Goal: Task Accomplishment & Management: Use online tool/utility

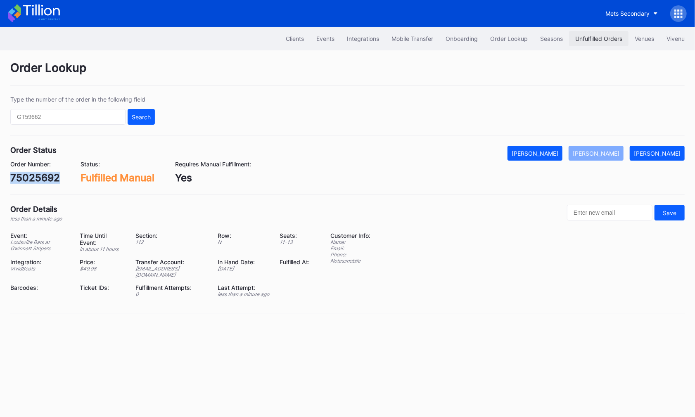
click at [570, 37] on button "Unfulfilled Orders" at bounding box center [598, 38] width 59 height 15
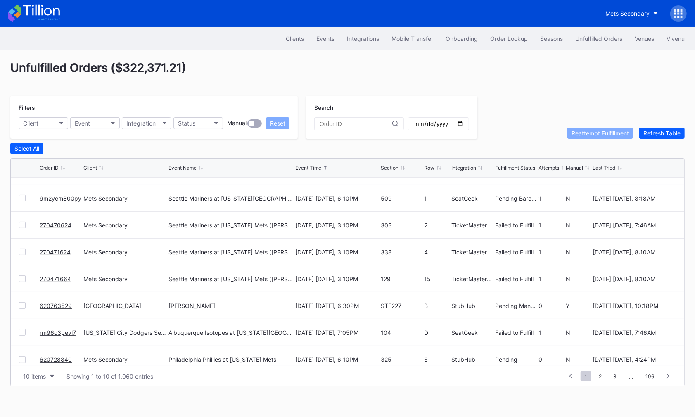
scroll to position [80, 0]
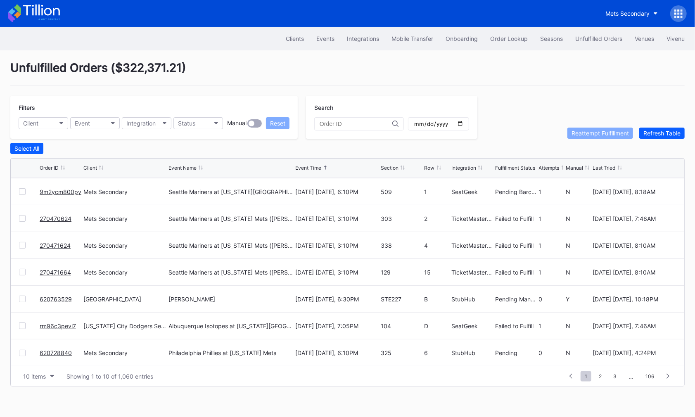
click at [55, 296] on link "620763529" at bounding box center [56, 299] width 32 height 7
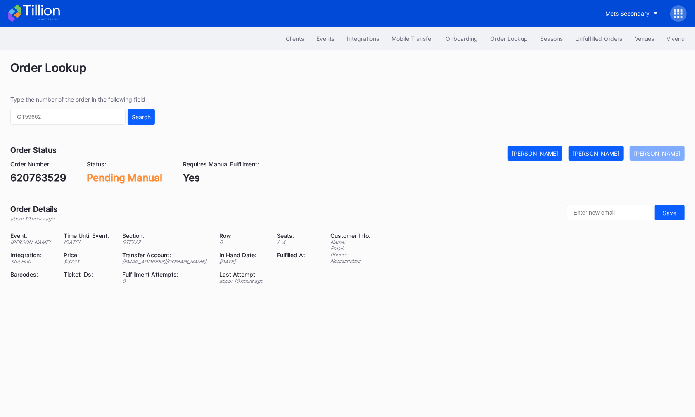
click at [42, 177] on div "620763529" at bounding box center [38, 178] width 56 height 12
copy div "620763529"
click at [615, 152] on div "[PERSON_NAME]" at bounding box center [595, 153] width 47 height 7
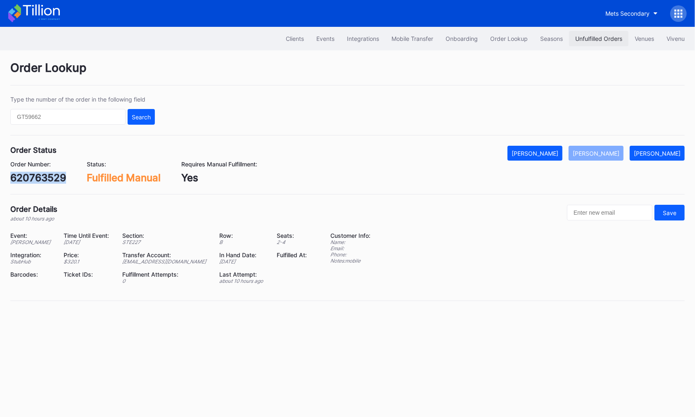
click at [604, 40] on div "Unfulfilled Orders" at bounding box center [598, 38] width 47 height 7
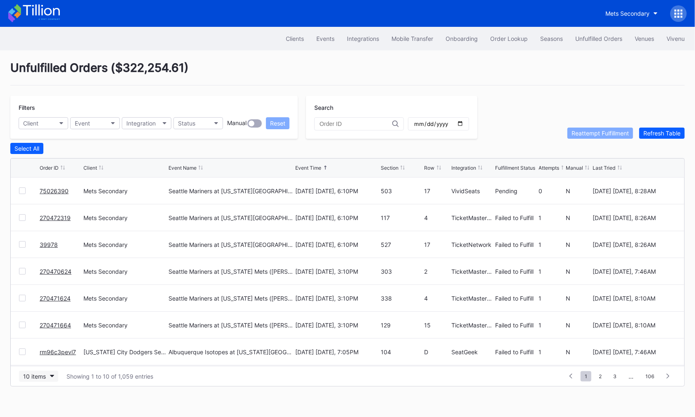
click at [38, 371] on button "10 items" at bounding box center [38, 376] width 39 height 11
click at [42, 324] on div "50 items" at bounding box center [37, 322] width 24 height 7
click at [23, 215] on div at bounding box center [22, 217] width 7 height 7
click at [21, 246] on div at bounding box center [22, 244] width 7 height 7
click at [21, 265] on div "270470624 Mets Secondary Seattle Mariners at New York Mets (Juan Soto Bobblehea…" at bounding box center [347, 271] width 673 height 27
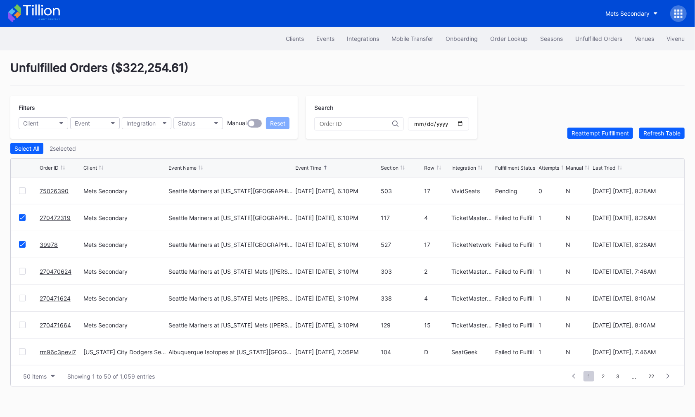
click at [21, 268] on div at bounding box center [22, 271] width 7 height 7
click at [21, 295] on div at bounding box center [22, 298] width 7 height 7
click at [22, 326] on div at bounding box center [22, 325] width 7 height 7
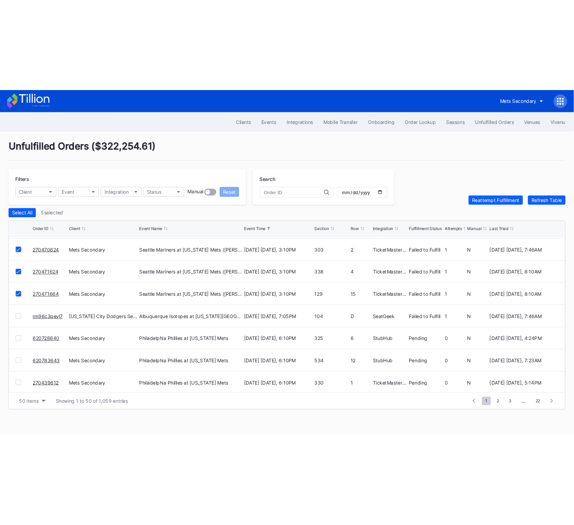
scroll to position [80, 0]
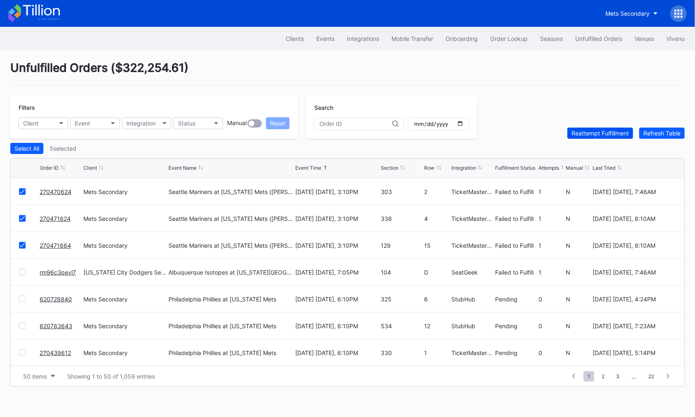
click at [591, 135] on div "Reattempt Fulfillment" at bounding box center [599, 133] width 57 height 7
click at [63, 269] on link "rm96c3pevl7" at bounding box center [58, 272] width 36 height 7
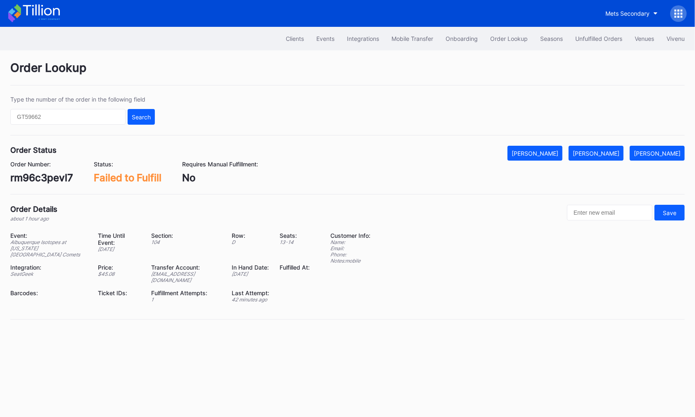
click at [37, 173] on div "rm96c3pevl7" at bounding box center [41, 178] width 63 height 12
copy div "rm96c3pevl7"
click at [610, 150] on div "Mark Fulfilled" at bounding box center [595, 153] width 47 height 7
copy div "rm96c3pevl7"
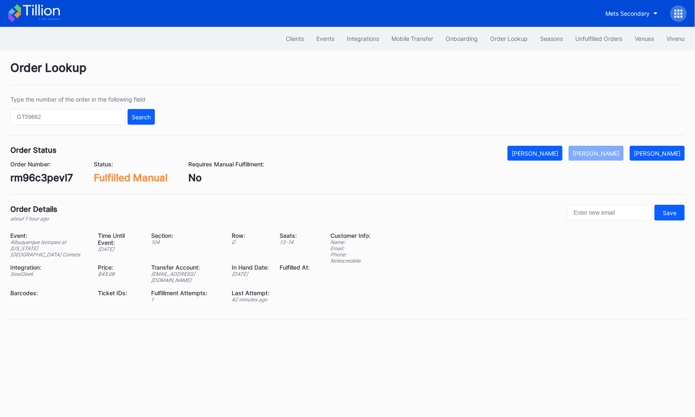
click at [336, 213] on div "Order Details about 1 hour ago Save" at bounding box center [347, 213] width 674 height 17
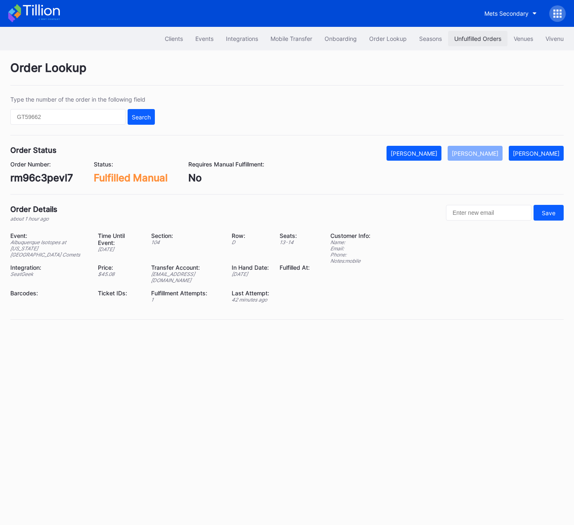
click at [474, 35] on div "Unfulfilled Orders" at bounding box center [477, 38] width 47 height 7
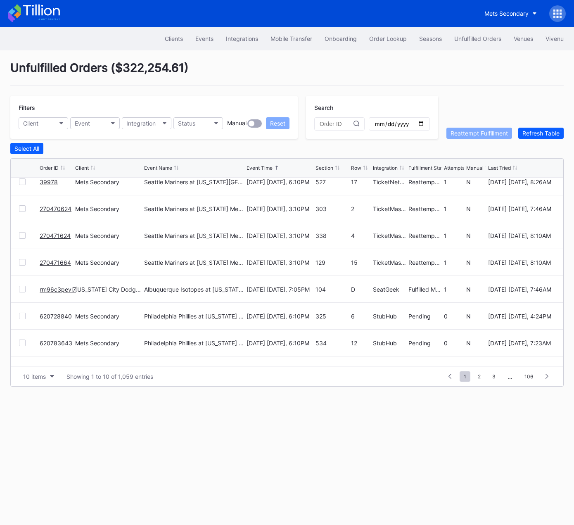
scroll to position [80, 0]
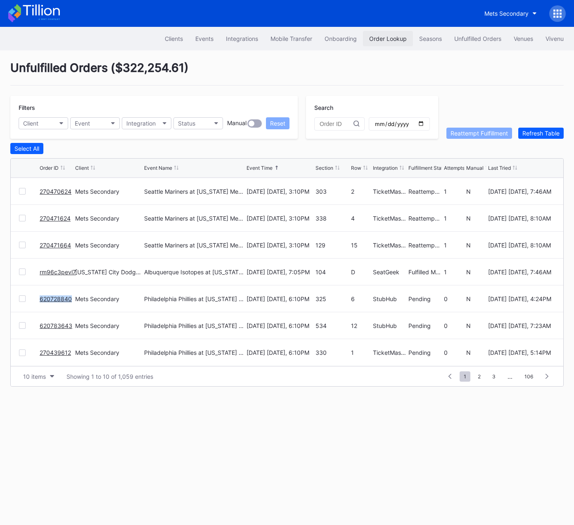
drag, startPoint x: 387, startPoint y: 40, endPoint x: 109, endPoint y: 158, distance: 301.4
click at [386, 40] on div "Order Lookup" at bounding box center [388, 38] width 38 height 7
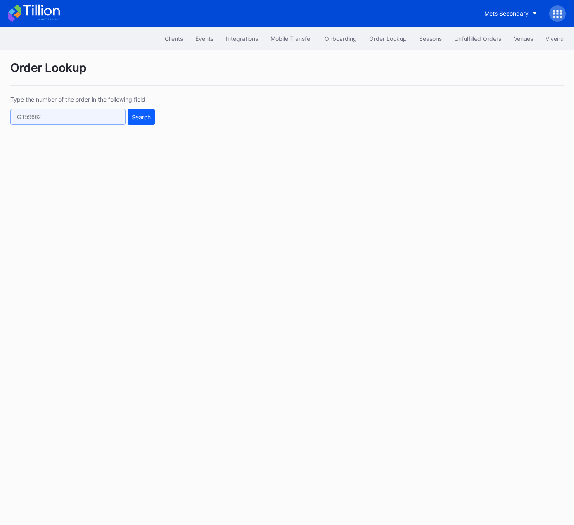
click at [110, 115] on input "text" at bounding box center [67, 117] width 115 height 16
paste input "n360tqxy5kw"
type input "n360tqxy5kw"
click at [140, 118] on div "Search" at bounding box center [141, 117] width 19 height 7
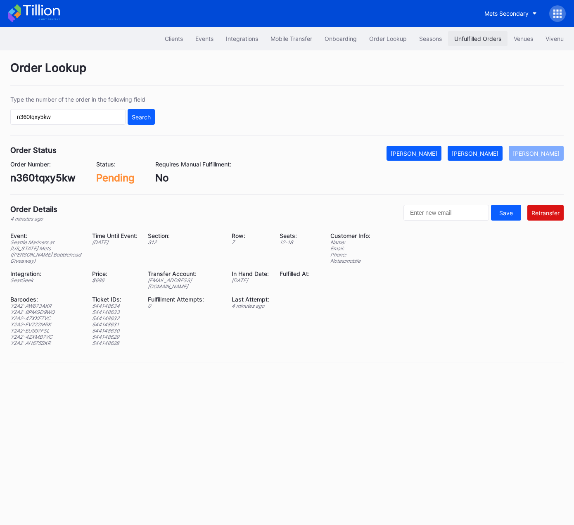
click at [471, 35] on div "Unfulfilled Orders" at bounding box center [477, 38] width 47 height 7
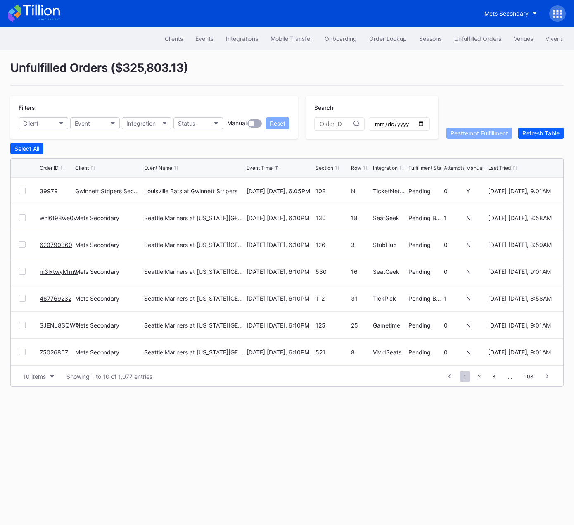
click at [49, 189] on link "39979" at bounding box center [49, 190] width 18 height 7
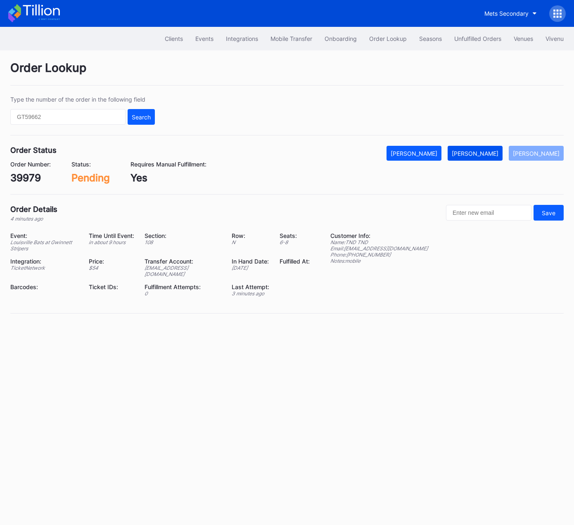
click at [489, 150] on div "[PERSON_NAME]" at bounding box center [475, 153] width 47 height 7
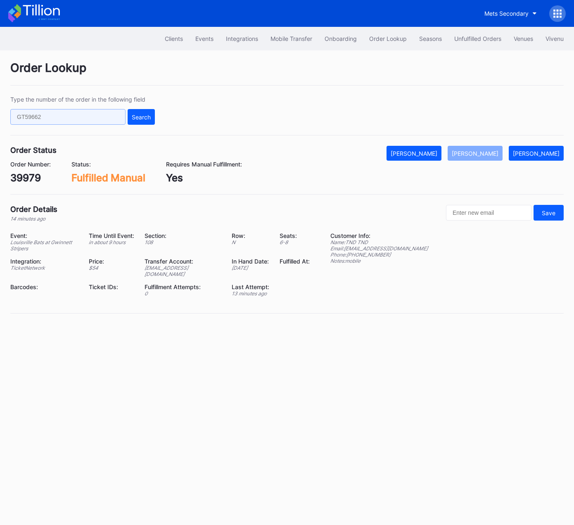
click at [87, 115] on input "text" at bounding box center [67, 117] width 115 height 16
paste input "511201604"
type input "511201604"
click at [146, 124] on button "Search" at bounding box center [141, 117] width 27 height 16
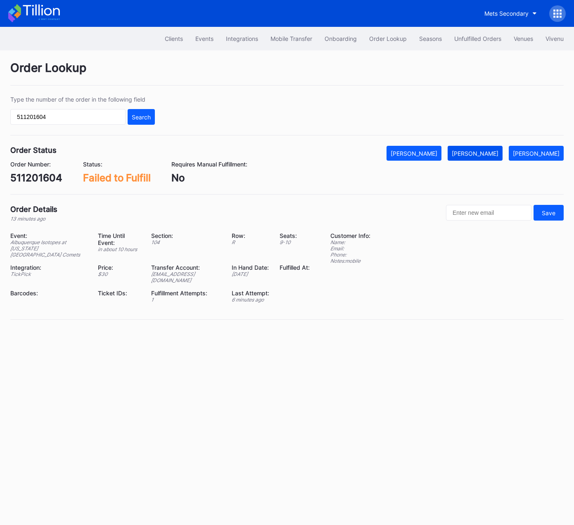
click at [492, 150] on div "[PERSON_NAME]" at bounding box center [475, 153] width 47 height 7
click at [28, 180] on div "511201604" at bounding box center [36, 178] width 52 height 12
copy div "511201604"
click at [473, 38] on div "Unfulfilled Orders" at bounding box center [477, 38] width 47 height 7
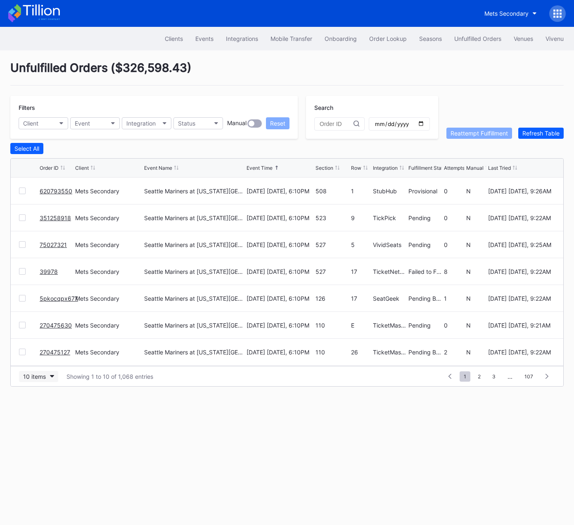
click at [36, 373] on div "10 items" at bounding box center [34, 376] width 23 height 7
click at [42, 412] on div "50 items" at bounding box center [37, 411] width 24 height 7
click at [51, 270] on link "39978" at bounding box center [49, 271] width 18 height 7
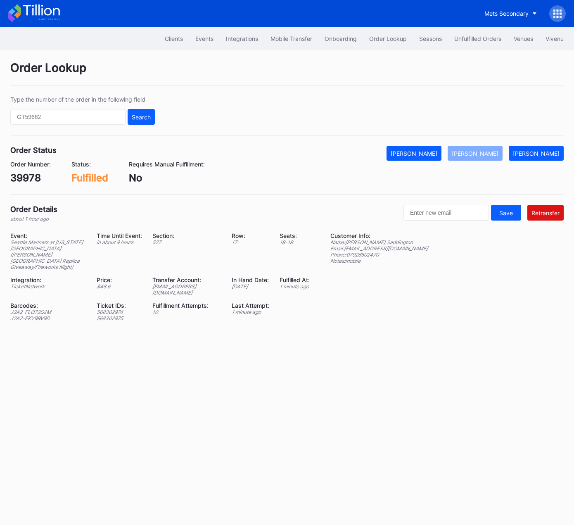
click at [186, 283] on div "[EMAIL_ADDRESS][DOMAIN_NAME]" at bounding box center [186, 289] width 69 height 12
click at [193, 283] on div "ed-8277369@eventdynamic.com" at bounding box center [186, 289] width 69 height 12
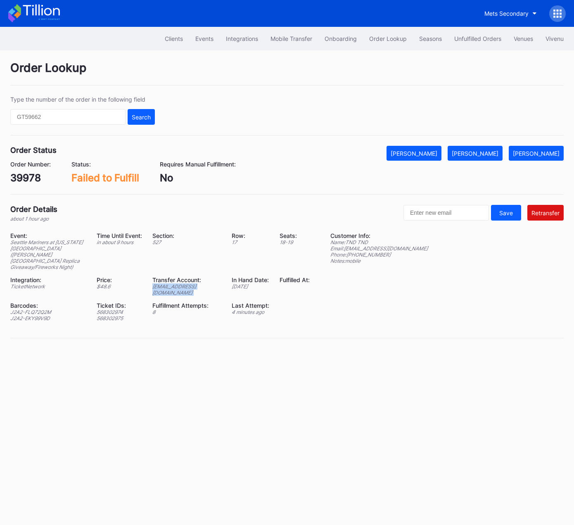
click at [193, 283] on div "ed-8277369@eventdynamic.com" at bounding box center [186, 289] width 69 height 12
click at [289, 38] on div "Mobile Transfer" at bounding box center [291, 38] width 42 height 7
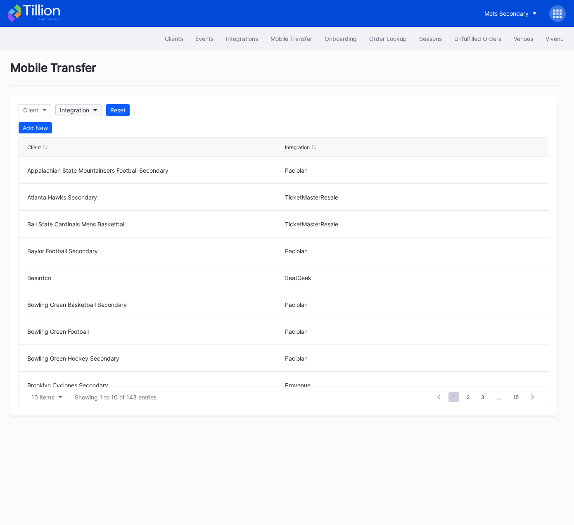
click at [80, 109] on div "Integration" at bounding box center [74, 109] width 29 height 7
click at [43, 109] on icon "button" at bounding box center [45, 110] width 4 height 2
type input "mets"
click at [85, 151] on div "Mets Secondary" at bounding box center [74, 146] width 110 height 15
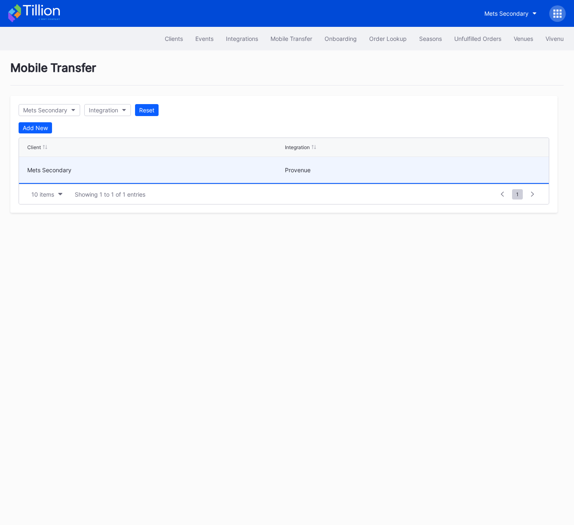
click at [140, 167] on div "Mets Secondary" at bounding box center [154, 169] width 255 height 7
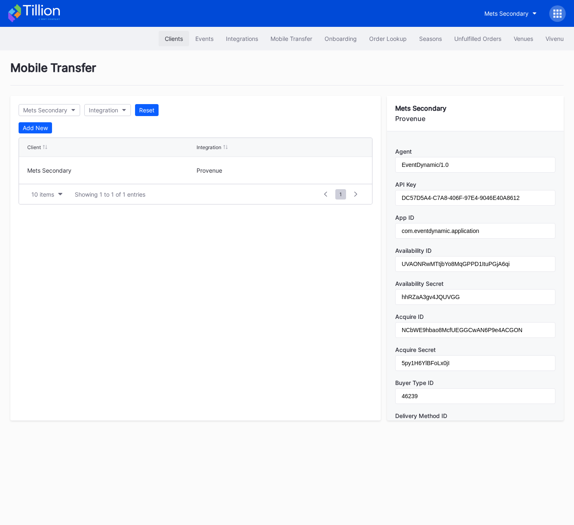
click at [165, 36] on div "Clients" at bounding box center [174, 38] width 18 height 7
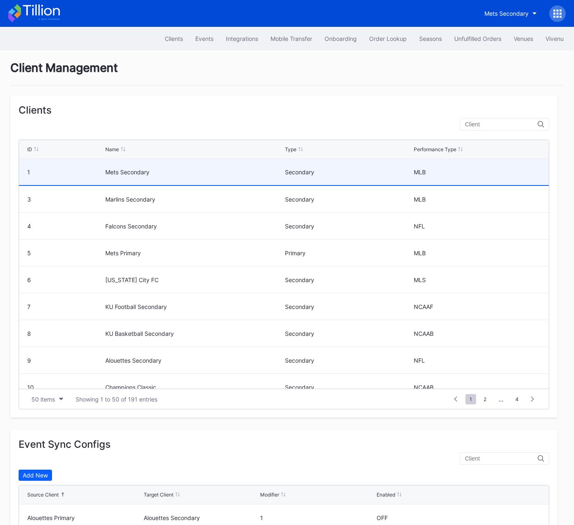
click at [144, 172] on div "Mets Secondary" at bounding box center [193, 171] width 177 height 7
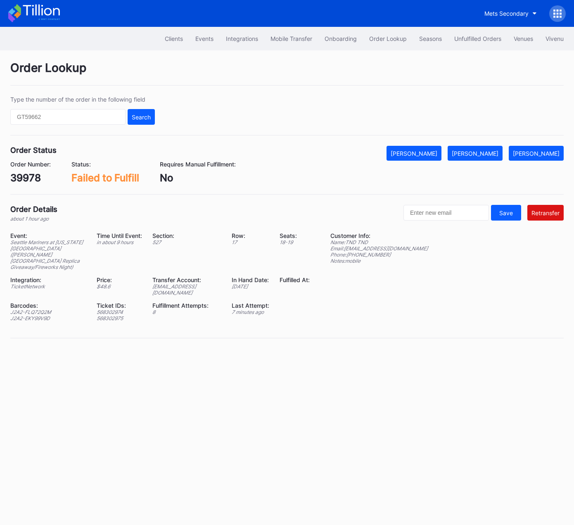
click at [177, 283] on div "ed-8277369@eventdynamic.com" at bounding box center [186, 289] width 69 height 12
copy div "eventdynamic"
click at [185, 283] on div "ed-8277369@eventdynamic.com" at bounding box center [186, 289] width 69 height 12
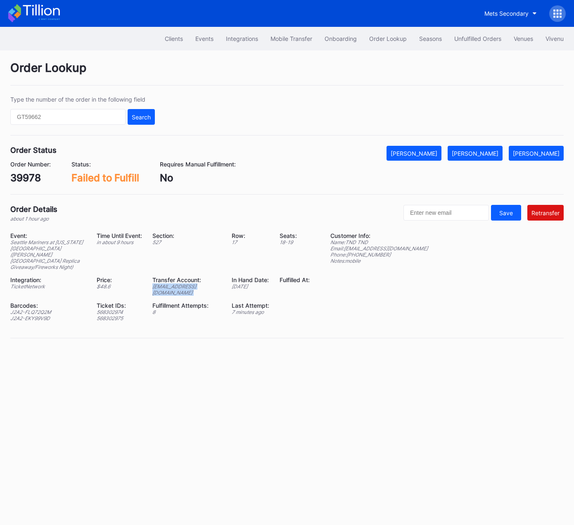
click at [185, 283] on div "ed-8277369@eventdynamic.com" at bounding box center [186, 289] width 69 height 12
click at [178, 283] on div "ed-8277369@eventdynamic.com" at bounding box center [186, 289] width 69 height 12
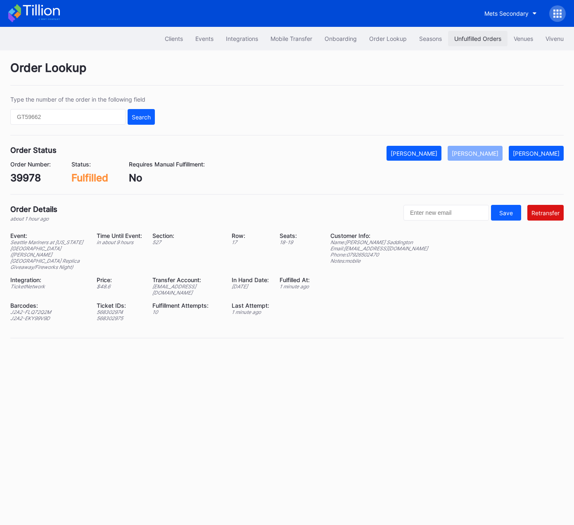
click at [477, 37] on div "Unfulfilled Orders" at bounding box center [477, 38] width 47 height 7
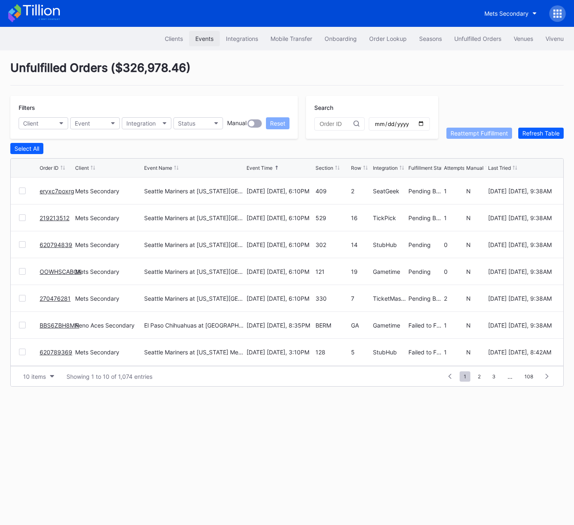
click at [203, 37] on div "Events" at bounding box center [204, 38] width 18 height 7
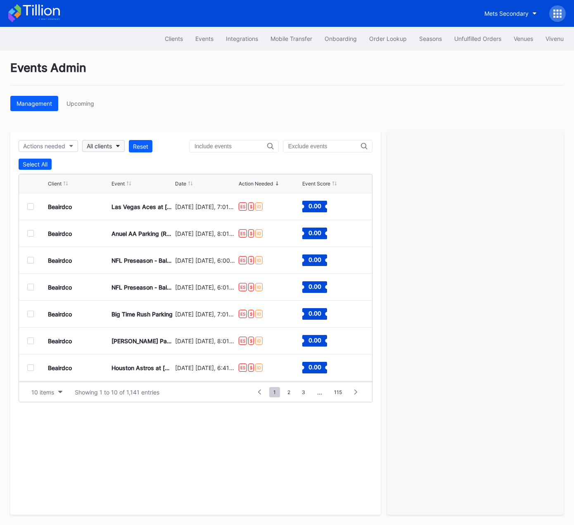
click at [106, 145] on div "All clients" at bounding box center [99, 145] width 25 height 7
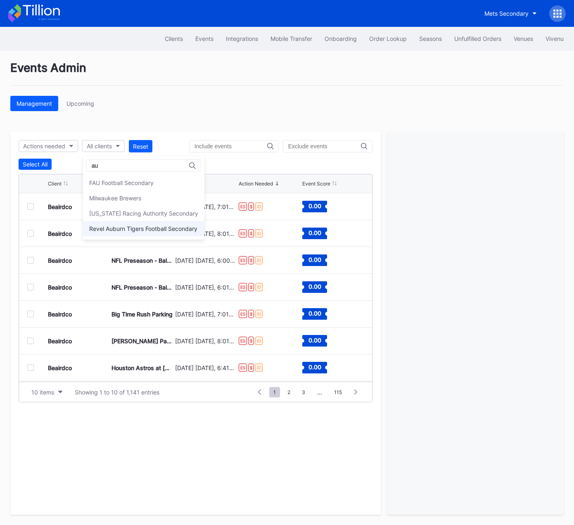
type input "au"
click at [114, 225] on div "Revel Auburn Tigers Football Secondary" at bounding box center [143, 228] width 108 height 7
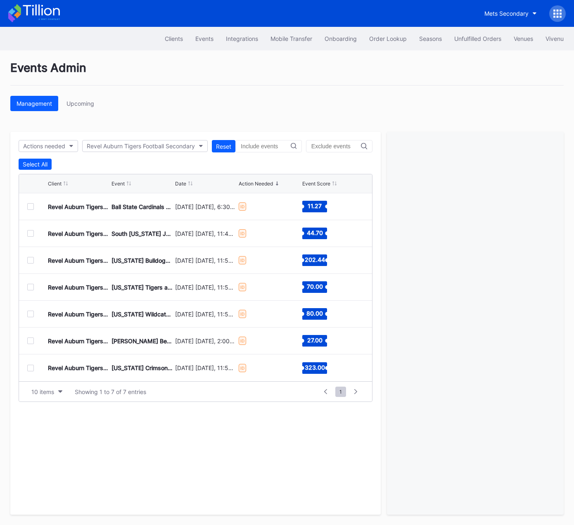
click at [32, 207] on div at bounding box center [30, 206] width 7 height 7
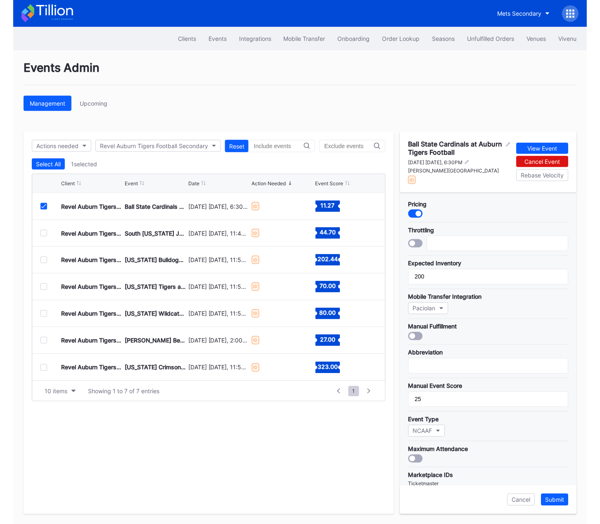
scroll to position [163, 0]
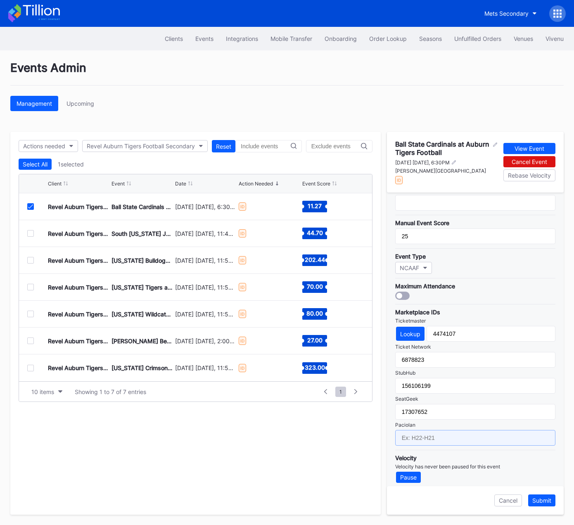
click at [432, 430] on input "text" at bounding box center [475, 438] width 160 height 16
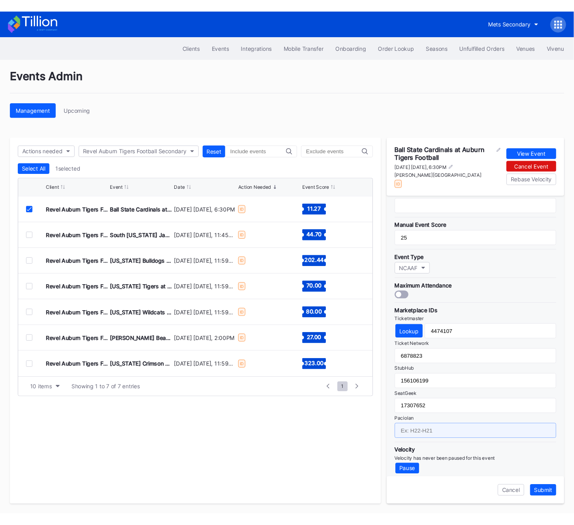
scroll to position [158, 0]
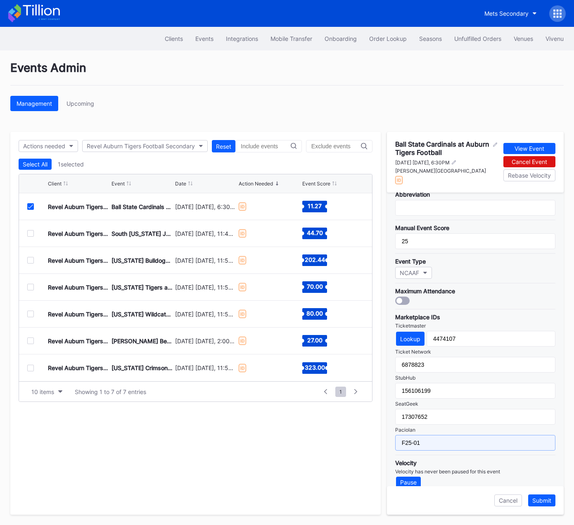
click at [461, 439] on input "F25-01" at bounding box center [475, 443] width 160 height 16
type input "F25-01"
click at [543, 500] on div "Submit" at bounding box center [541, 500] width 19 height 7
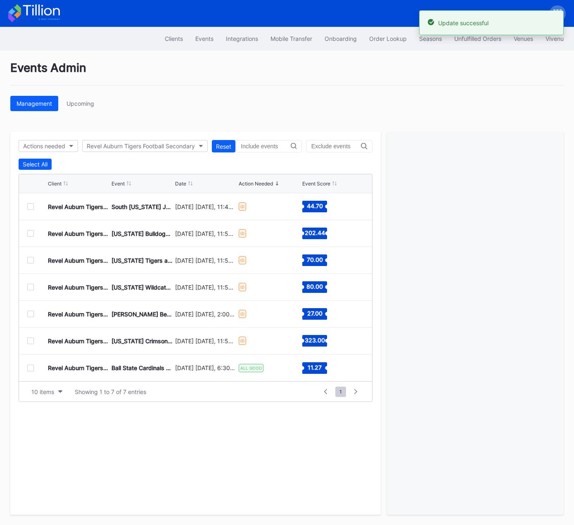
click at [30, 204] on div at bounding box center [30, 206] width 7 height 7
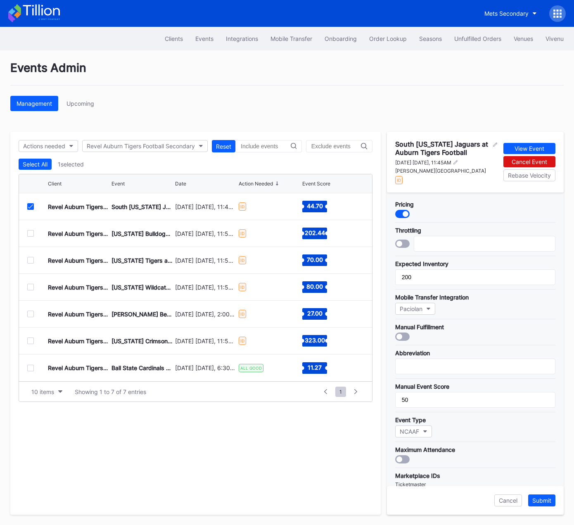
scroll to position [163, 0]
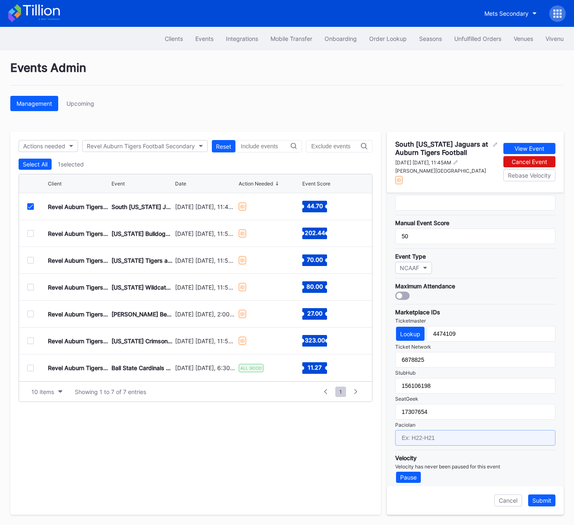
click at [444, 432] on input "text" at bounding box center [475, 438] width 160 height 16
paste input "F25-01"
type input "F25-02"
click at [546, 499] on div "Submit" at bounding box center [541, 500] width 19 height 7
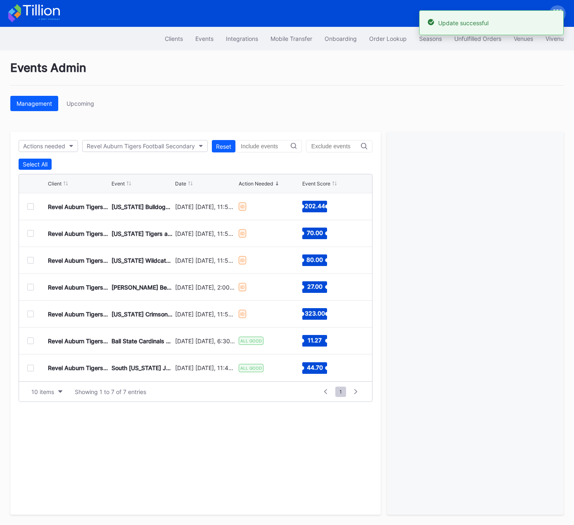
drag, startPoint x: 29, startPoint y: 207, endPoint x: 75, endPoint y: 207, distance: 45.4
click at [29, 207] on div at bounding box center [30, 206] width 7 height 7
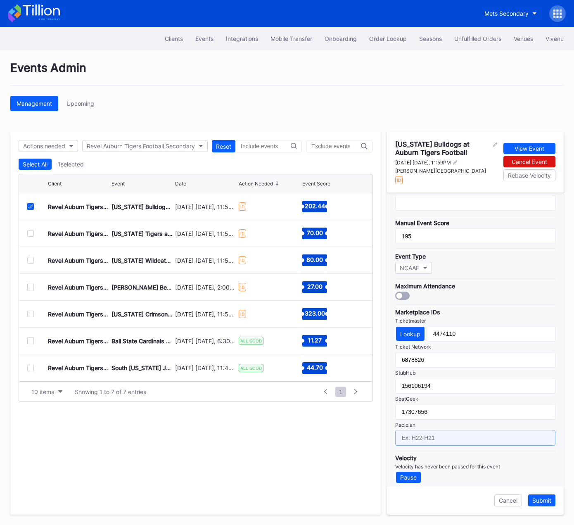
click at [436, 435] on input "text" at bounding box center [475, 438] width 160 height 16
paste input "F25-01"
type input "F25-03"
click at [545, 497] on div "Submit" at bounding box center [541, 500] width 19 height 7
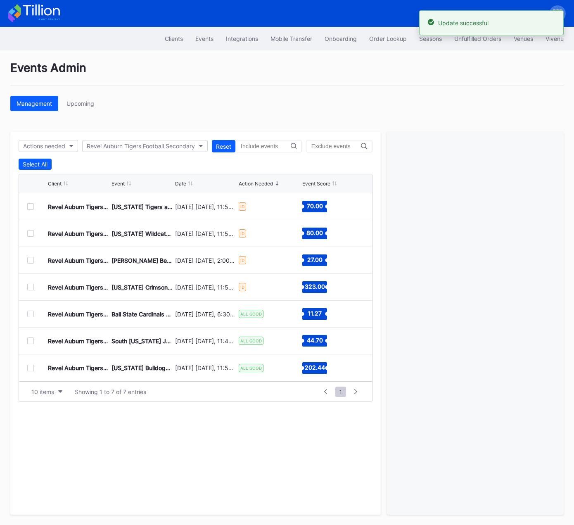
drag, startPoint x: 30, startPoint y: 206, endPoint x: 148, endPoint y: 189, distance: 119.6
click at [30, 206] on div at bounding box center [30, 206] width 7 height 7
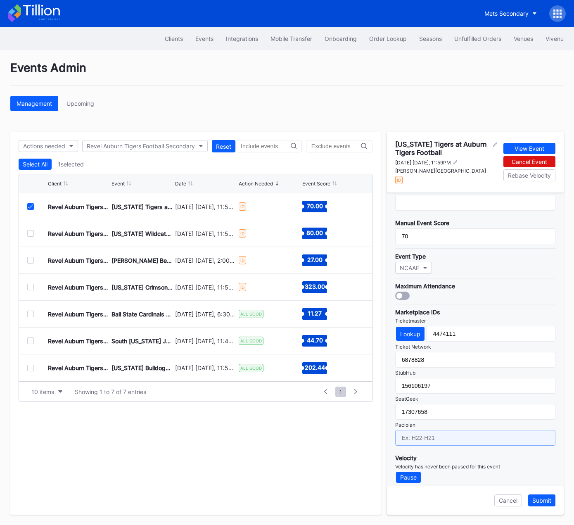
click at [447, 432] on input "text" at bounding box center [475, 438] width 160 height 16
paste input "F25-01"
type input "F25-04"
click at [546, 501] on div "Submit" at bounding box center [541, 500] width 19 height 7
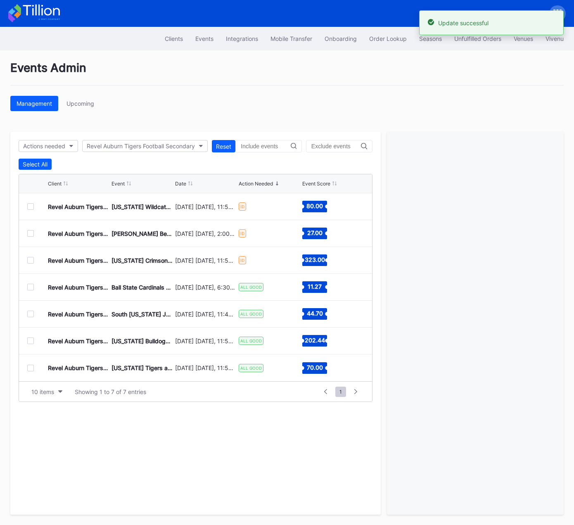
drag, startPoint x: 30, startPoint y: 205, endPoint x: 94, endPoint y: 234, distance: 70.2
click at [30, 205] on div at bounding box center [30, 206] width 7 height 7
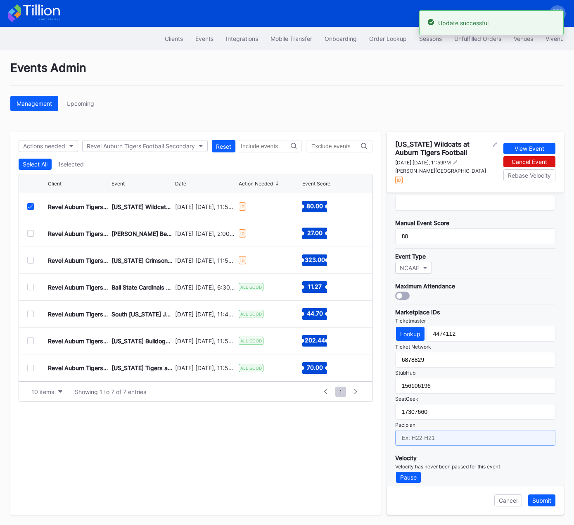
click at [419, 432] on input "text" at bounding box center [475, 438] width 160 height 16
paste input "F25-01"
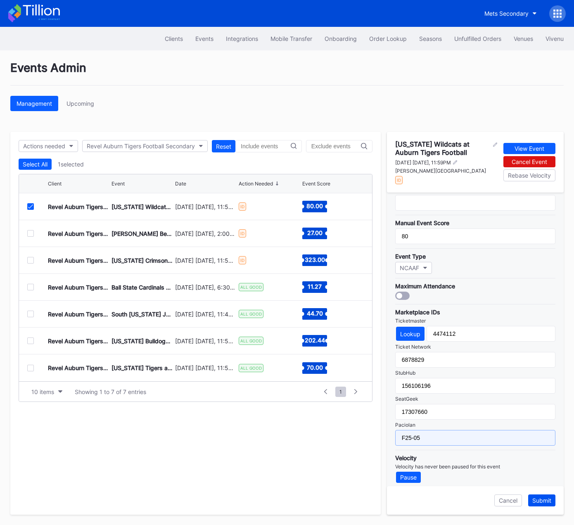
type input "F25-05"
click at [544, 501] on div "Submit" at bounding box center [541, 500] width 19 height 7
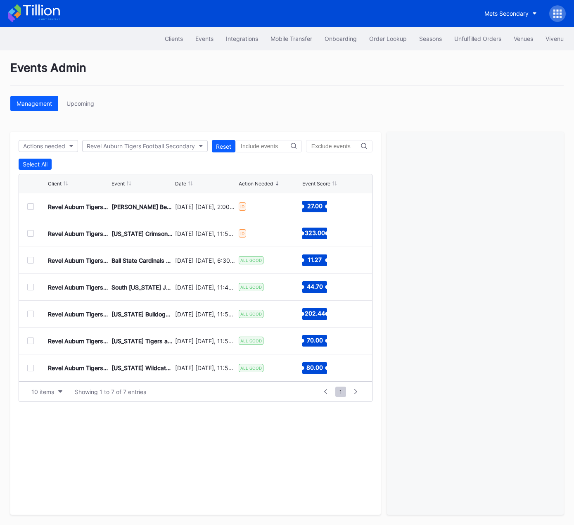
click at [27, 208] on div at bounding box center [30, 206] width 7 height 7
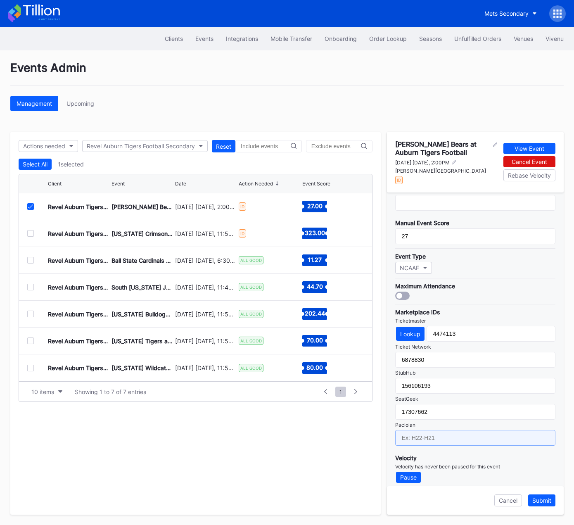
drag, startPoint x: 438, startPoint y: 426, endPoint x: 450, endPoint y: 433, distance: 13.3
click at [438, 430] on input "text" at bounding box center [475, 438] width 160 height 16
paste input "F25-01"
type input "F25-06"
click at [543, 501] on div "Submit" at bounding box center [541, 500] width 19 height 7
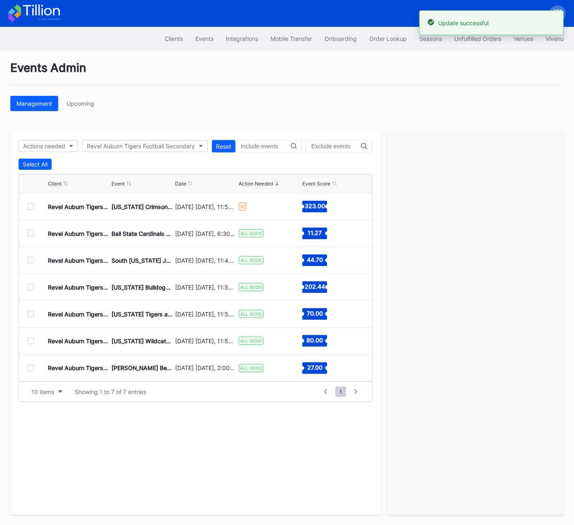
click at [32, 206] on div at bounding box center [30, 206] width 7 height 7
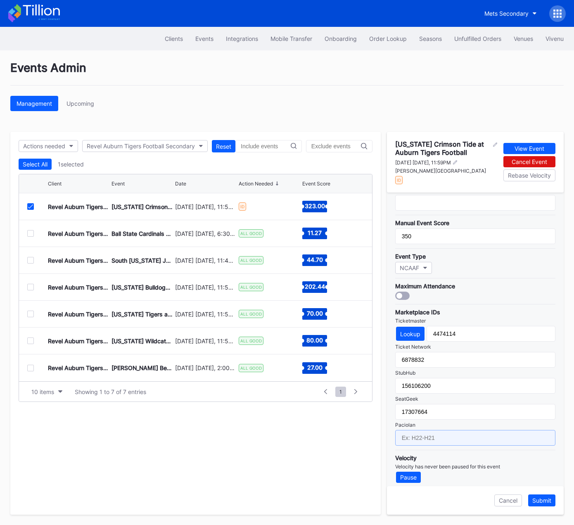
click at [441, 431] on input "text" at bounding box center [475, 438] width 160 height 16
paste input "F25-01"
type input "F25-07"
click at [542, 503] on div "Submit" at bounding box center [541, 500] width 19 height 7
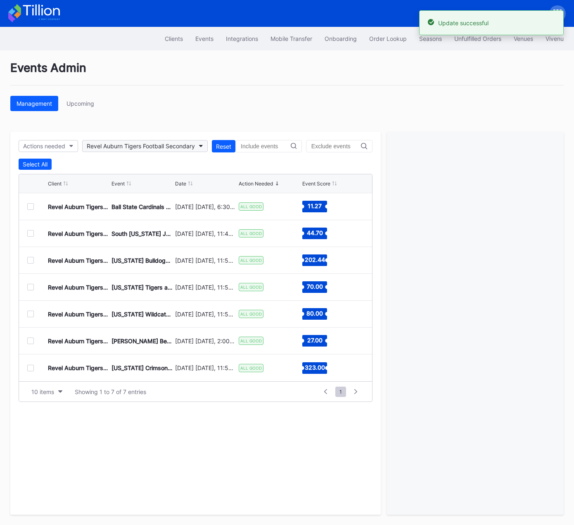
click at [130, 146] on div "Revel Auburn Tigers Football Secondary" at bounding box center [141, 145] width 108 height 7
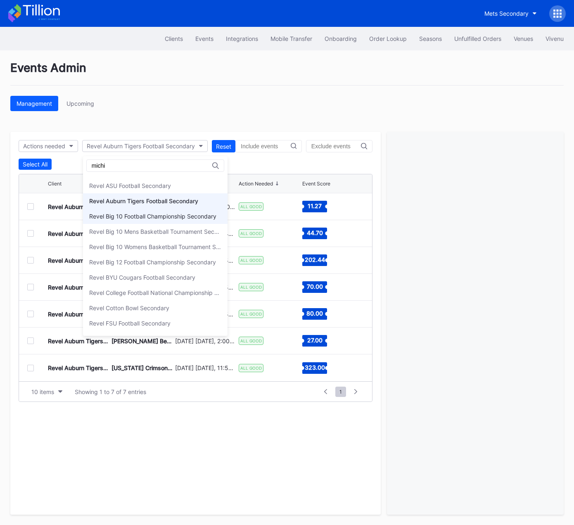
scroll to position [0, 0]
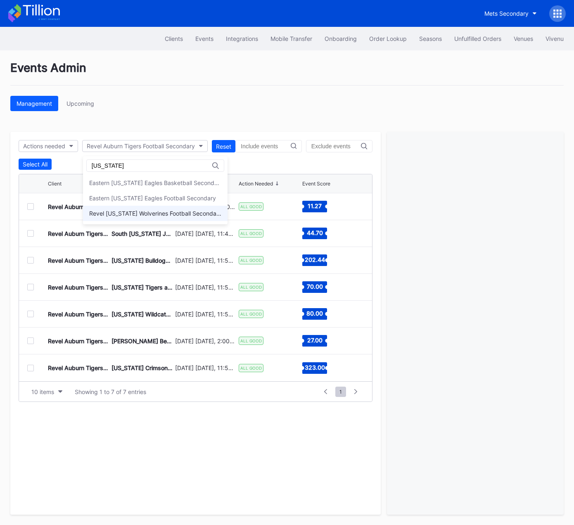
type input "michigan"
click at [131, 211] on div "Revel [US_STATE] Wolverines Football Secondary" at bounding box center [155, 213] width 132 height 7
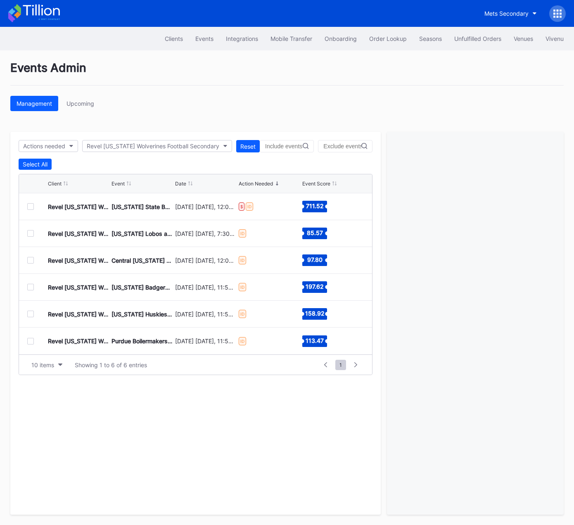
click at [32, 206] on div at bounding box center [30, 206] width 7 height 7
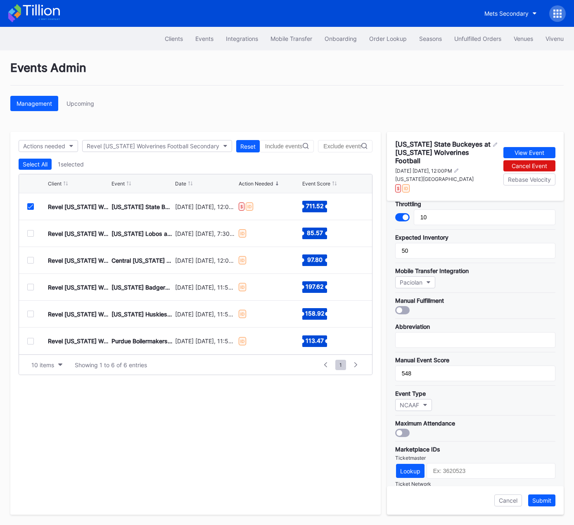
scroll to position [39, 0]
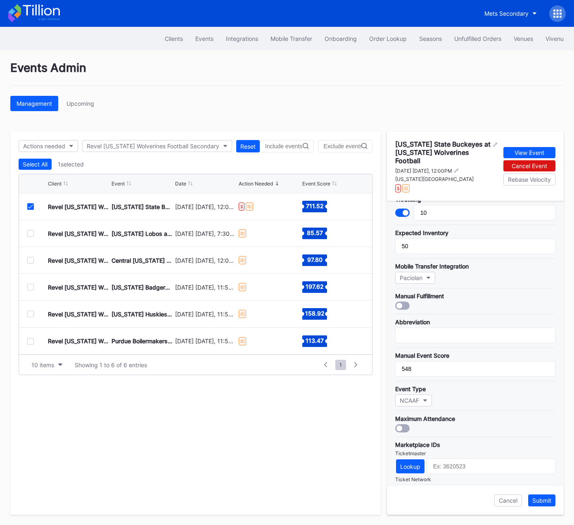
click at [31, 207] on icon at bounding box center [30, 206] width 5 height 4
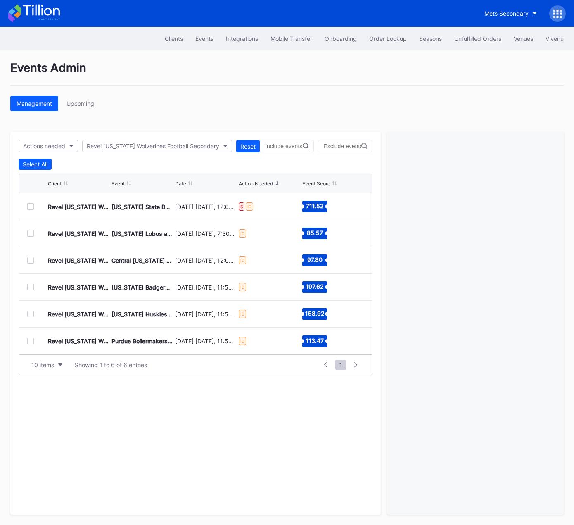
click at [28, 230] on div at bounding box center [30, 233] width 7 height 7
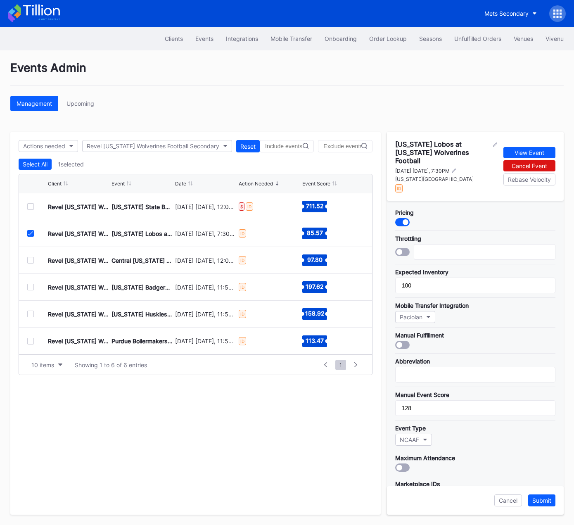
scroll to position [163, 0]
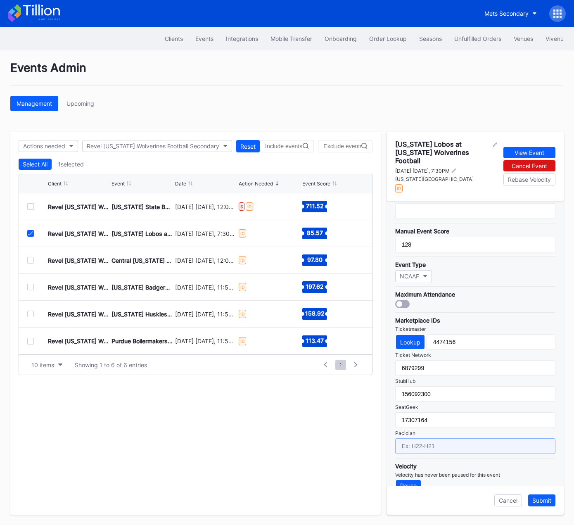
click at [448, 438] on input "text" at bounding box center [475, 446] width 160 height 16
type input "f"
click at [450, 438] on input "F25-F01" at bounding box center [475, 446] width 160 height 16
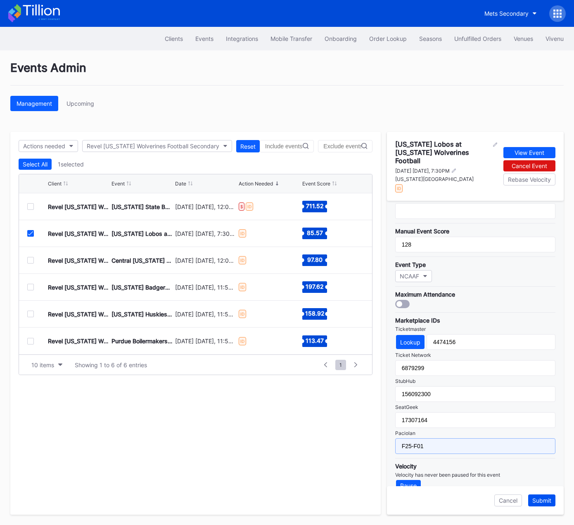
type input "F25-F01"
click at [544, 501] on div "Submit" at bounding box center [541, 500] width 19 height 7
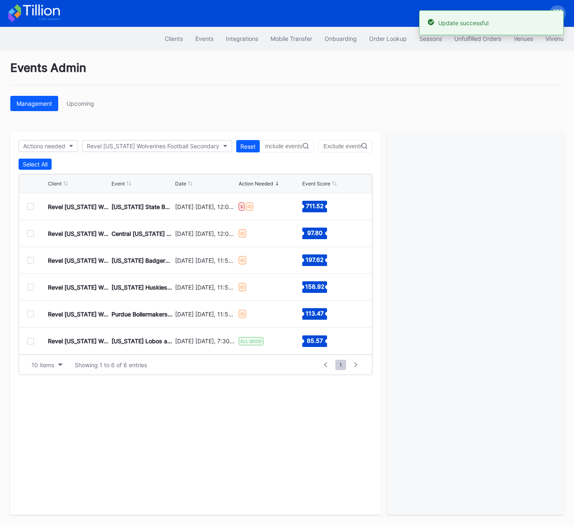
click at [29, 232] on div at bounding box center [30, 233] width 7 height 7
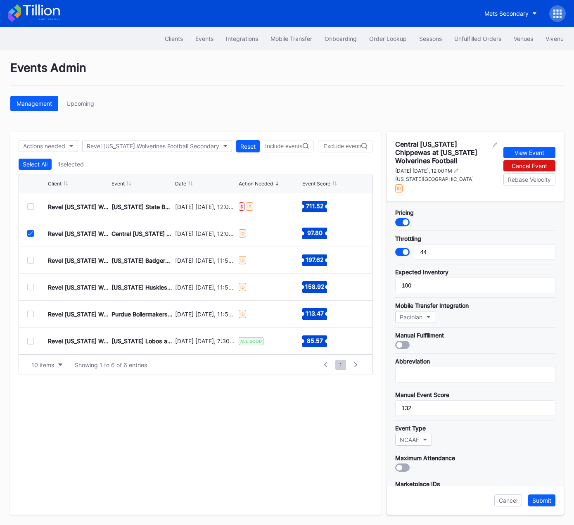
scroll to position [171, 0]
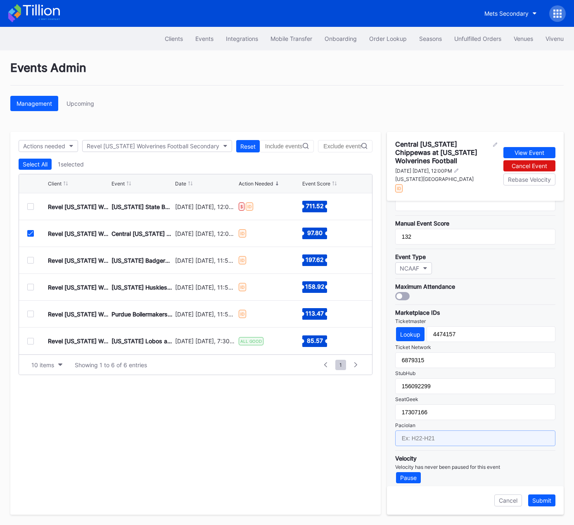
click at [449, 433] on input "text" at bounding box center [475, 438] width 160 height 16
paste input "F25-F01"
type input "F25-F02"
click at [539, 502] on div "Submit" at bounding box center [541, 500] width 19 height 7
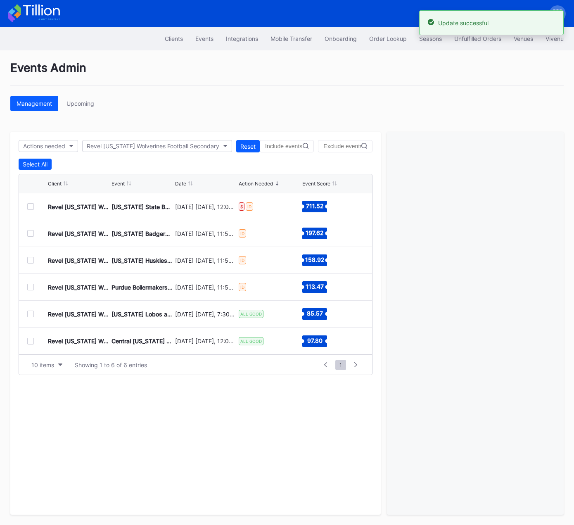
click at [31, 234] on div at bounding box center [30, 233] width 7 height 7
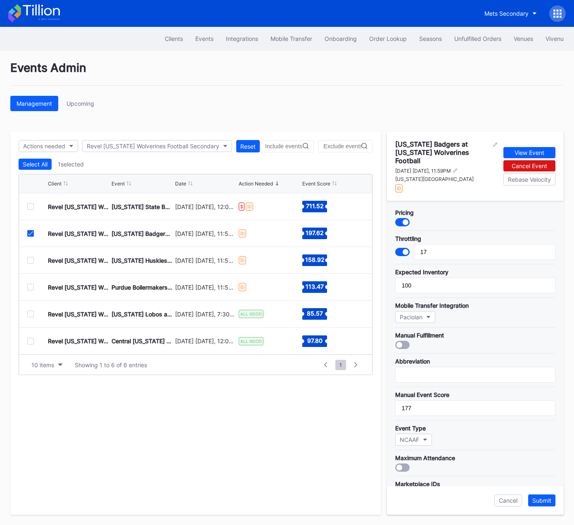
scroll to position [163, 0]
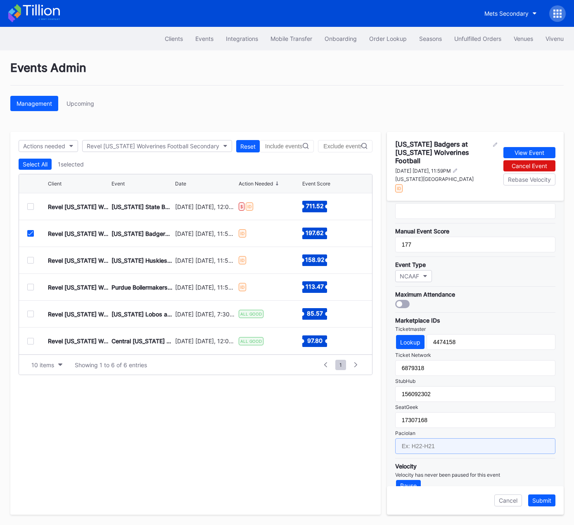
click at [442, 438] on input "text" at bounding box center [475, 446] width 160 height 16
paste input "F25-F01"
type input "F25-F05"
click at [542, 499] on div "Submit" at bounding box center [541, 500] width 19 height 7
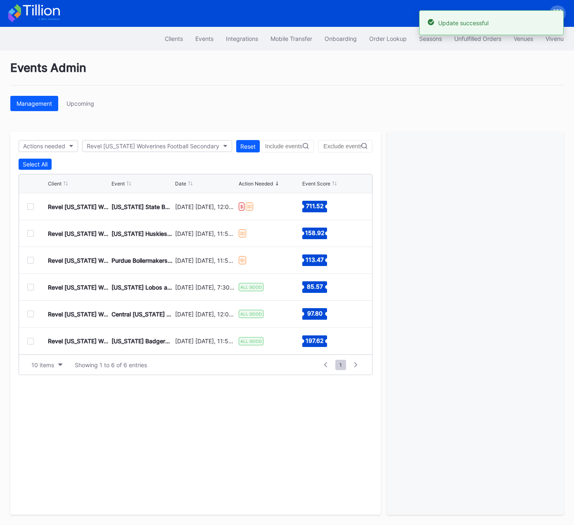
click at [30, 311] on div at bounding box center [30, 313] width 7 height 7
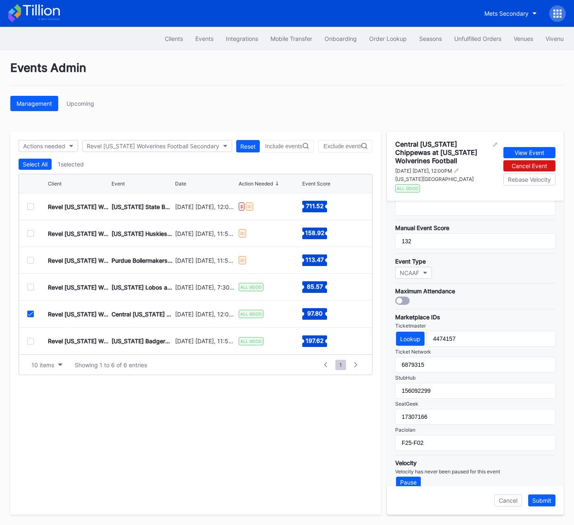
scroll to position [171, 0]
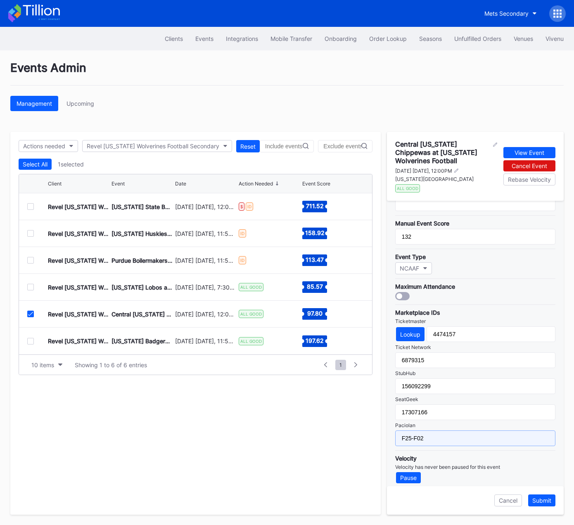
click at [446, 435] on input "F25-F02" at bounding box center [475, 438] width 160 height 16
type input "F25-F03"
click at [542, 502] on div "Submit" at bounding box center [541, 500] width 19 height 7
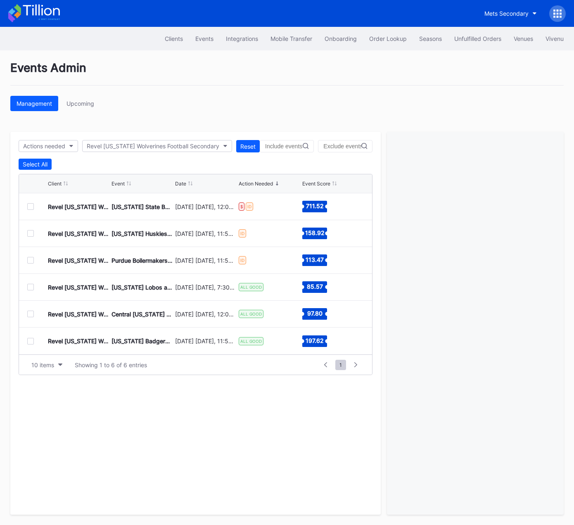
click at [28, 232] on div at bounding box center [30, 233] width 7 height 7
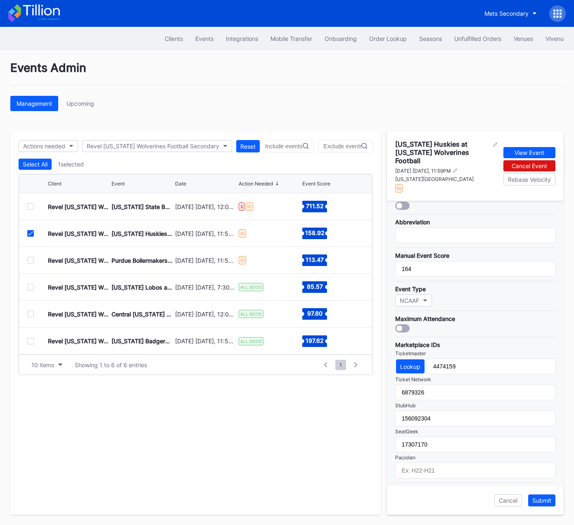
scroll to position [163, 0]
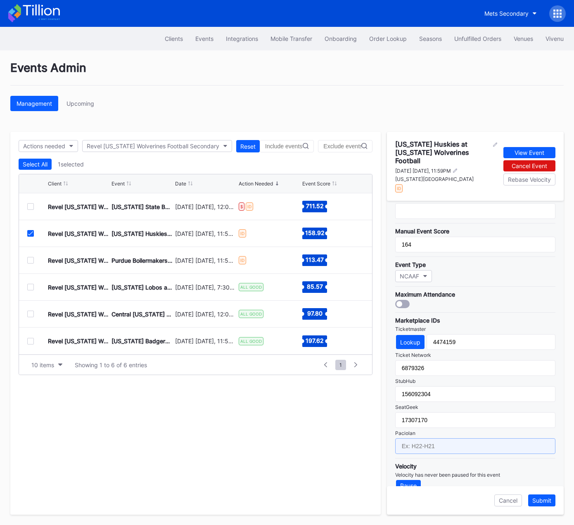
click at [456, 438] on input "text" at bounding box center [475, 446] width 160 height 16
paste input "F25-F01"
type input "F25-F07"
click at [543, 499] on div "Submit" at bounding box center [541, 500] width 19 height 7
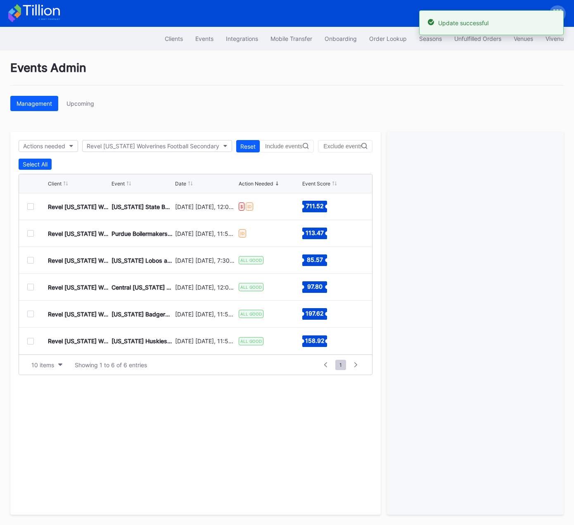
click at [29, 233] on div at bounding box center [30, 233] width 7 height 7
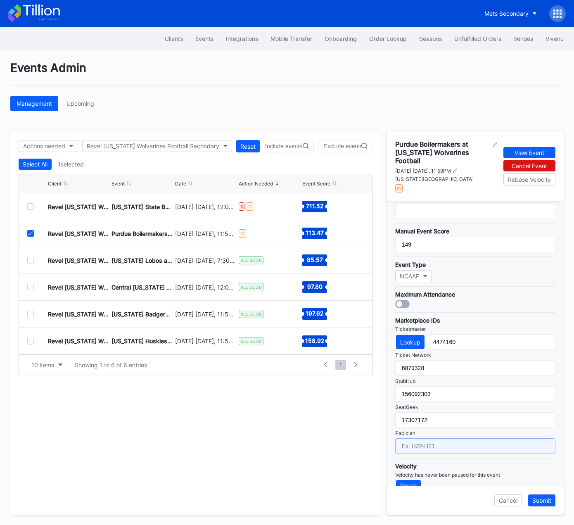
click at [447, 438] on input "text" at bounding box center [475, 446] width 160 height 16
paste input "F25-F01"
type input "F25-F09"
click at [549, 501] on div "Submit" at bounding box center [541, 500] width 19 height 7
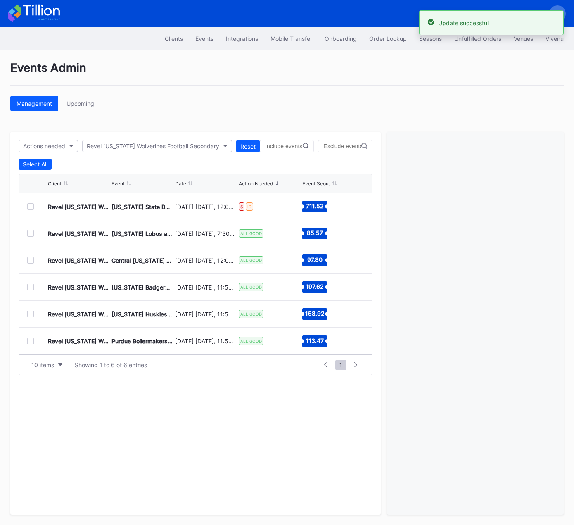
click at [32, 205] on div at bounding box center [30, 206] width 7 height 7
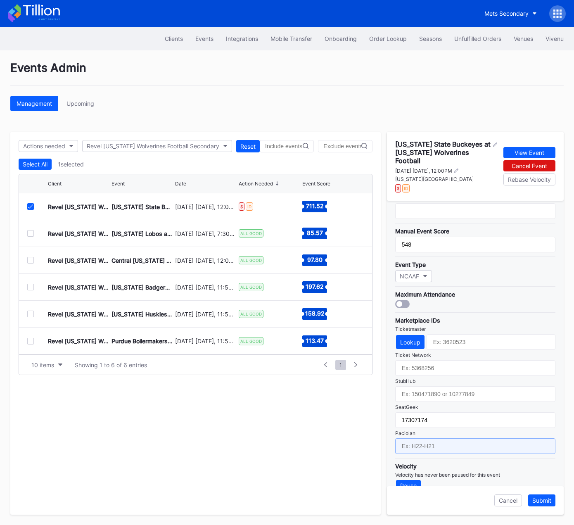
click at [449, 438] on input "text" at bounding box center [475, 446] width 160 height 16
paste input "F25-F01"
type input "F25-F12"
click at [546, 503] on div "Submit" at bounding box center [541, 500] width 19 height 7
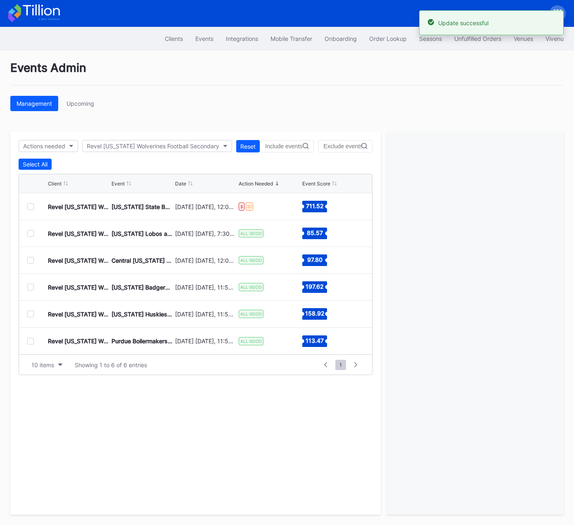
click at [29, 206] on div at bounding box center [30, 206] width 7 height 7
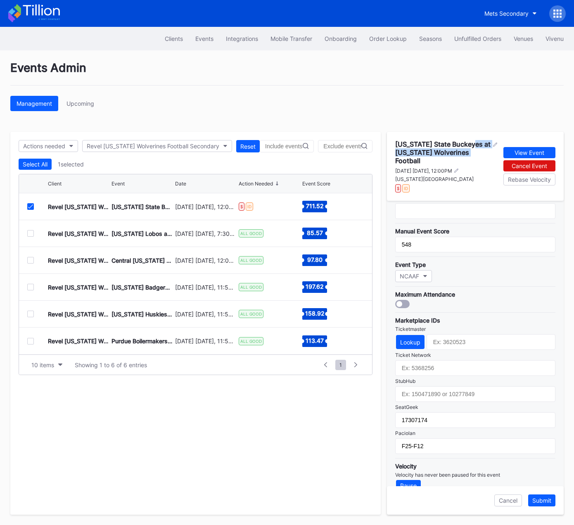
drag, startPoint x: 394, startPoint y: 151, endPoint x: 487, endPoint y: 152, distance: 93.3
click at [487, 152] on div "Ohio State Buckeyes at Michigan Wolverines Football November 29 Saturday, 12:00…" at bounding box center [475, 166] width 177 height 69
copy div "Michigan Wolverines Football"
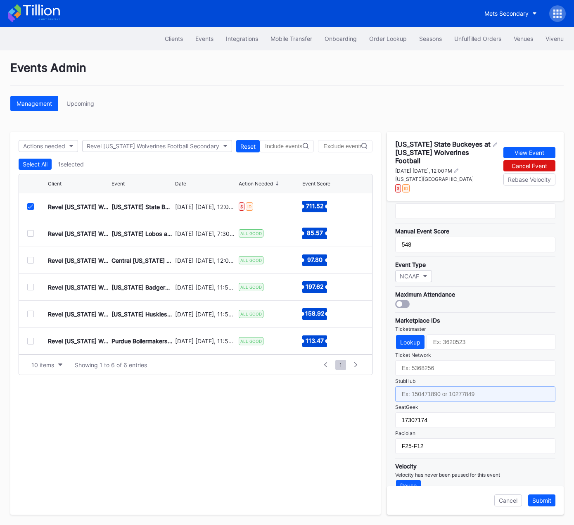
click at [438, 386] on input "text" at bounding box center [475, 394] width 160 height 16
paste input "156092301"
type input "156092301"
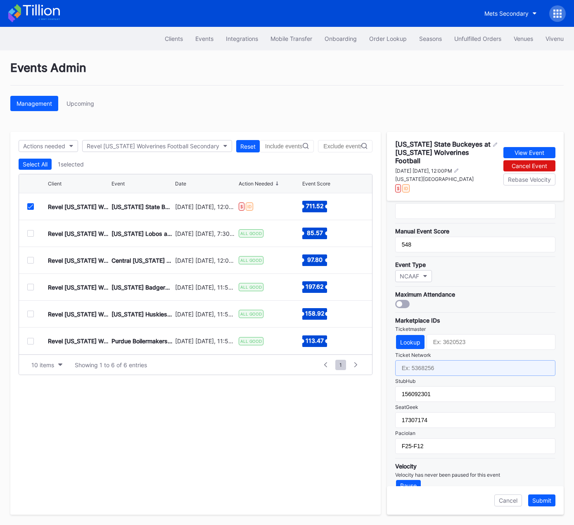
click at [439, 360] on input "text" at bounding box center [475, 368] width 160 height 16
drag, startPoint x: 459, startPoint y: 152, endPoint x: 533, endPoint y: 149, distance: 74.0
click at [393, 153] on div "Ohio State Buckeyes at Michigan Wolverines Football November 29 Saturday, 12:00…" at bounding box center [475, 166] width 177 height 69
copy div "Michigan Wolverines"
click at [422, 360] on input "text" at bounding box center [475, 368] width 160 height 16
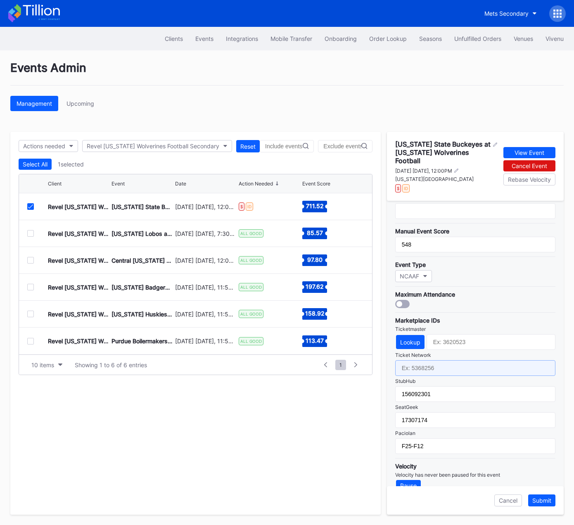
paste input "7298969"
type input "7298969"
click at [412, 335] on button "Lookup" at bounding box center [410, 342] width 28 height 14
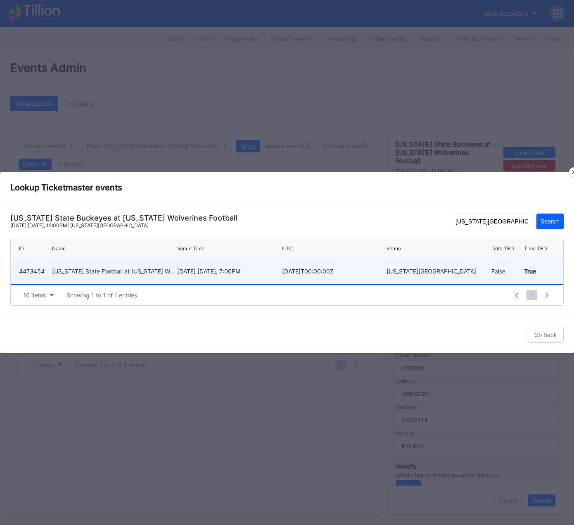
click at [213, 271] on div "November 28 Friday, 7:00PM" at bounding box center [228, 270] width 103 height 7
type input "4473454"
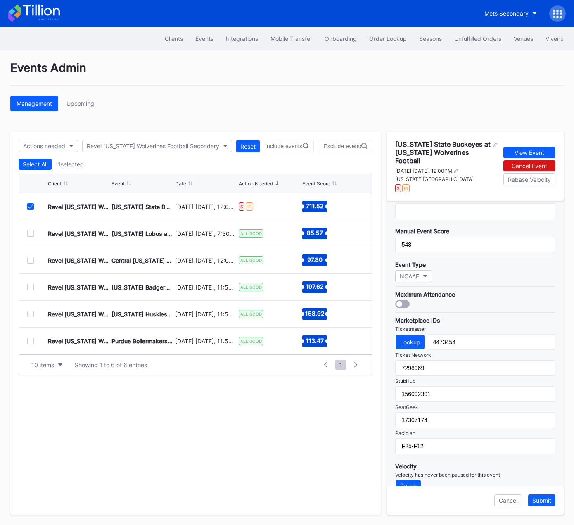
click at [544, 500] on div "Submit" at bounding box center [541, 500] width 19 height 7
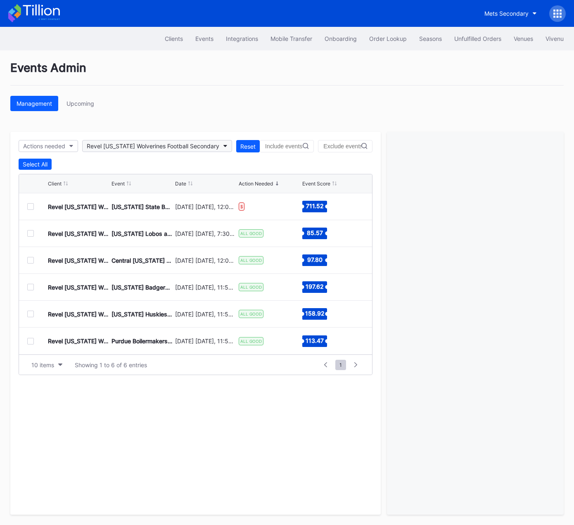
click at [112, 141] on button "Revel [US_STATE] Wolverines Football Secondary" at bounding box center [157, 146] width 150 height 12
type input "FS"
click at [140, 211] on div "Revel FSU Football Secondary" at bounding box center [129, 213] width 81 height 7
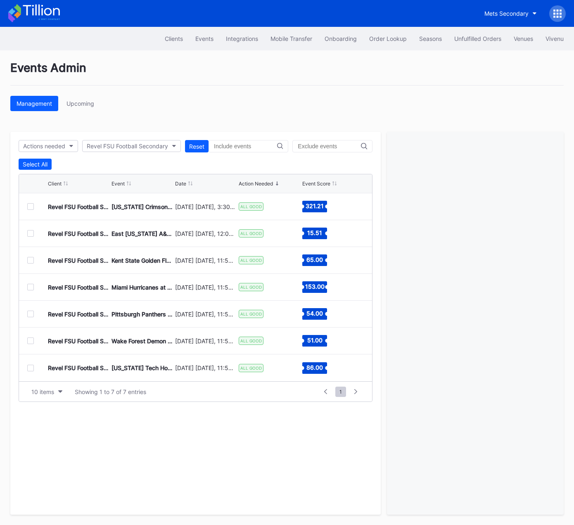
click at [31, 205] on div at bounding box center [30, 206] width 7 height 7
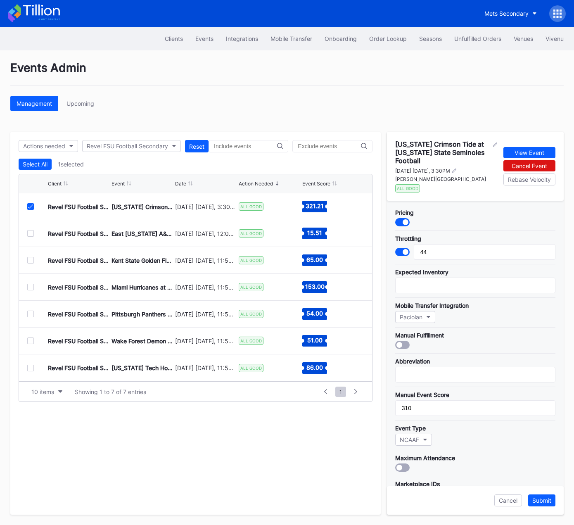
scroll to position [171, 0]
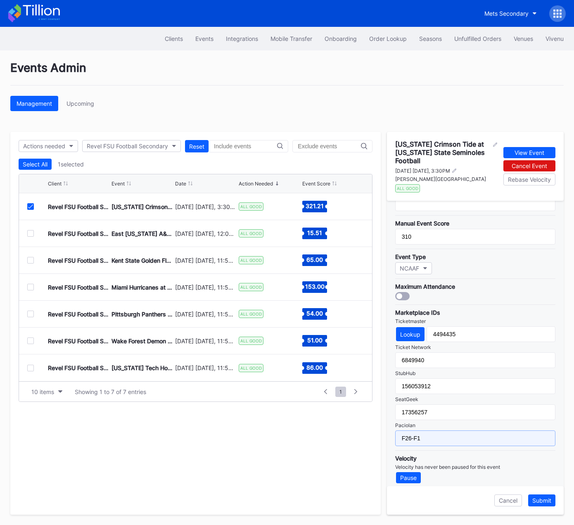
click at [417, 433] on input "F26-F1" at bounding box center [475, 438] width 160 height 16
click at [433, 430] on input "F26-P1" at bounding box center [475, 438] width 160 height 16
type input "F26-P1"
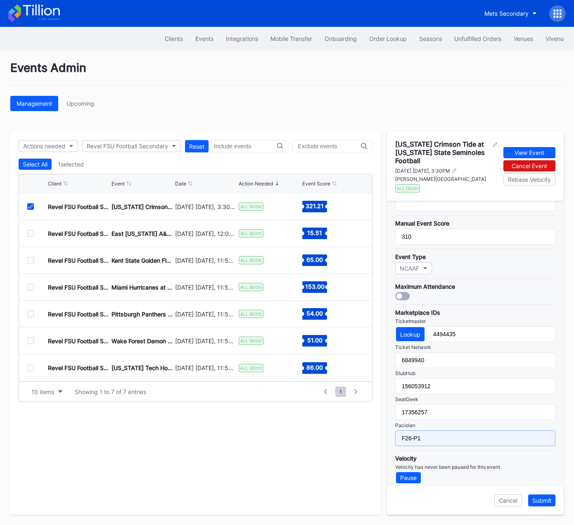
click at [484, 431] on input "F26-P1" at bounding box center [475, 438] width 160 height 16
click at [547, 501] on div "Submit" at bounding box center [541, 500] width 19 height 7
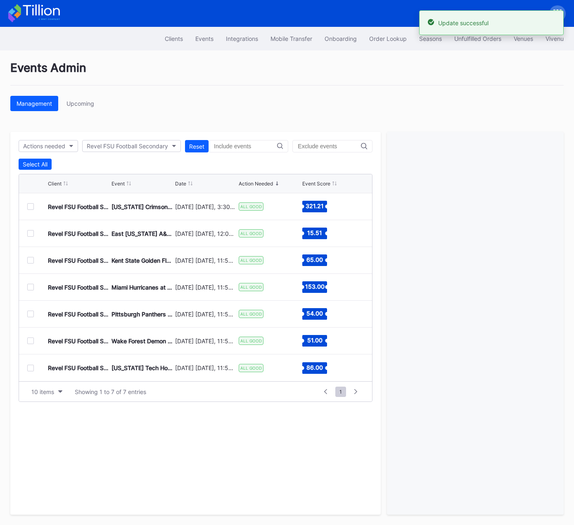
click at [31, 232] on div at bounding box center [30, 233] width 7 height 7
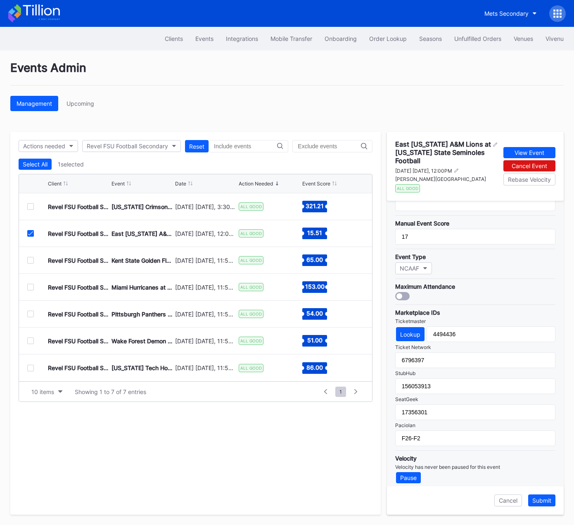
click at [30, 226] on div "Revel FSU Football Secondary East Texas A&M Lions at Florida State Seminoles Fo…" at bounding box center [195, 233] width 353 height 27
drag, startPoint x: 31, startPoint y: 233, endPoint x: 30, endPoint y: 211, distance: 22.7
click at [31, 233] on icon at bounding box center [30, 233] width 5 height 4
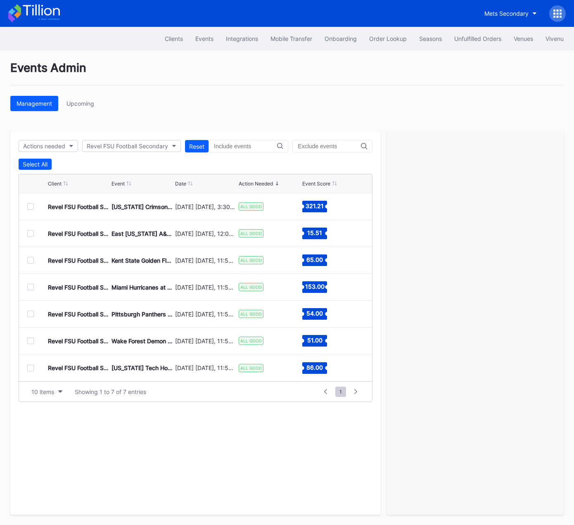
click at [31, 203] on div at bounding box center [30, 206] width 7 height 7
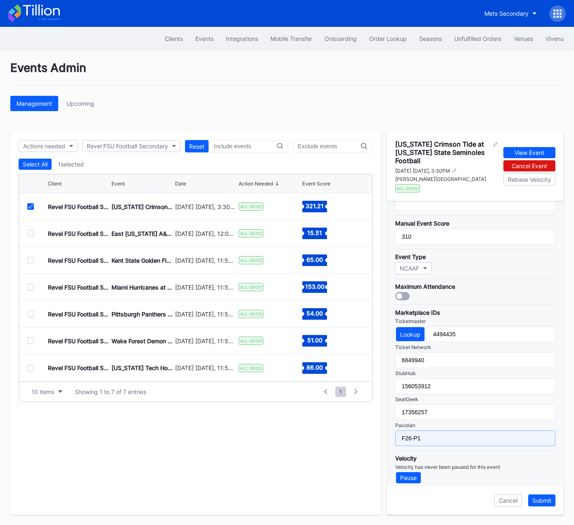
click at [432, 430] on input "F26-P1" at bounding box center [475, 438] width 160 height 16
type input "F26-F1"
click at [544, 499] on div "Submit" at bounding box center [541, 500] width 19 height 7
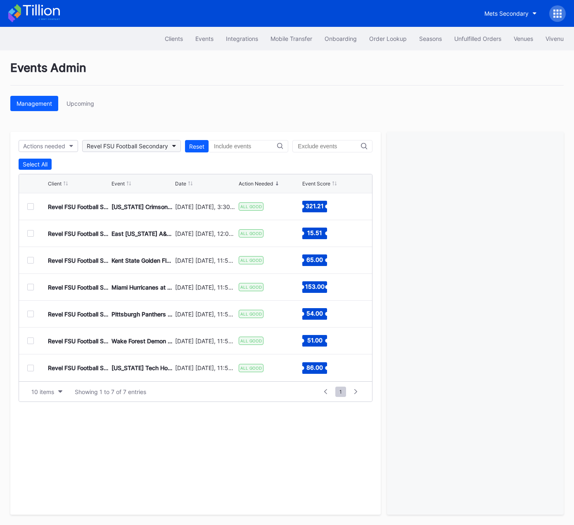
drag, startPoint x: 116, startPoint y: 139, endPoint x: 116, endPoint y: 146, distance: 7.0
click at [116, 139] on div "Actions needed Revel FSU Football Secondary Reset Select All Client Event Date …" at bounding box center [195, 323] width 370 height 383
click at [129, 142] on div "Revel FSU Football Secondary" at bounding box center [127, 145] width 81 height 7
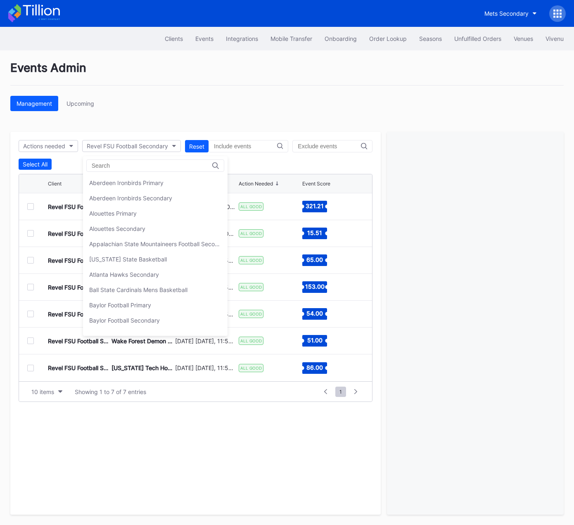
scroll to position [2103, 0]
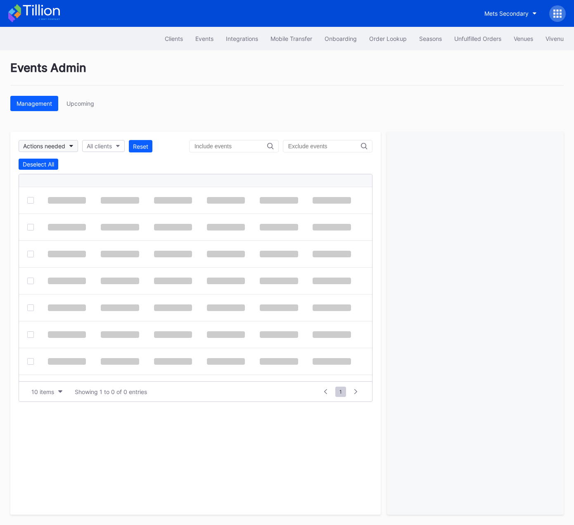
click at [47, 146] on div "Actions needed" at bounding box center [44, 145] width 42 height 7
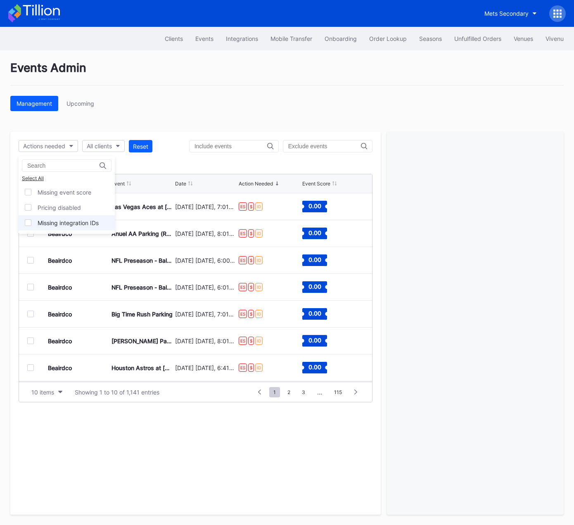
click at [60, 220] on div "Missing integration IDs" at bounding box center [68, 222] width 61 height 7
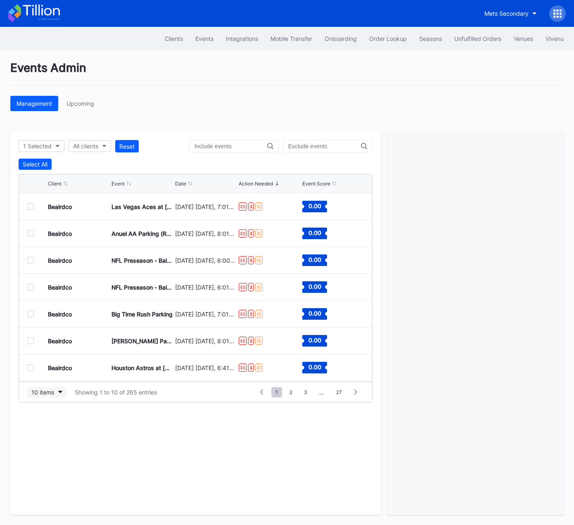
click at [54, 389] on button "10 items" at bounding box center [46, 391] width 39 height 11
click at [51, 428] on div "50 items" at bounding box center [45, 426] width 24 height 7
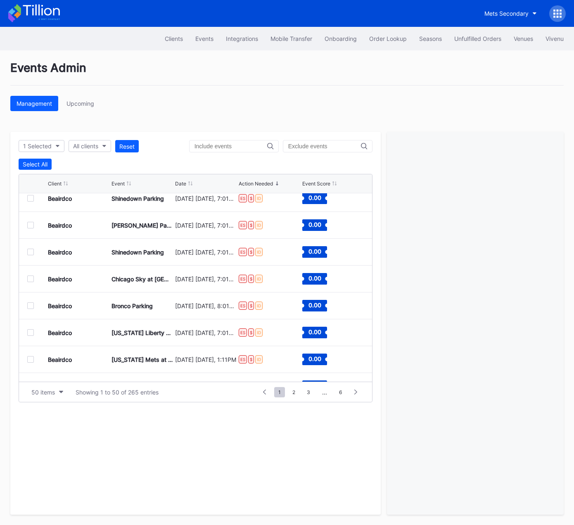
scroll to position [492, 0]
click at [320, 145] on input "text" at bounding box center [324, 146] width 73 height 7
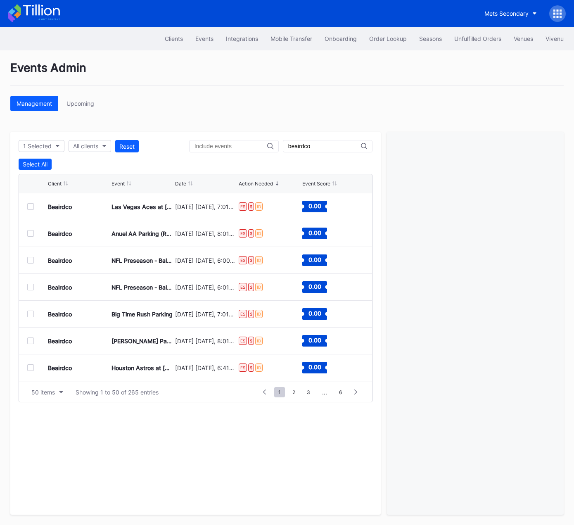
type input "beairdco"
click at [362, 145] on icon at bounding box center [364, 146] width 6 height 7
click at [334, 147] on input "beairdco" at bounding box center [324, 146] width 73 height 7
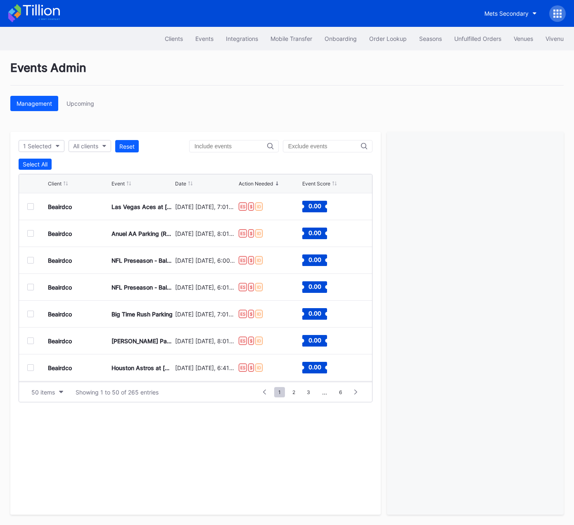
click at [315, 123] on div "Events Admin Management Upcoming 1 Selected All clients Reset Select All Client…" at bounding box center [287, 287] width 574 height 474
click at [132, 146] on div "Reset" at bounding box center [126, 146] width 15 height 7
click at [63, 143] on div "Actions needed" at bounding box center [44, 145] width 42 height 7
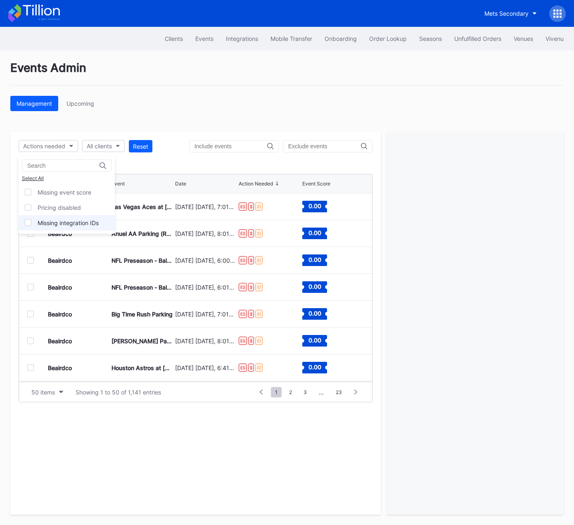
click at [64, 221] on div "Missing integration IDs" at bounding box center [68, 222] width 61 height 7
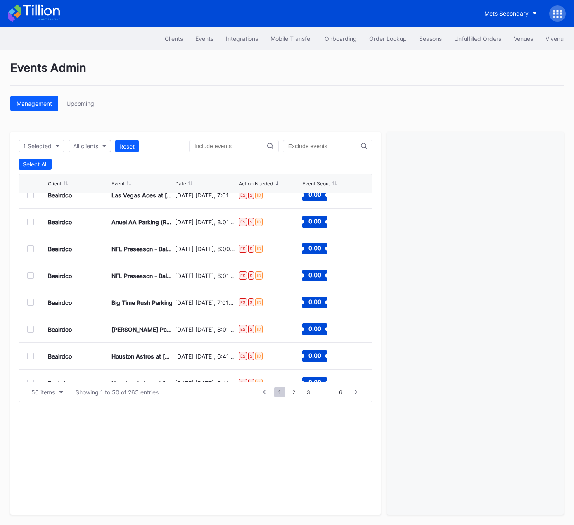
scroll to position [18, 0]
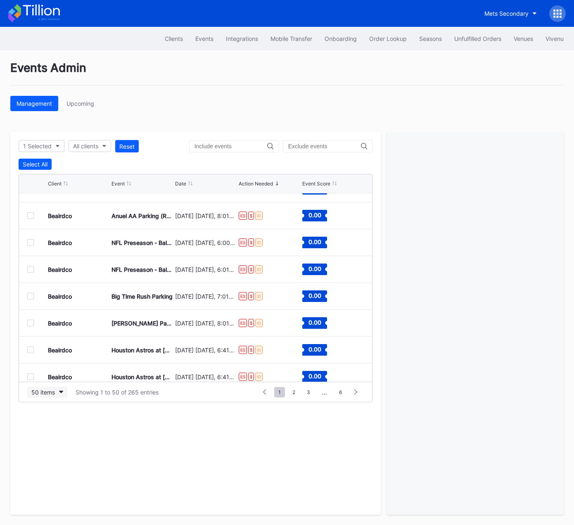
click at [46, 390] on div "50 items" at bounding box center [43, 391] width 24 height 7
click at [45, 439] on div "100 items" at bounding box center [46, 442] width 26 height 7
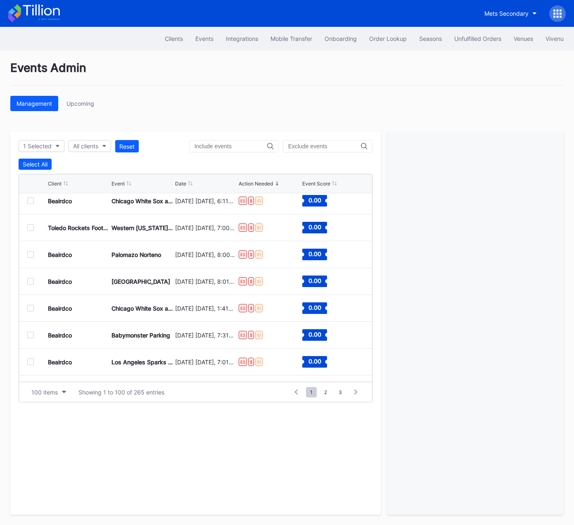
scroll to position [804, 0]
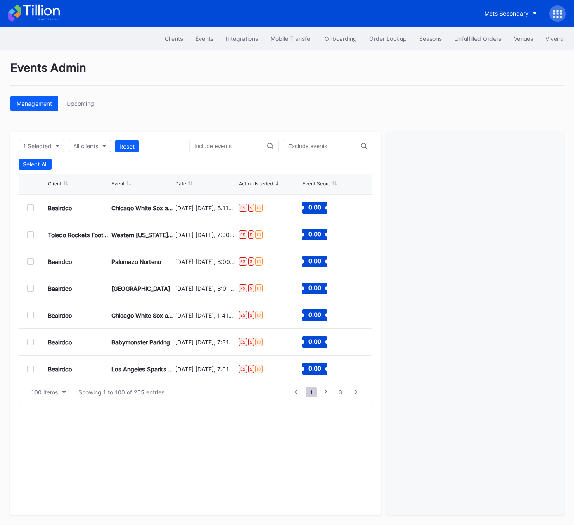
click at [32, 233] on div at bounding box center [30, 234] width 7 height 7
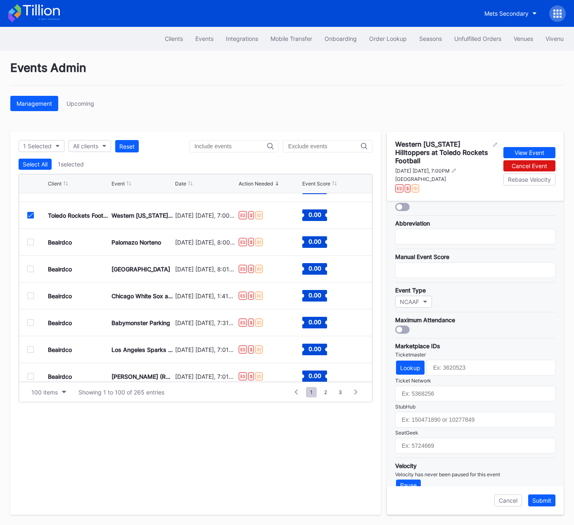
scroll to position [842, 0]
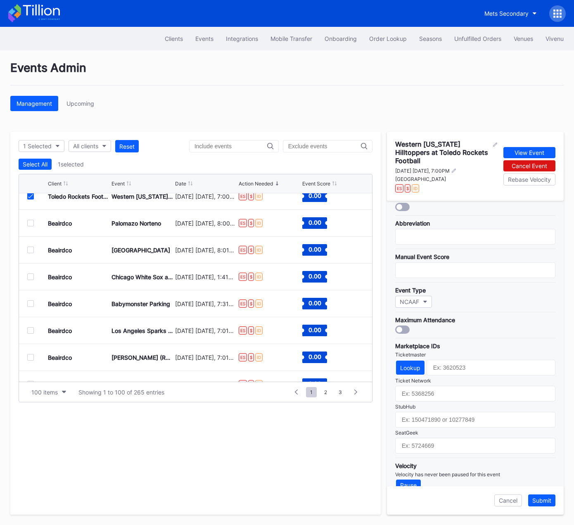
click at [29, 196] on icon at bounding box center [30, 196] width 5 height 4
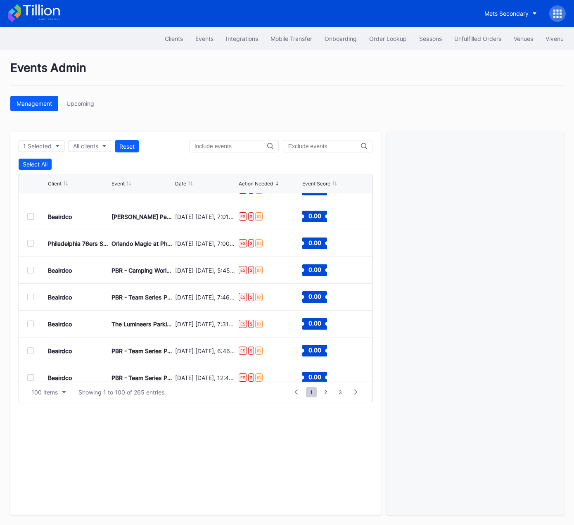
scroll to position [1816, 0]
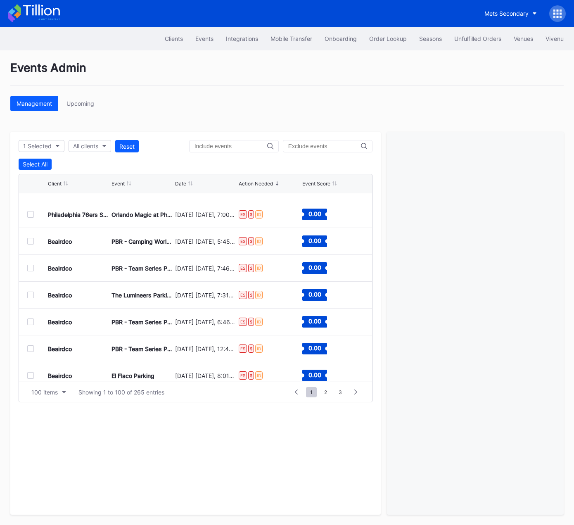
click at [30, 213] on div at bounding box center [30, 214] width 7 height 7
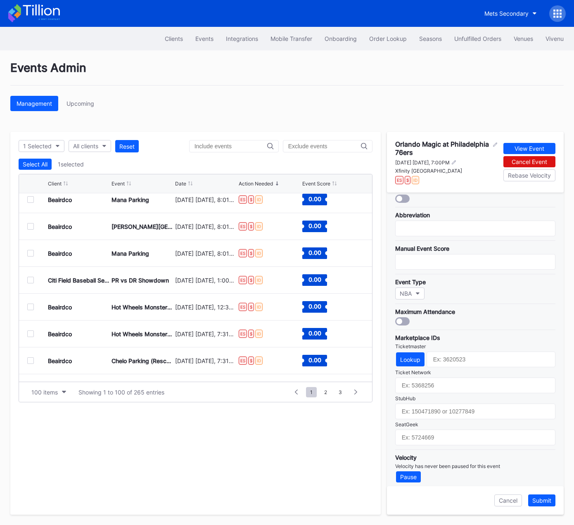
scroll to position [2453, 0]
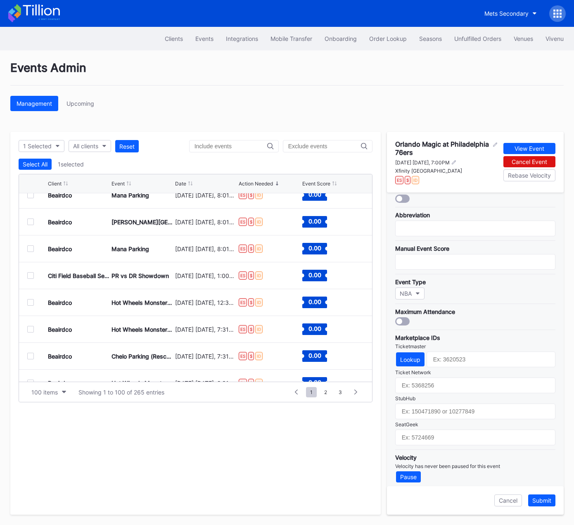
click at [29, 274] on div at bounding box center [30, 275] width 7 height 7
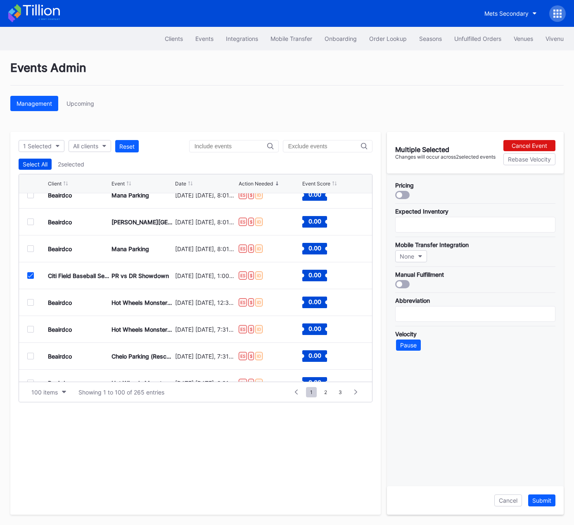
click at [39, 165] on div "Select All" at bounding box center [35, 164] width 25 height 7
click at [39, 165] on div "Deselect All" at bounding box center [38, 164] width 31 height 7
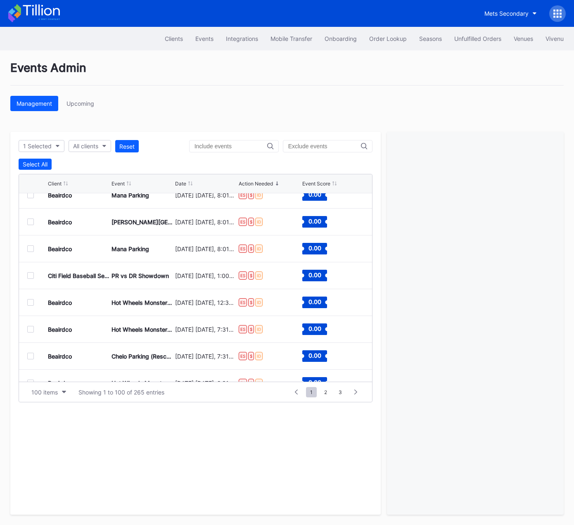
click at [28, 273] on div at bounding box center [30, 275] width 7 height 7
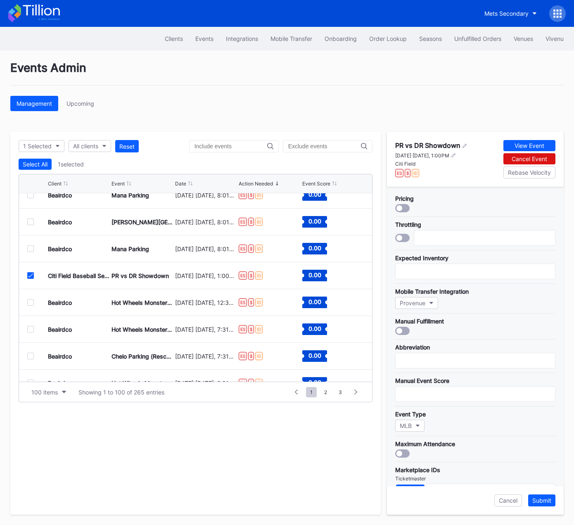
scroll to position [158, 0]
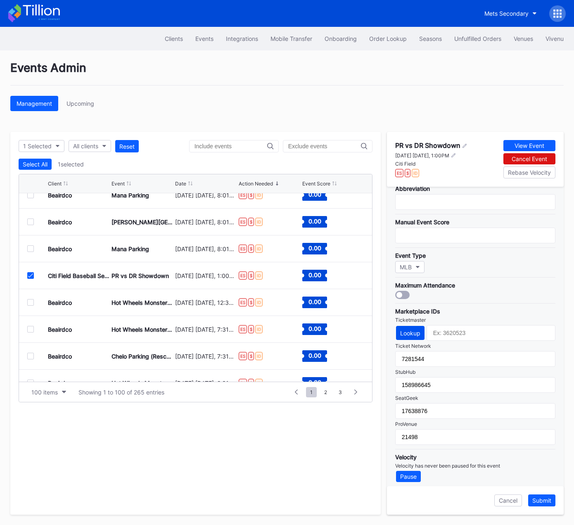
click at [410, 329] on div "Lookup" at bounding box center [410, 332] width 20 height 7
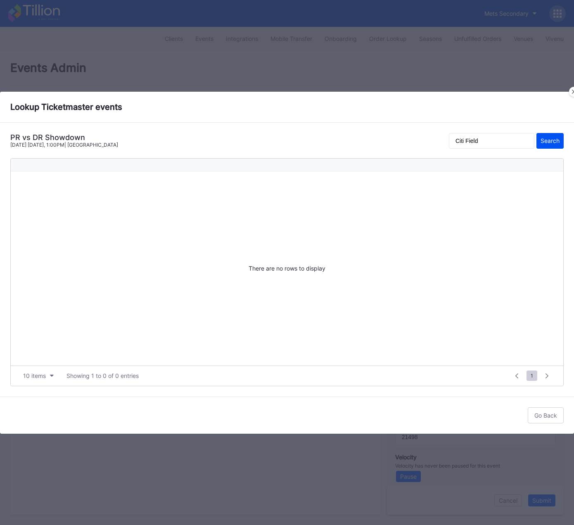
click at [546, 146] on button "Search" at bounding box center [549, 141] width 27 height 16
click at [504, 138] on input "Citi Field" at bounding box center [491, 141] width 85 height 16
click at [570, 90] on div at bounding box center [574, 92] width 10 height 10
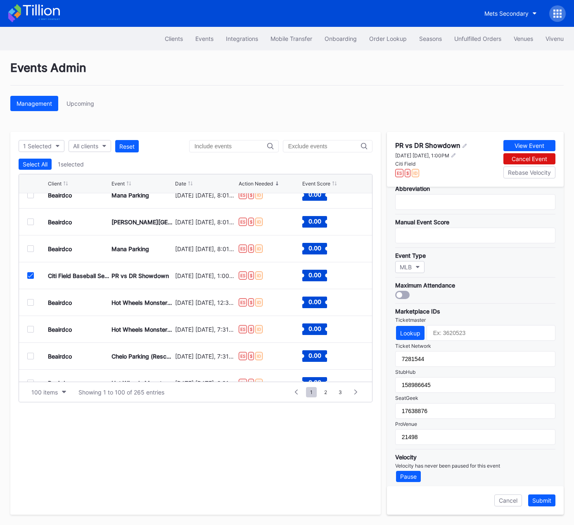
click at [31, 275] on icon at bounding box center [30, 275] width 5 height 4
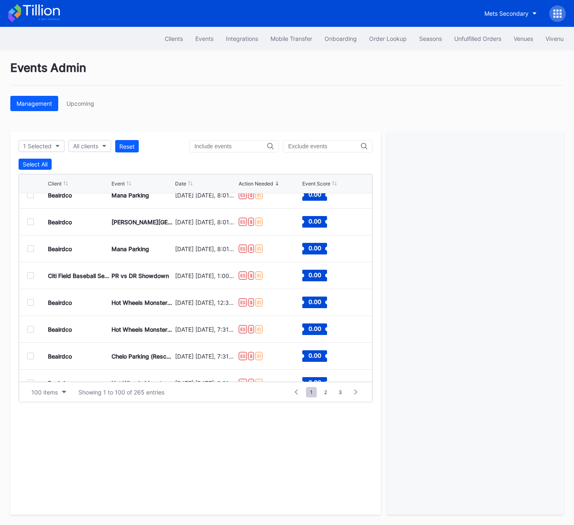
scroll to position [2495, 0]
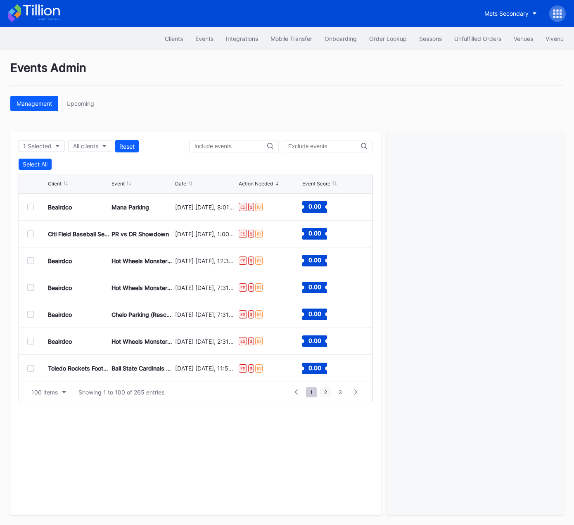
click at [327, 392] on span "2" at bounding box center [325, 392] width 11 height 10
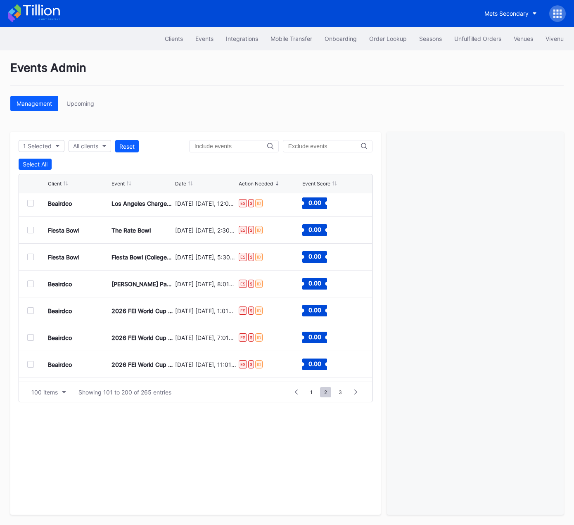
scroll to position [244, 0]
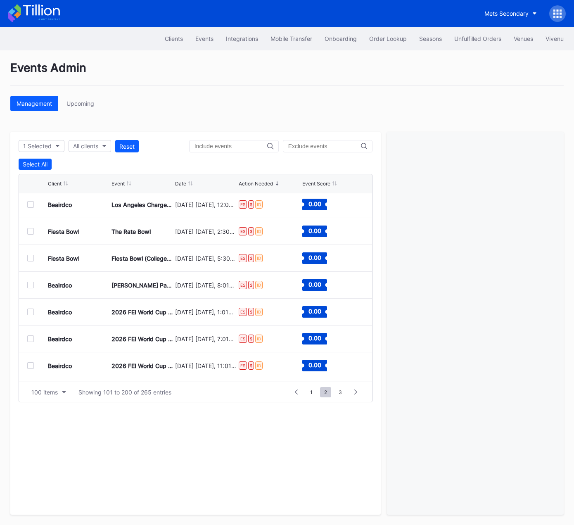
click at [30, 230] on div at bounding box center [30, 231] width 7 height 7
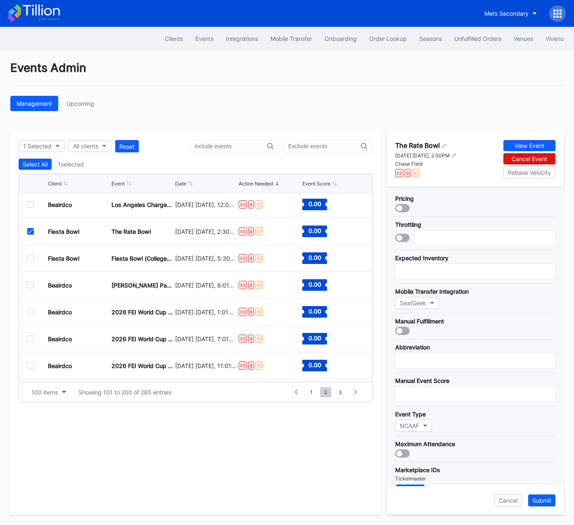
scroll to position [133, 0]
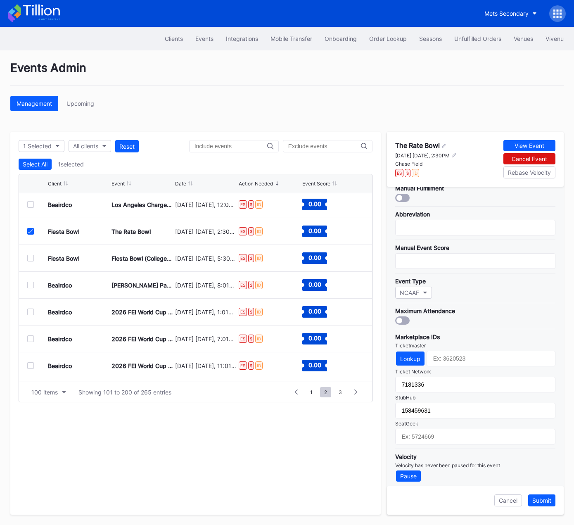
click at [30, 229] on icon at bounding box center [30, 231] width 5 height 4
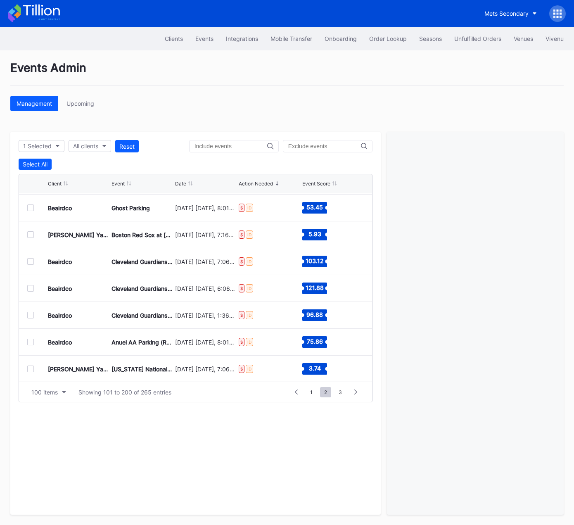
scroll to position [617, 0]
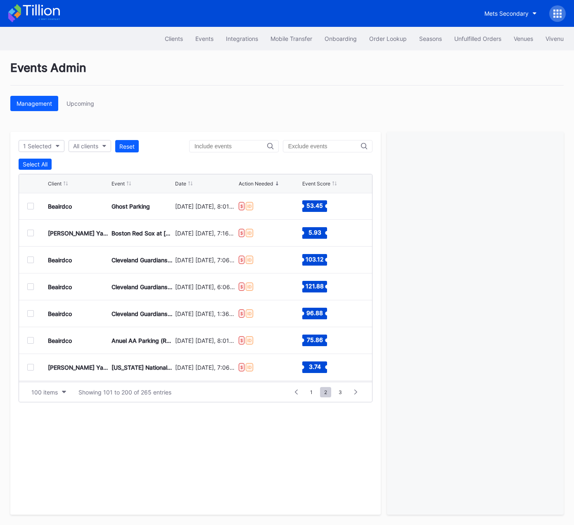
click at [30, 232] on div at bounding box center [30, 232] width 7 height 7
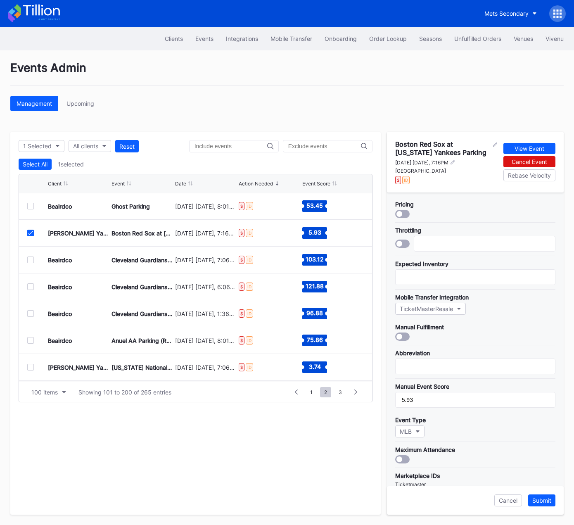
scroll to position [138, 0]
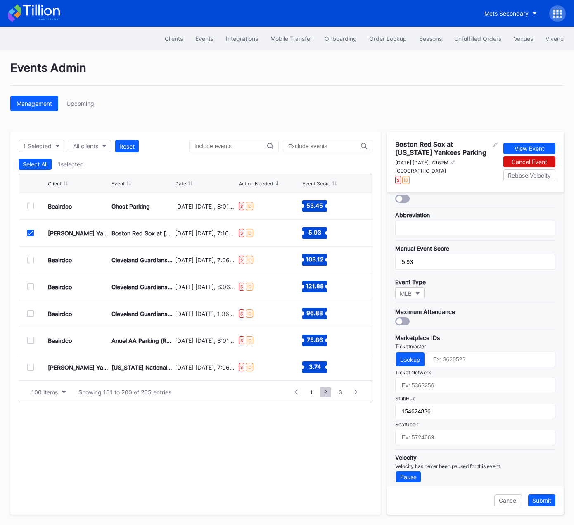
click at [31, 232] on icon at bounding box center [30, 233] width 5 height 4
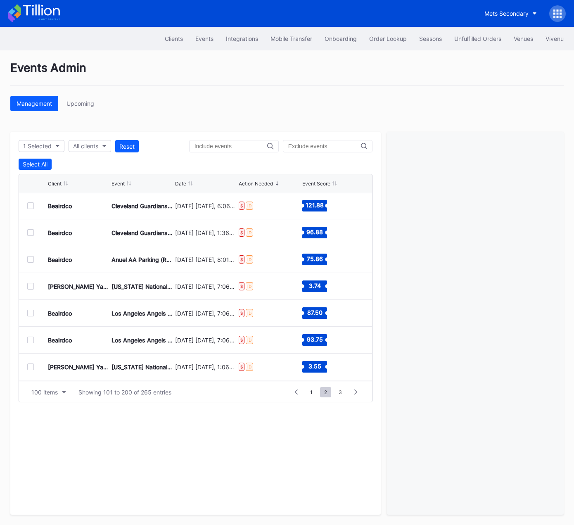
scroll to position [713, 0]
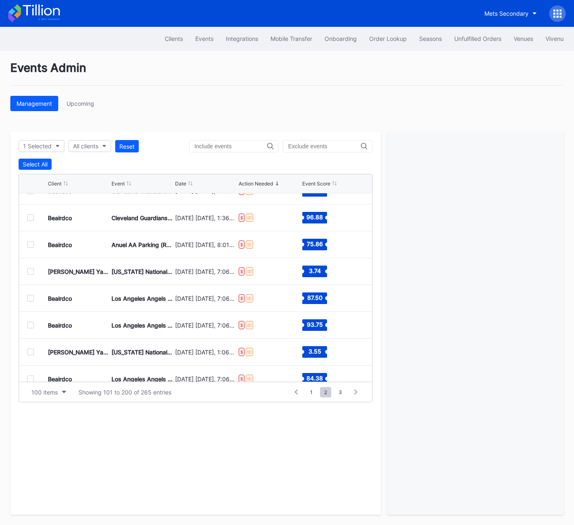
click at [29, 270] on div at bounding box center [30, 271] width 7 height 7
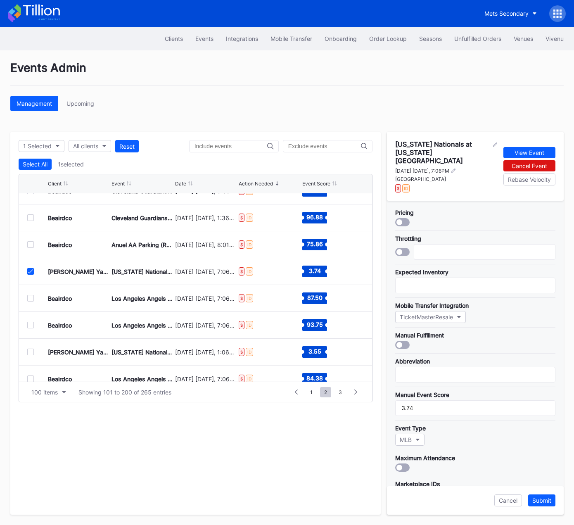
scroll to position [138, 0]
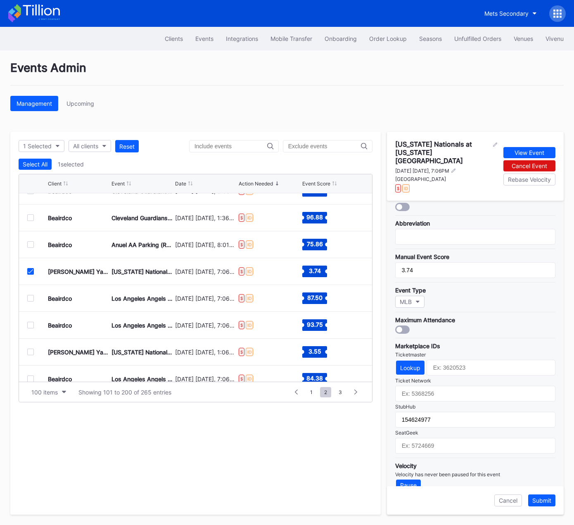
click at [28, 270] on icon at bounding box center [30, 271] width 5 height 4
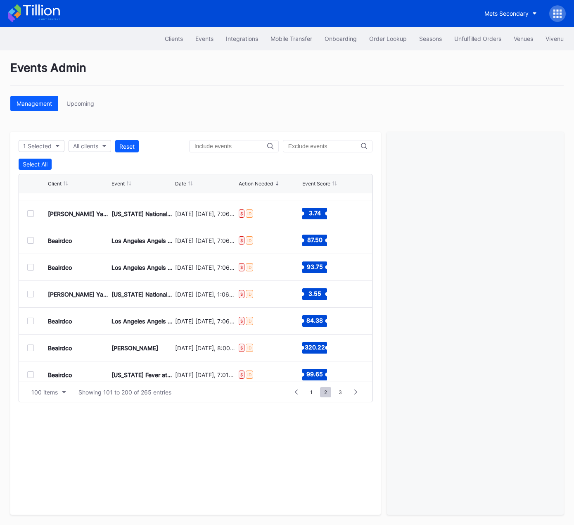
scroll to position [772, 0]
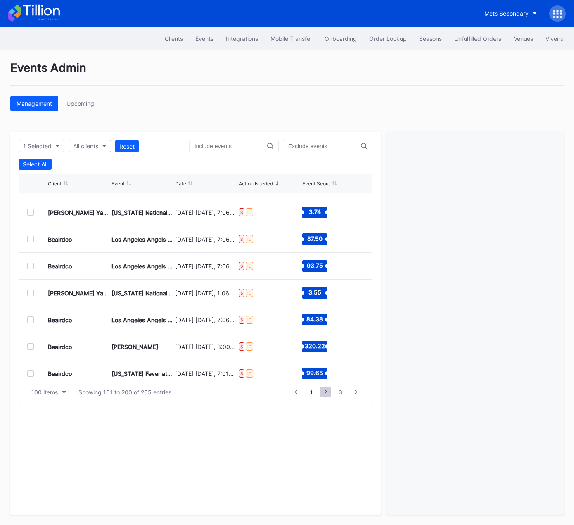
click at [30, 291] on div at bounding box center [30, 292] width 7 height 7
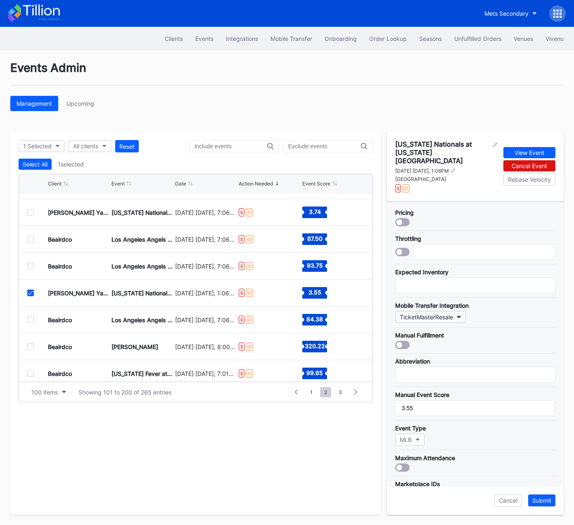
scroll to position [138, 0]
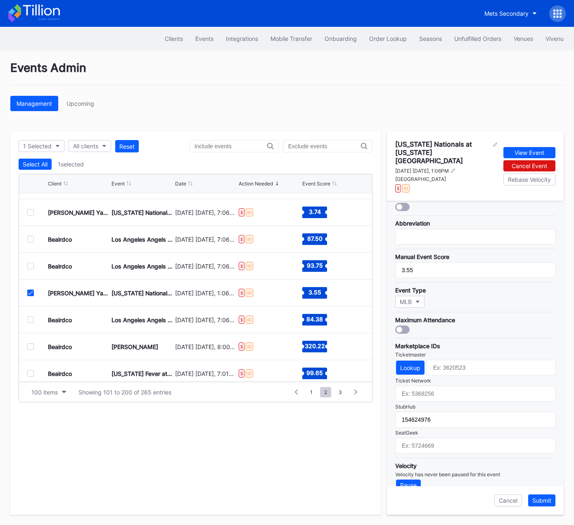
drag, startPoint x: 30, startPoint y: 291, endPoint x: 83, endPoint y: 303, distance: 54.0
click at [30, 291] on icon at bounding box center [30, 293] width 5 height 4
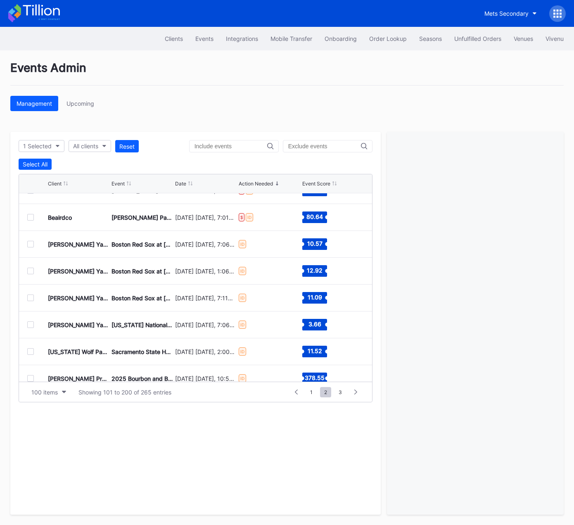
scroll to position [1752, 0]
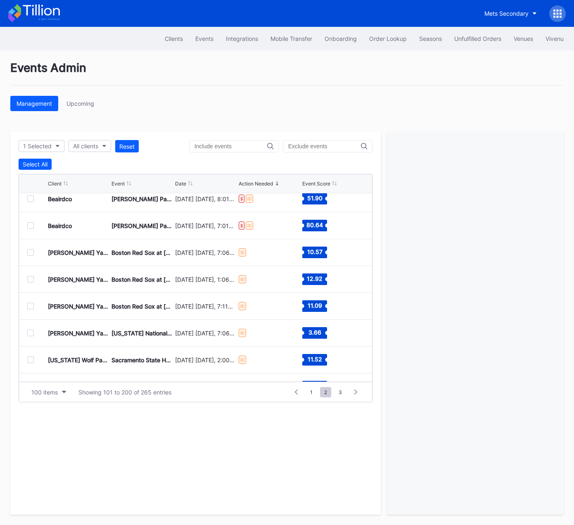
click at [31, 251] on div at bounding box center [30, 252] width 7 height 7
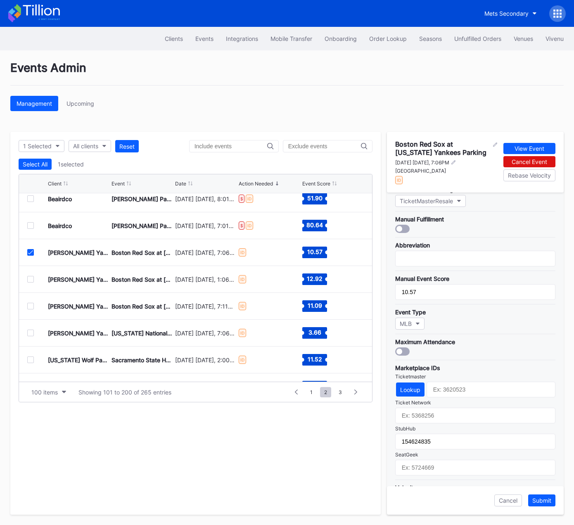
scroll to position [138, 0]
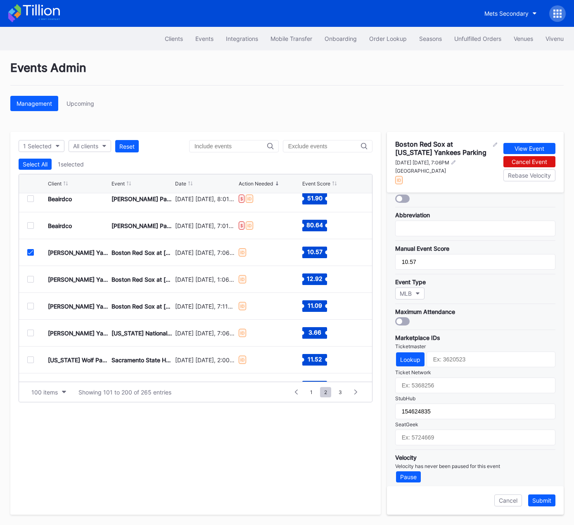
click at [31, 253] on div at bounding box center [30, 252] width 7 height 7
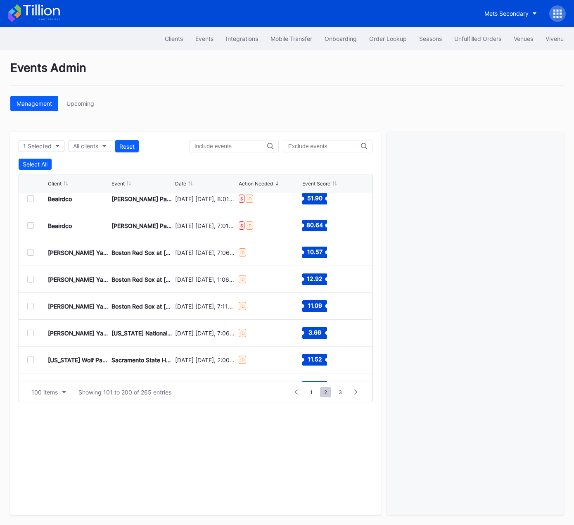
drag, startPoint x: 31, startPoint y: 307, endPoint x: 241, endPoint y: 343, distance: 213.5
click at [31, 307] on div at bounding box center [30, 306] width 7 height 7
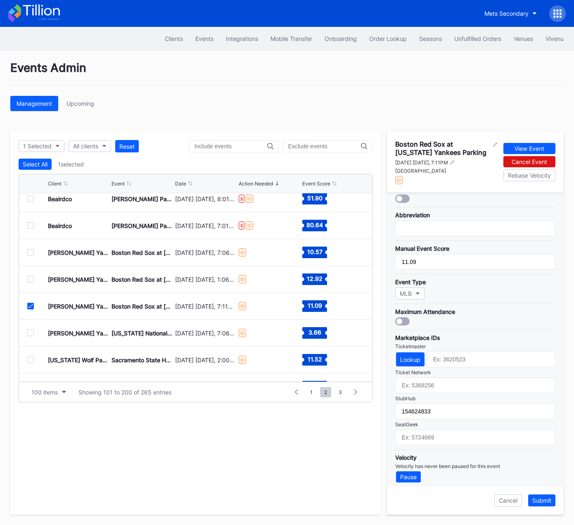
click at [28, 304] on icon at bounding box center [30, 306] width 5 height 4
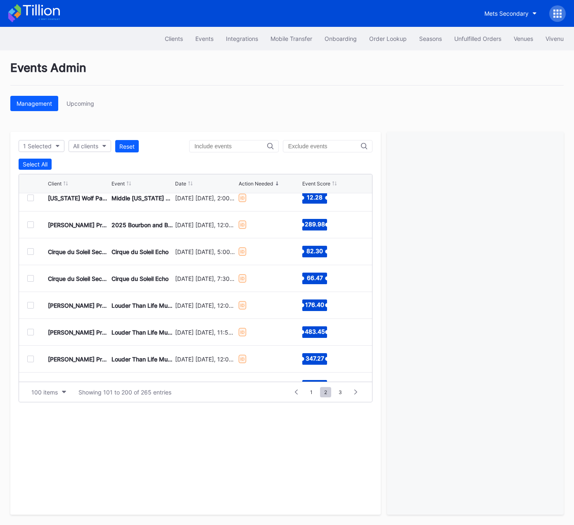
scroll to position [2050, 0]
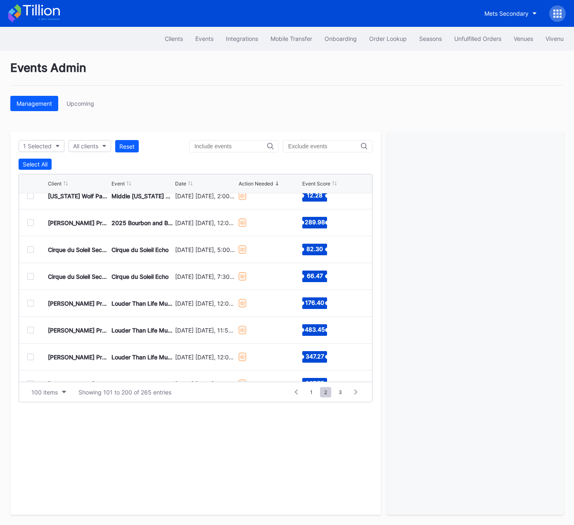
click at [31, 303] on div at bounding box center [30, 303] width 7 height 7
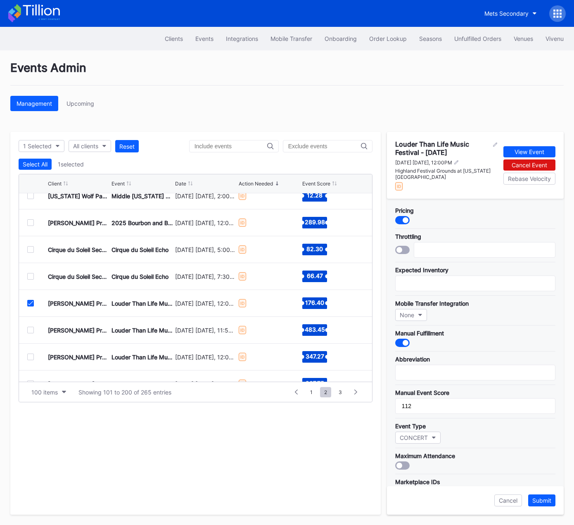
scroll to position [144, 0]
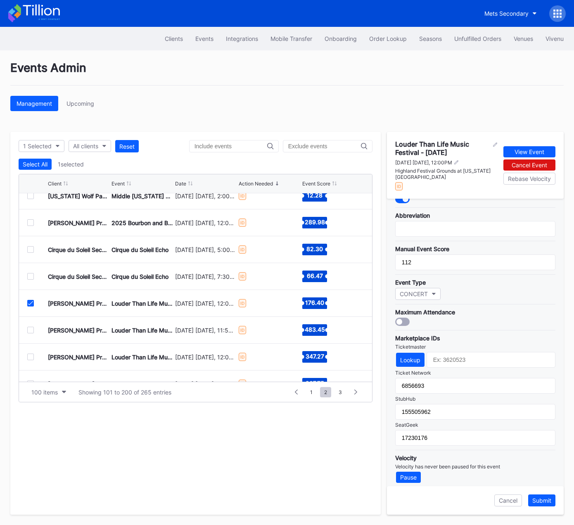
click at [29, 303] on icon at bounding box center [30, 303] width 5 height 4
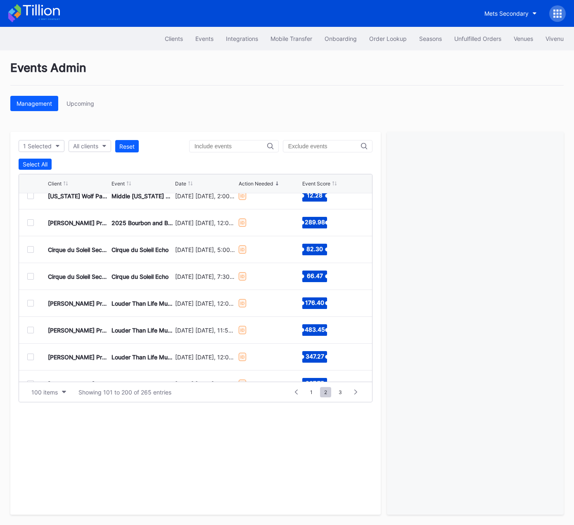
click at [29, 274] on div at bounding box center [30, 276] width 7 height 7
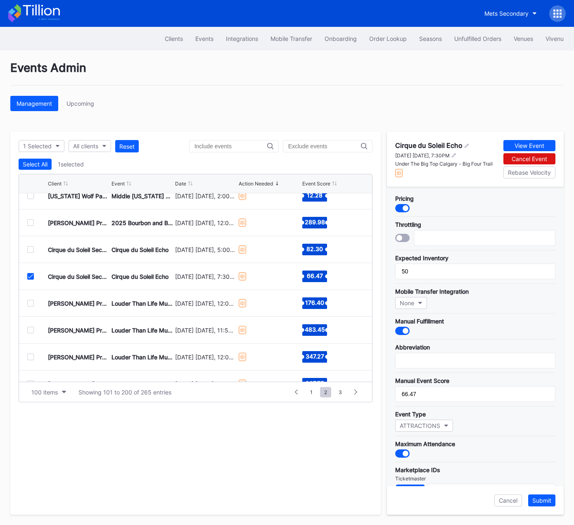
scroll to position [133, 0]
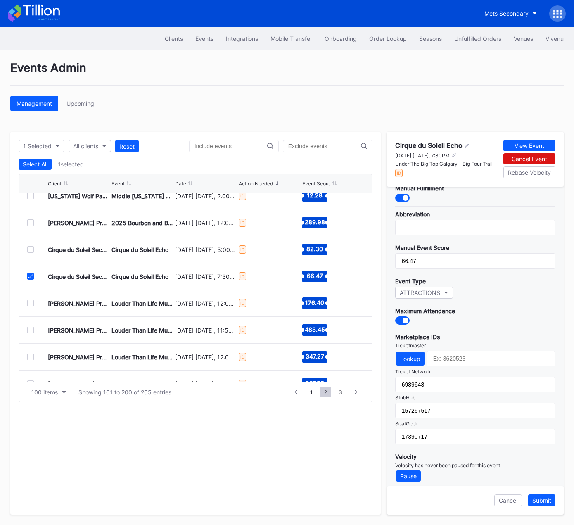
drag, startPoint x: 30, startPoint y: 272, endPoint x: 28, endPoint y: 258, distance: 13.4
click at [30, 273] on div at bounding box center [37, 276] width 21 height 7
click at [31, 276] on icon at bounding box center [30, 276] width 5 height 4
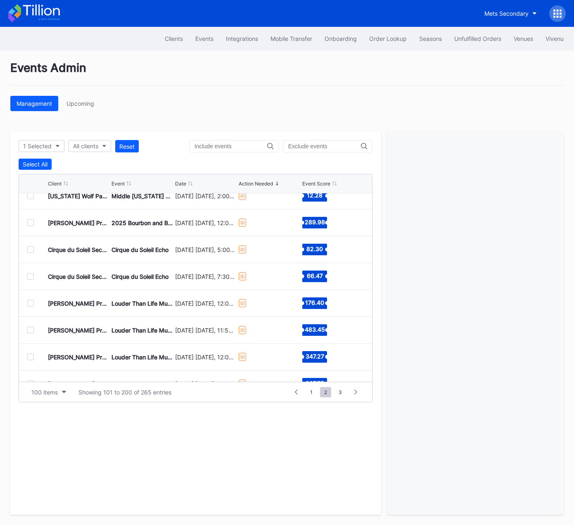
click at [31, 250] on div at bounding box center [30, 249] width 7 height 7
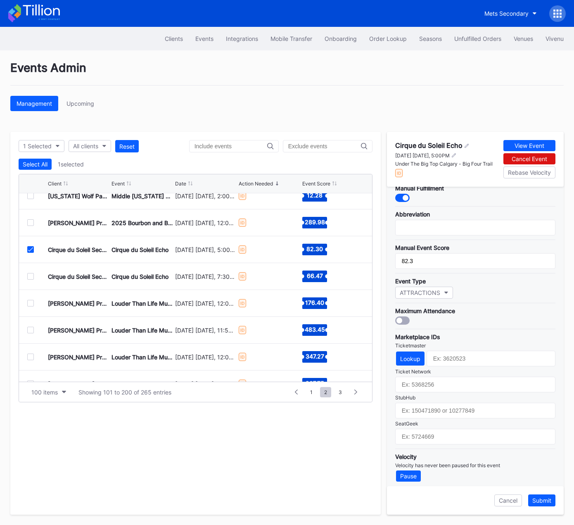
click at [30, 248] on icon at bounding box center [30, 249] width 5 height 4
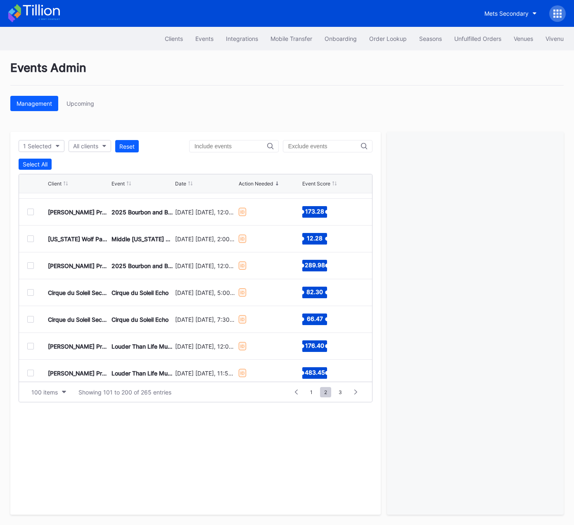
scroll to position [2002, 0]
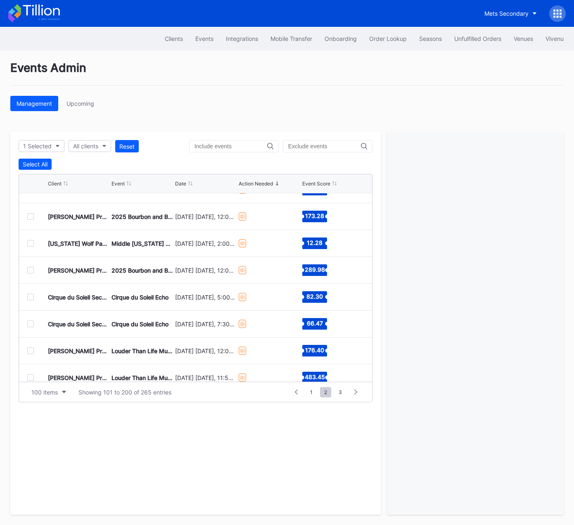
click at [31, 242] on div at bounding box center [30, 243] width 7 height 7
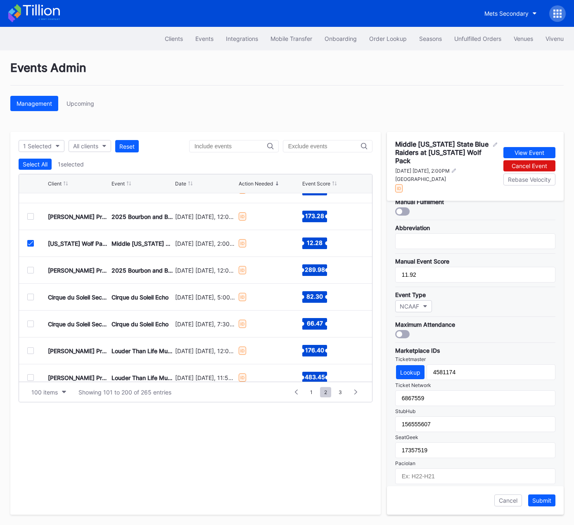
scroll to position [163, 0]
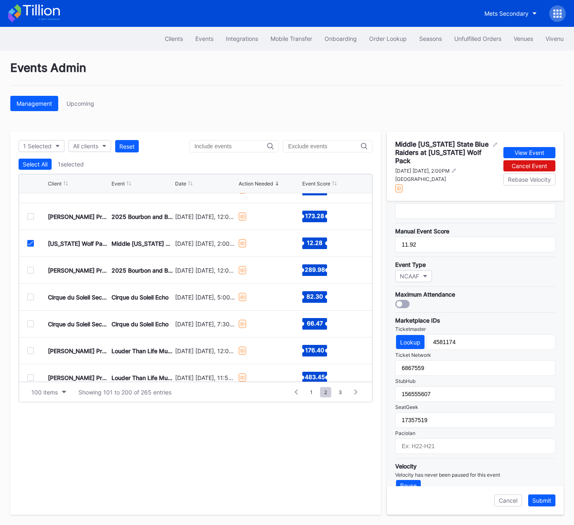
click at [29, 243] on icon at bounding box center [30, 243] width 5 height 4
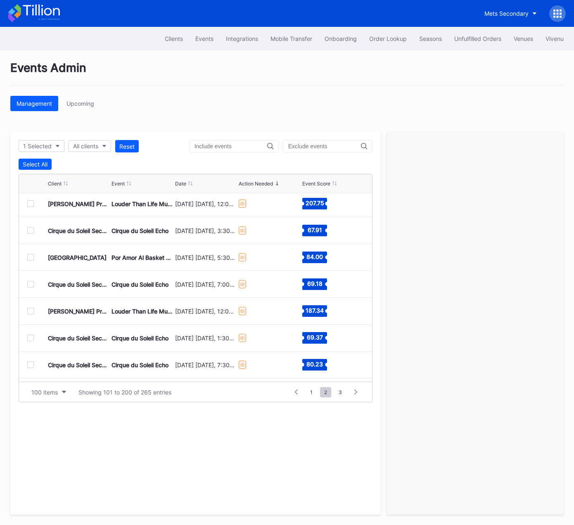
scroll to position [2231, 0]
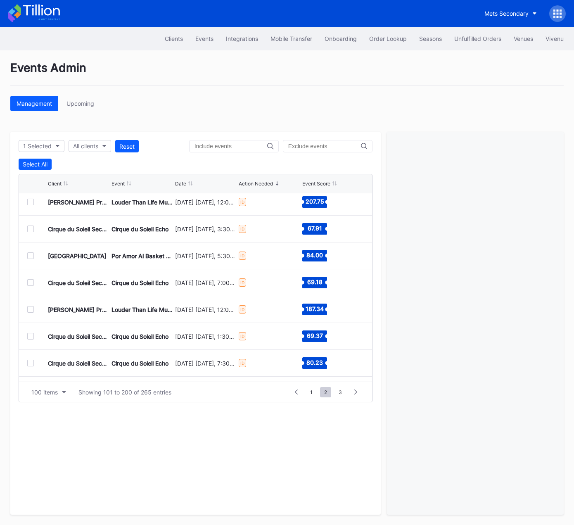
click at [29, 226] on div at bounding box center [30, 228] width 7 height 7
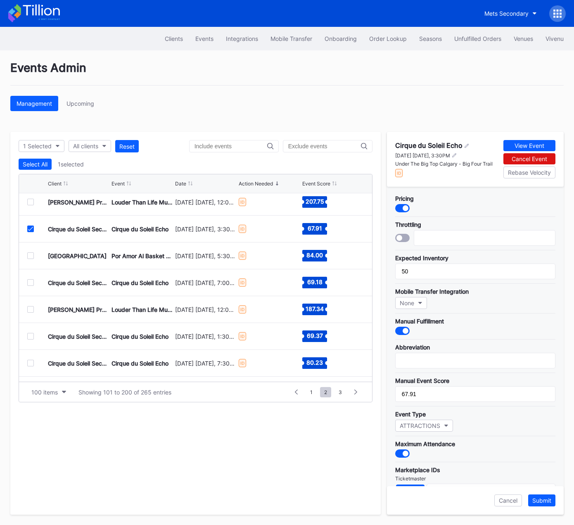
scroll to position [133, 0]
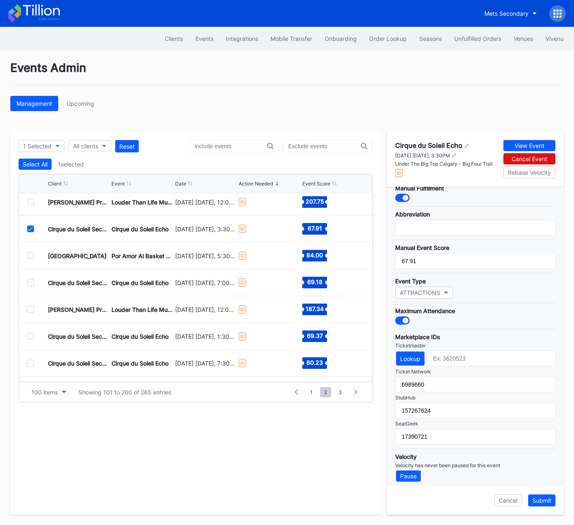
click at [28, 227] on icon at bounding box center [30, 229] width 5 height 4
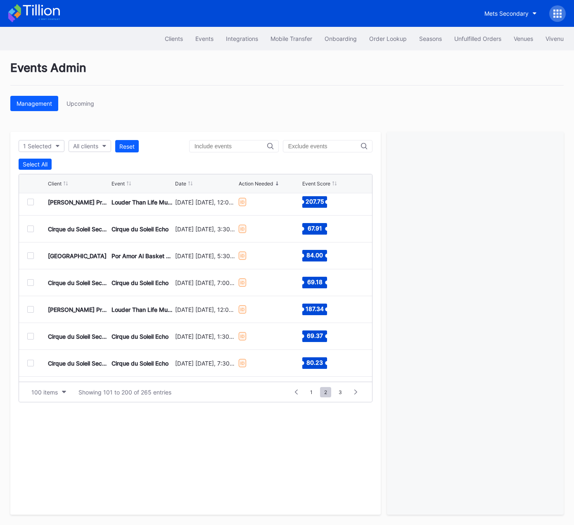
click at [29, 252] on div at bounding box center [30, 255] width 7 height 7
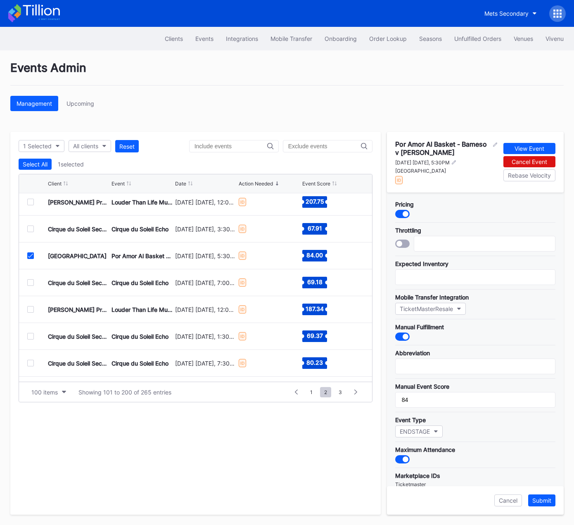
scroll to position [138, 0]
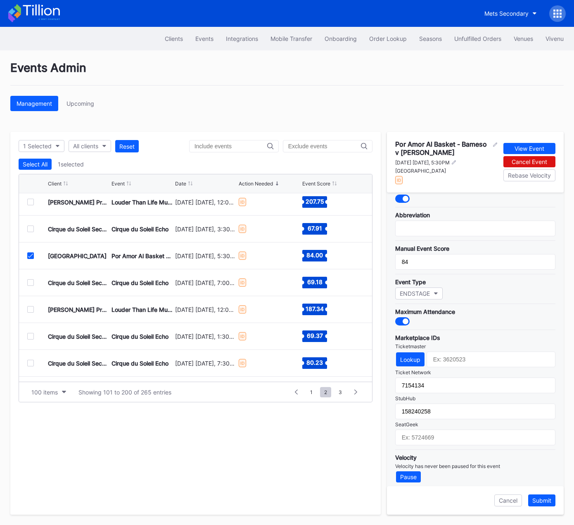
click at [30, 254] on icon at bounding box center [30, 255] width 5 height 4
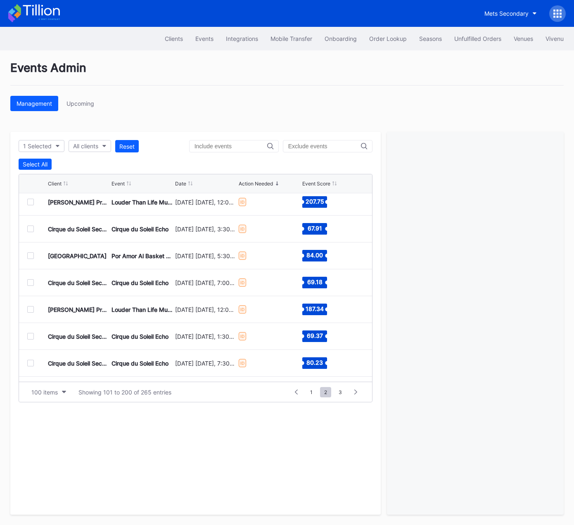
click at [29, 281] on div at bounding box center [30, 282] width 7 height 7
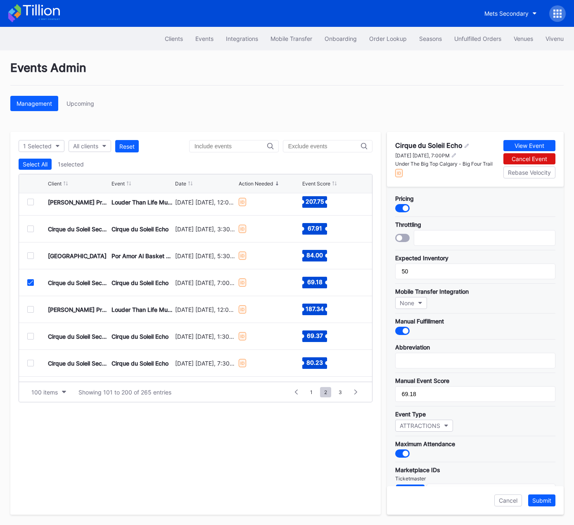
scroll to position [133, 0]
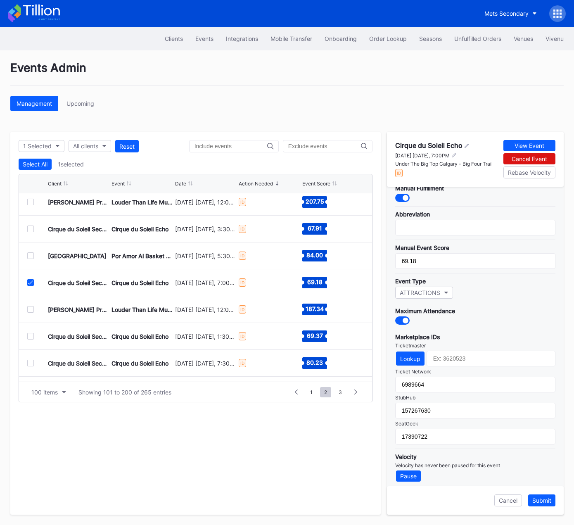
drag, startPoint x: 30, startPoint y: 282, endPoint x: 29, endPoint y: 298, distance: 15.3
click at [30, 283] on icon at bounding box center [30, 282] width 5 height 4
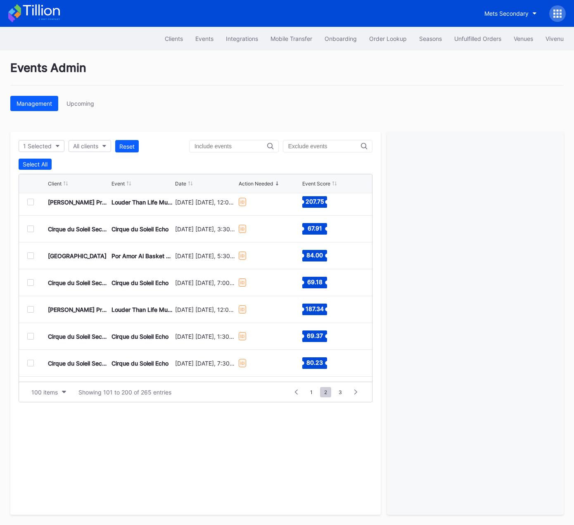
click at [29, 308] on div at bounding box center [30, 309] width 7 height 7
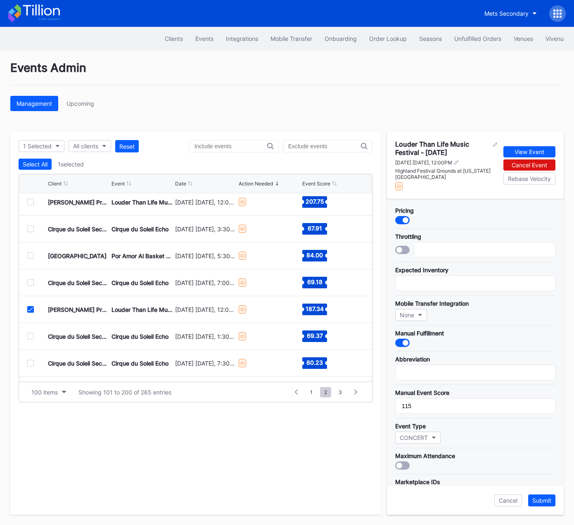
scroll to position [144, 0]
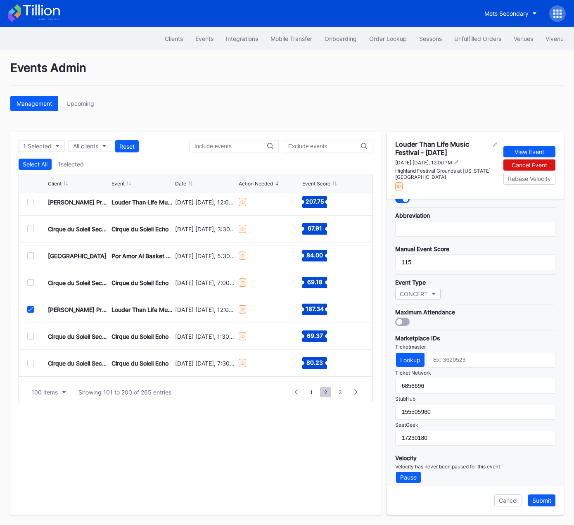
drag, startPoint x: 31, startPoint y: 307, endPoint x: 30, endPoint y: 329, distance: 22.3
click at [31, 307] on icon at bounding box center [30, 309] width 5 height 4
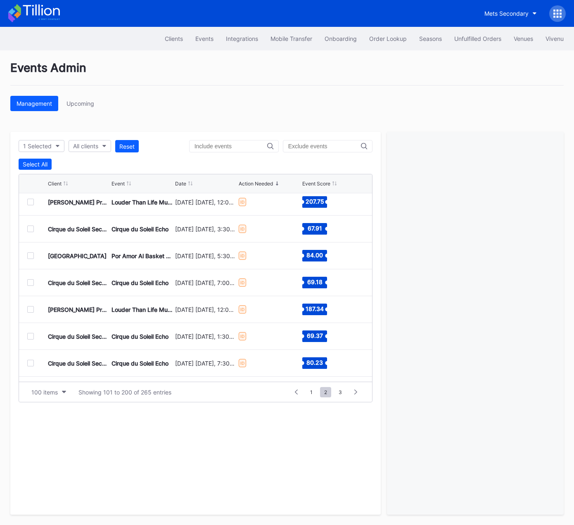
click at [29, 335] on div at bounding box center [30, 336] width 7 height 7
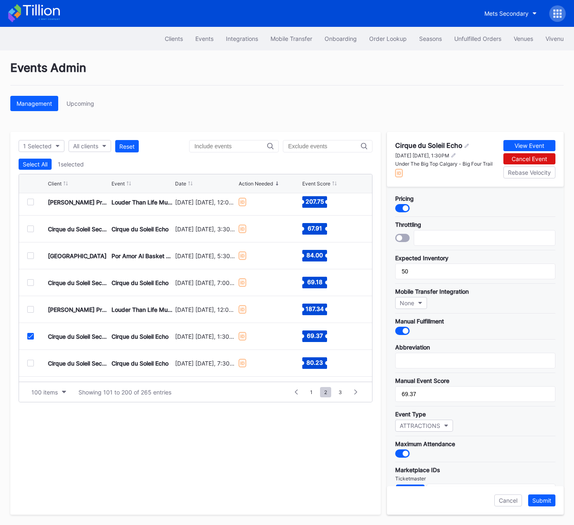
scroll to position [133, 0]
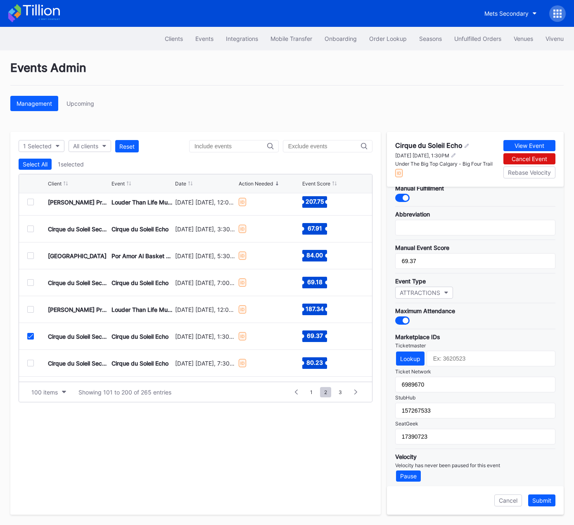
click at [31, 334] on icon at bounding box center [30, 336] width 5 height 4
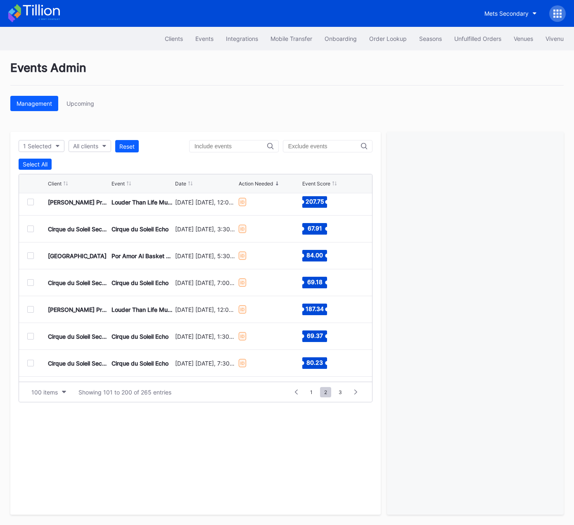
click at [31, 362] on div at bounding box center [30, 363] width 7 height 7
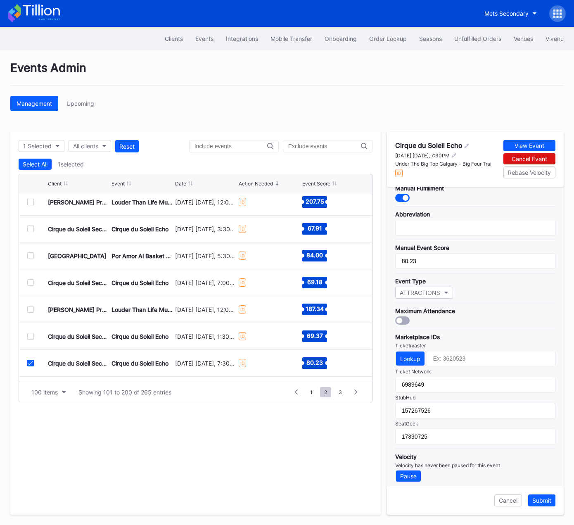
click at [30, 363] on icon at bounding box center [30, 363] width 5 height 4
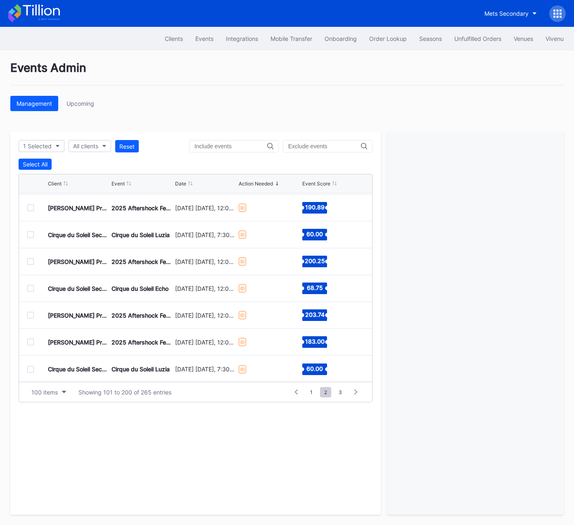
scroll to position [2495, 0]
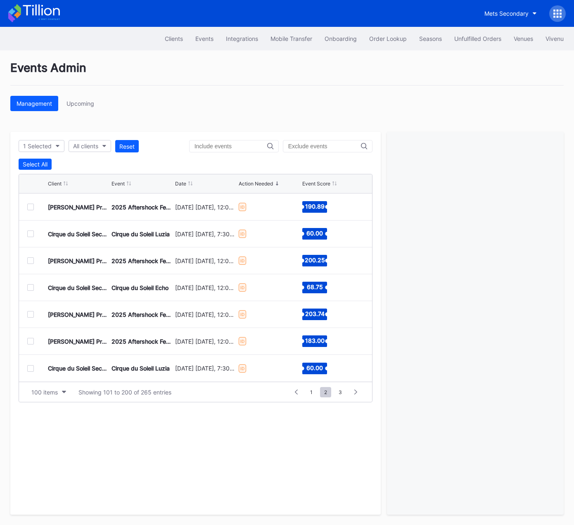
click at [29, 259] on div at bounding box center [30, 260] width 7 height 7
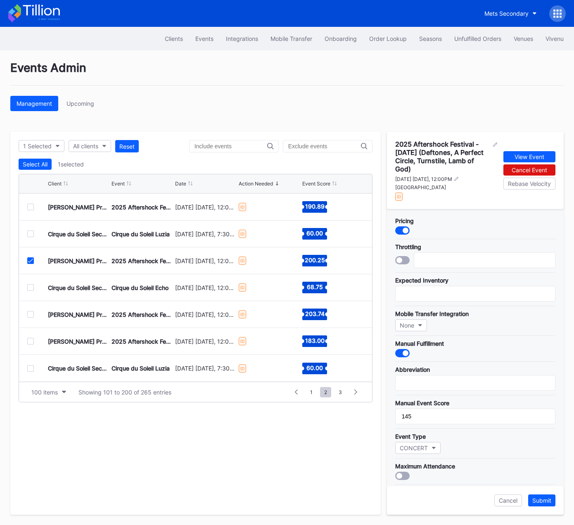
click at [29, 259] on icon at bounding box center [30, 260] width 5 height 4
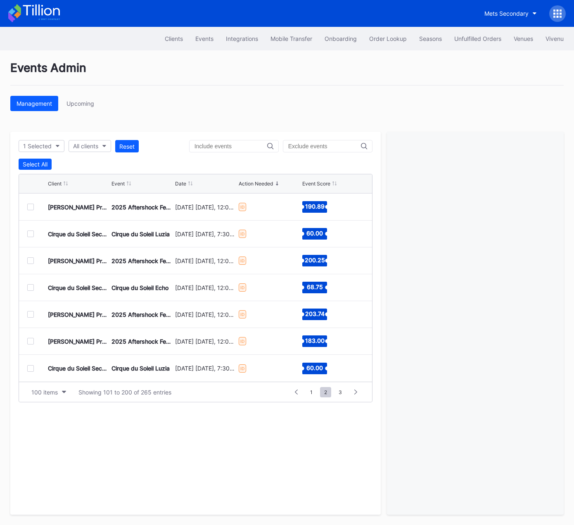
click at [28, 232] on div at bounding box center [30, 233] width 7 height 7
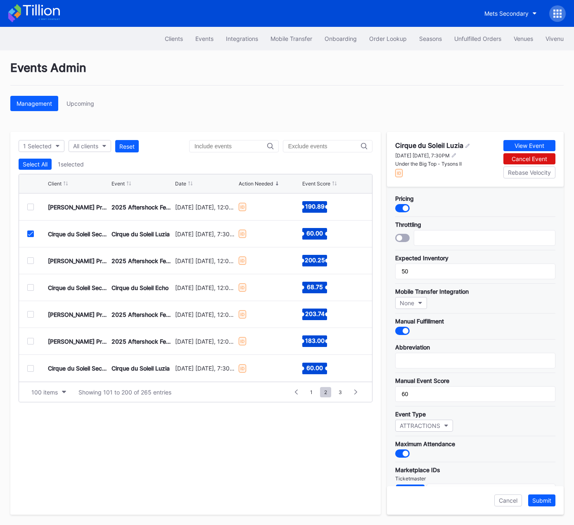
scroll to position [133, 0]
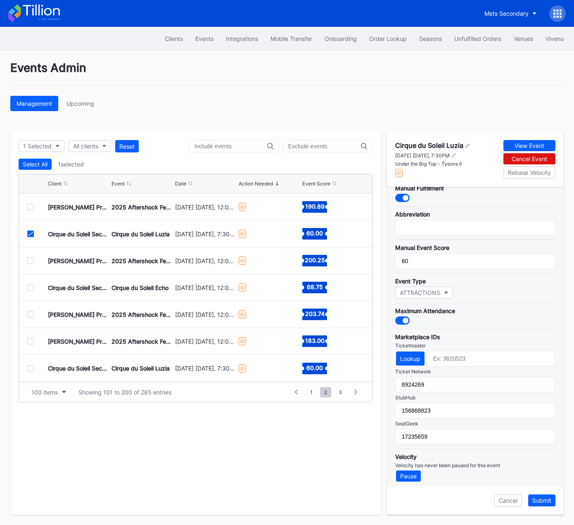
click at [32, 235] on div at bounding box center [30, 233] width 7 height 7
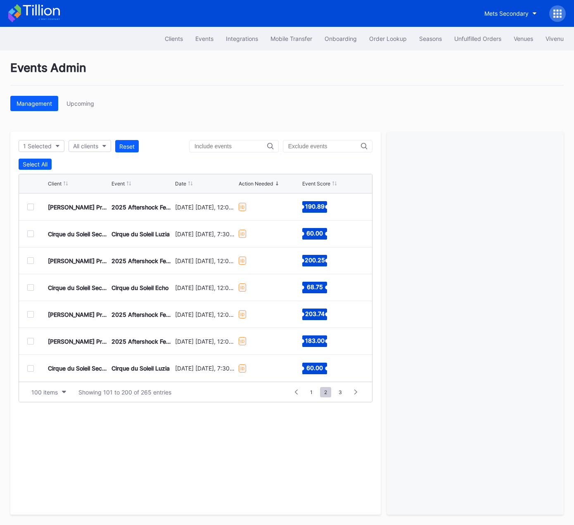
drag, startPoint x: 29, startPoint y: 287, endPoint x: 106, endPoint y: 295, distance: 78.0
click at [30, 287] on div at bounding box center [30, 287] width 7 height 7
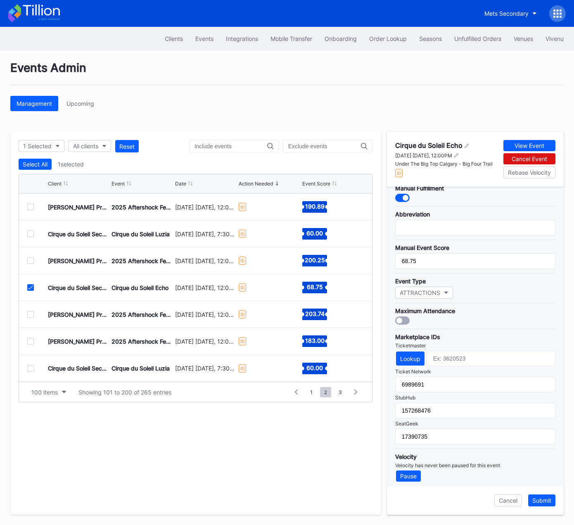
click at [29, 288] on icon at bounding box center [30, 287] width 5 height 4
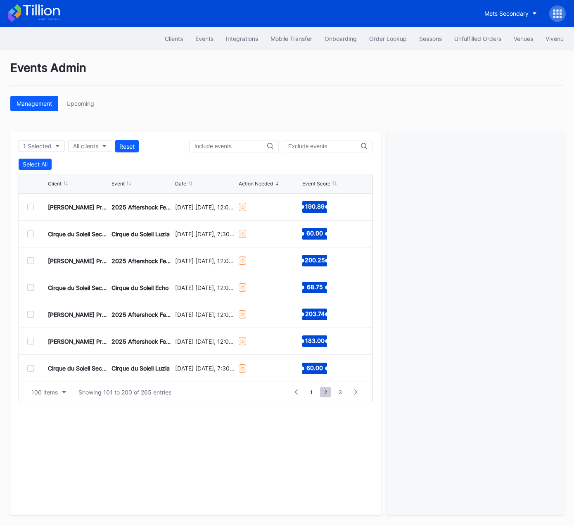
click at [30, 366] on div at bounding box center [30, 368] width 7 height 7
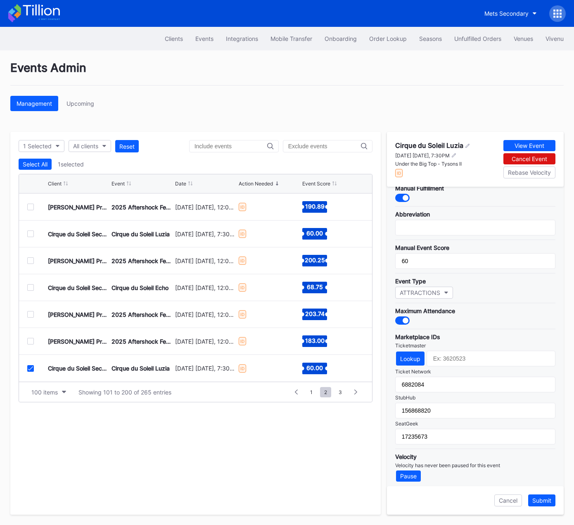
click at [31, 367] on icon at bounding box center [30, 368] width 5 height 4
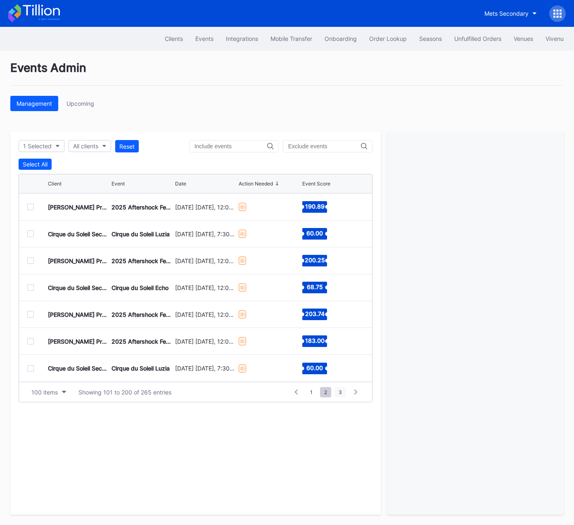
click at [338, 391] on span "3" at bounding box center [340, 392] width 12 height 10
click at [31, 206] on div at bounding box center [30, 206] width 7 height 7
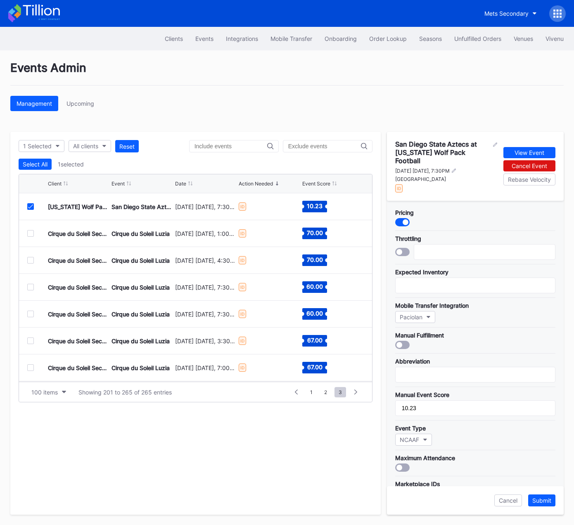
scroll to position [163, 0]
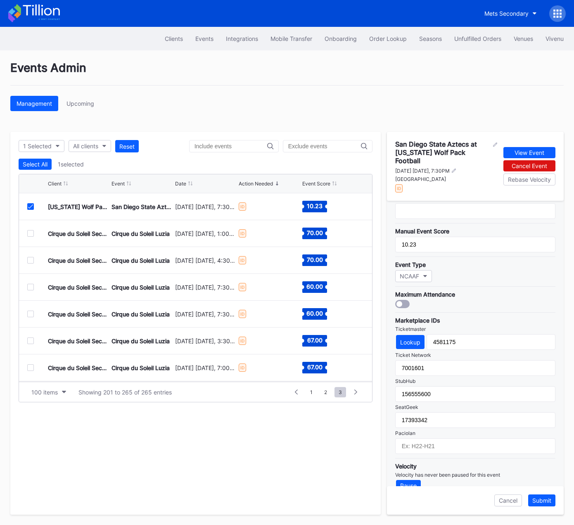
click at [29, 205] on icon at bounding box center [30, 206] width 5 height 4
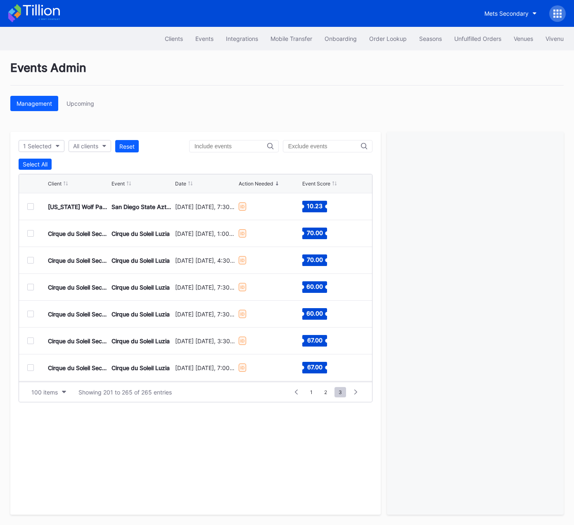
click at [30, 234] on div at bounding box center [30, 233] width 7 height 7
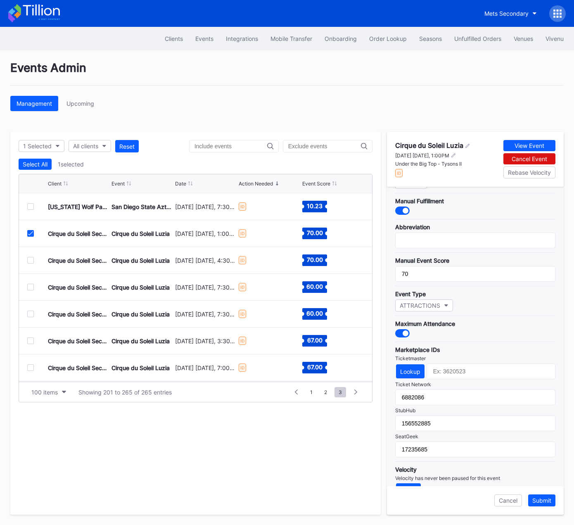
scroll to position [133, 0]
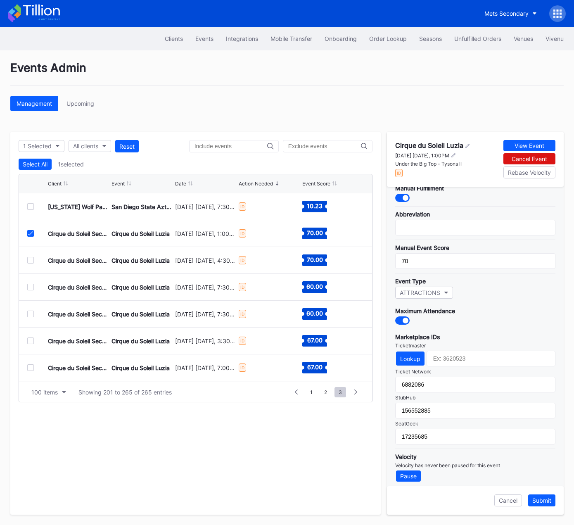
click at [29, 234] on div at bounding box center [30, 233] width 7 height 7
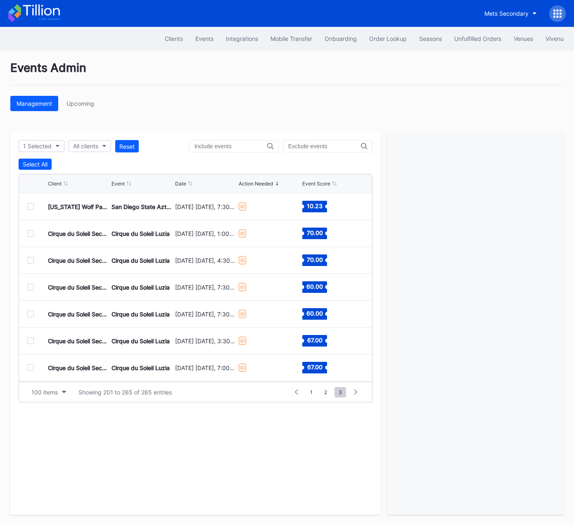
click at [30, 262] on div "Cirque du Soleil Secondary Payment Tickets Cirque du Soleil Luzia [DATE] [DATE]…" at bounding box center [195, 260] width 353 height 27
drag, startPoint x: 31, startPoint y: 258, endPoint x: 38, endPoint y: 259, distance: 7.5
click at [31, 258] on div at bounding box center [30, 260] width 7 height 7
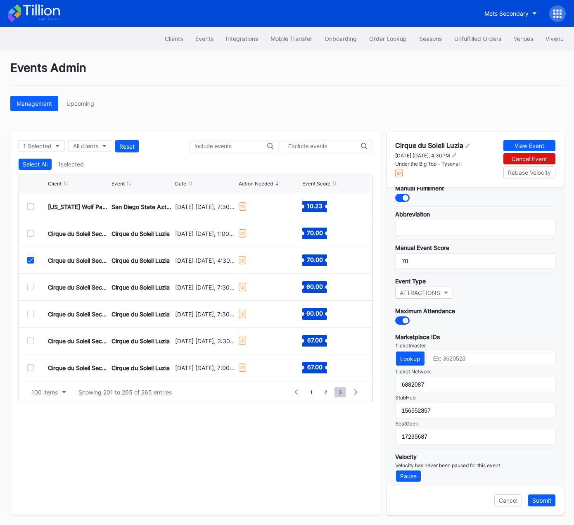
click at [28, 259] on icon at bounding box center [30, 260] width 5 height 4
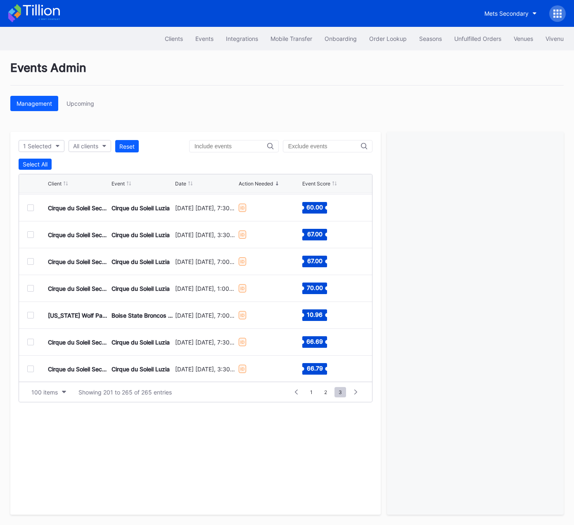
scroll to position [135, 0]
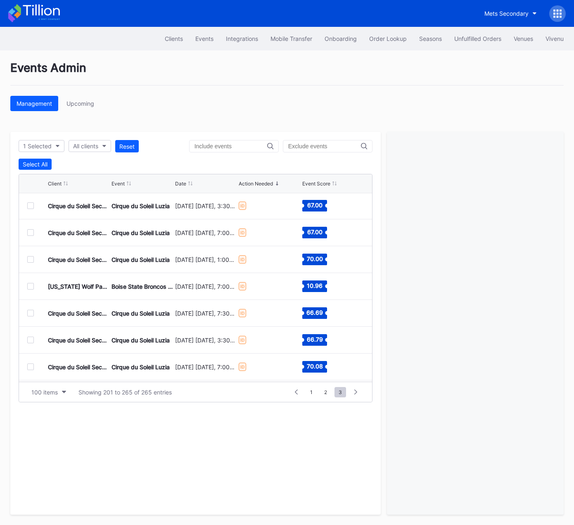
click at [31, 258] on div at bounding box center [30, 259] width 7 height 7
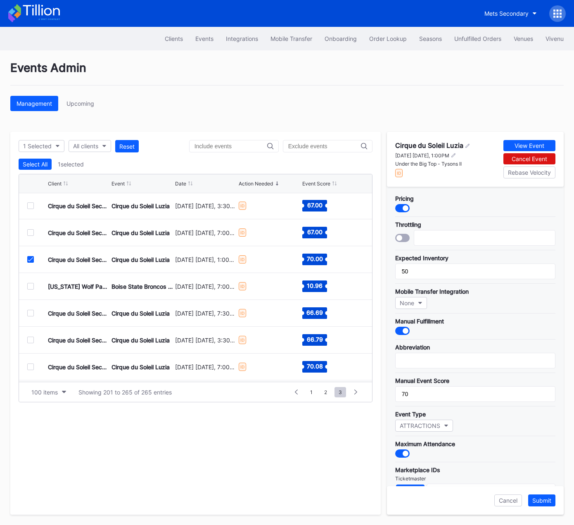
scroll to position [133, 0]
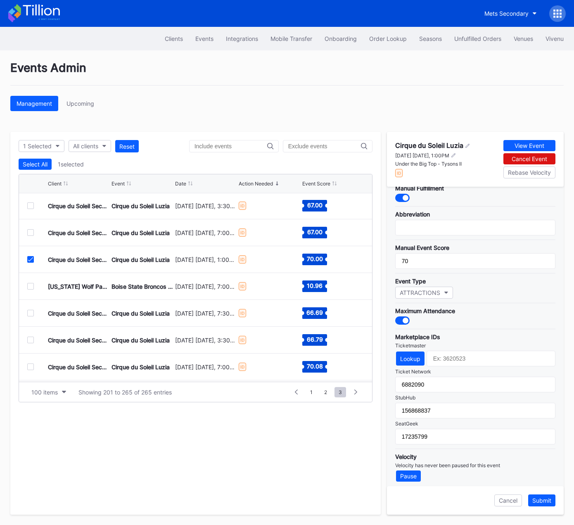
click at [33, 258] on icon at bounding box center [30, 259] width 5 height 4
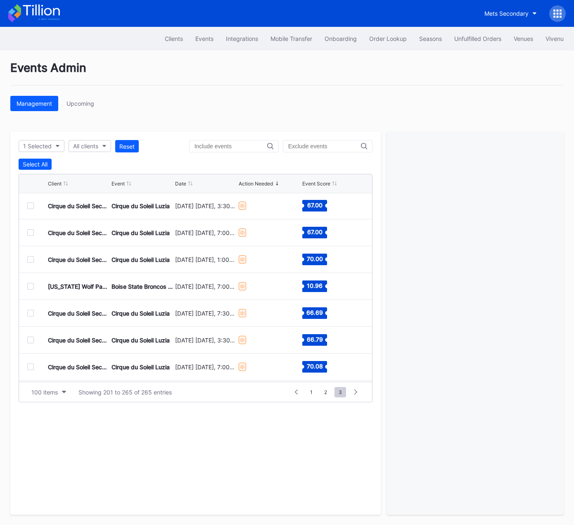
click at [31, 283] on div at bounding box center [30, 286] width 7 height 7
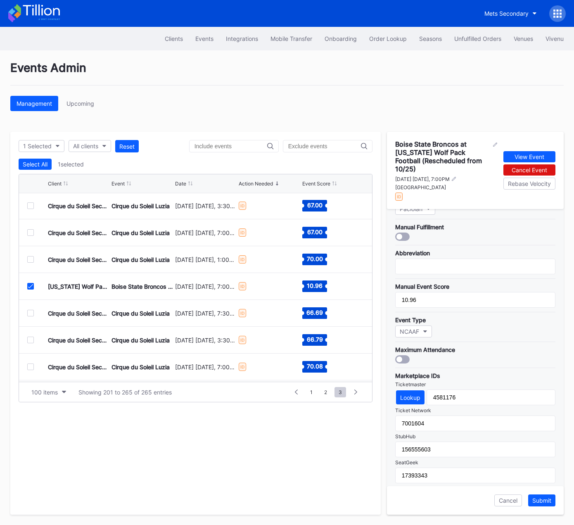
scroll to position [171, 0]
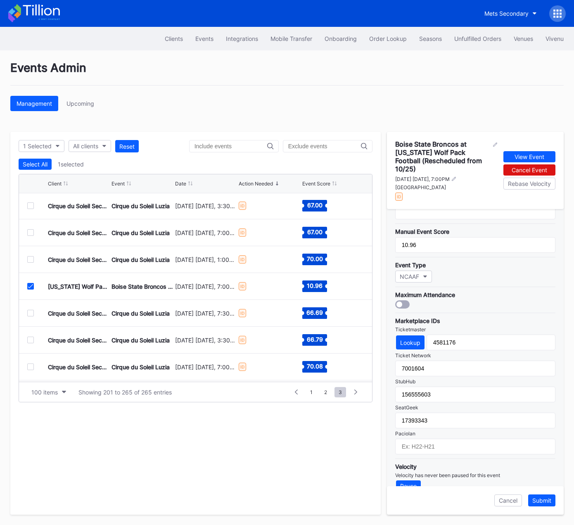
click at [32, 285] on icon at bounding box center [30, 286] width 5 height 4
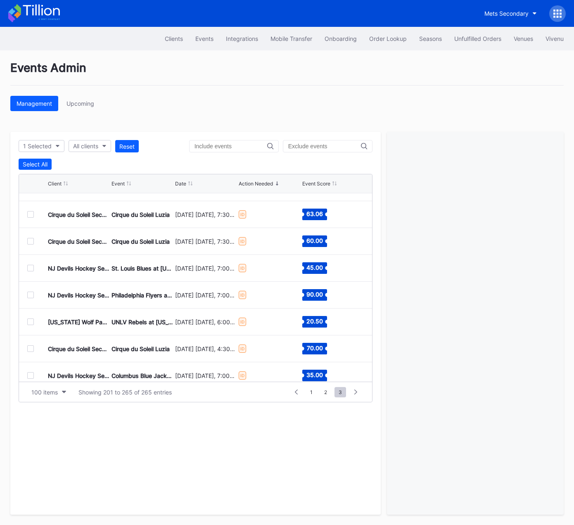
scroll to position [424, 0]
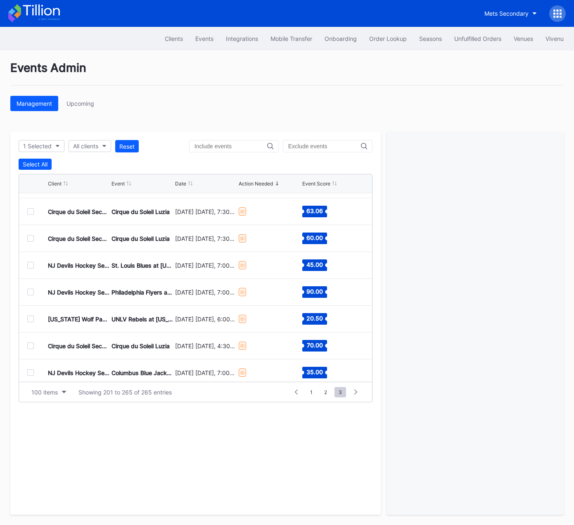
drag, startPoint x: 31, startPoint y: 262, endPoint x: 40, endPoint y: 265, distance: 8.7
click at [31, 262] on div at bounding box center [30, 265] width 7 height 7
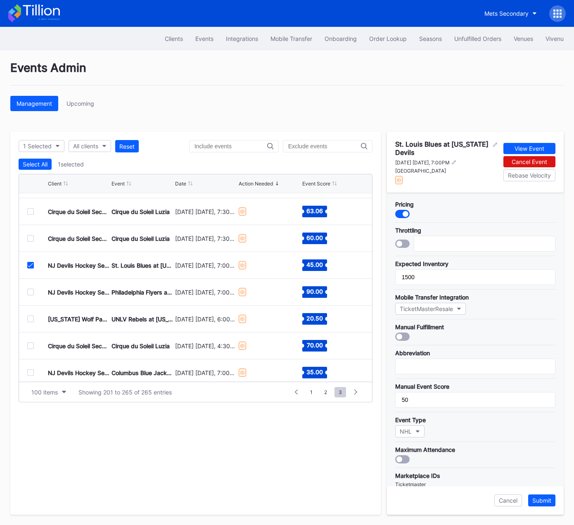
scroll to position [138, 0]
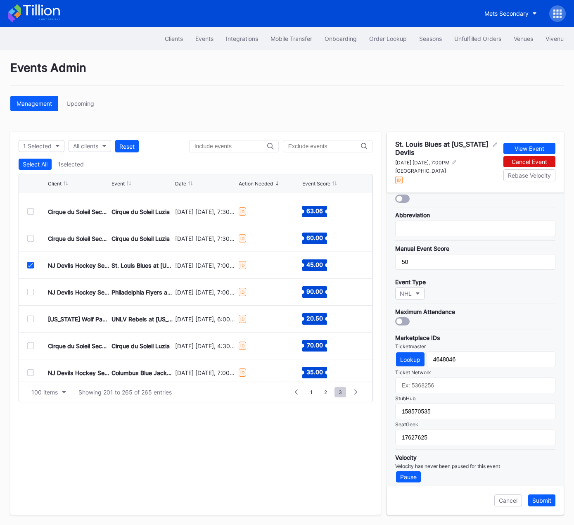
click at [32, 265] on icon at bounding box center [30, 265] width 5 height 4
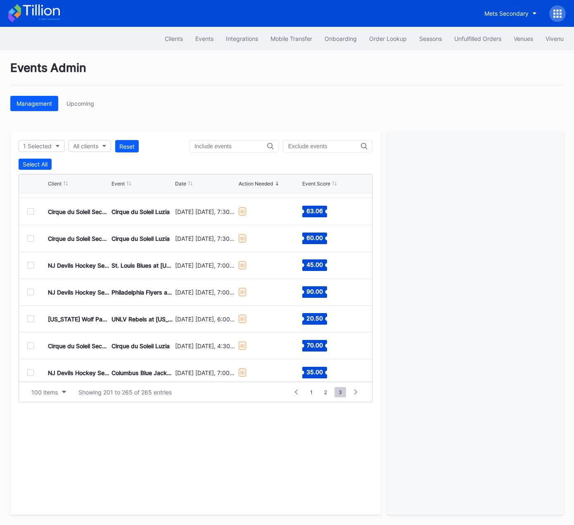
click at [30, 289] on div at bounding box center [30, 292] width 7 height 7
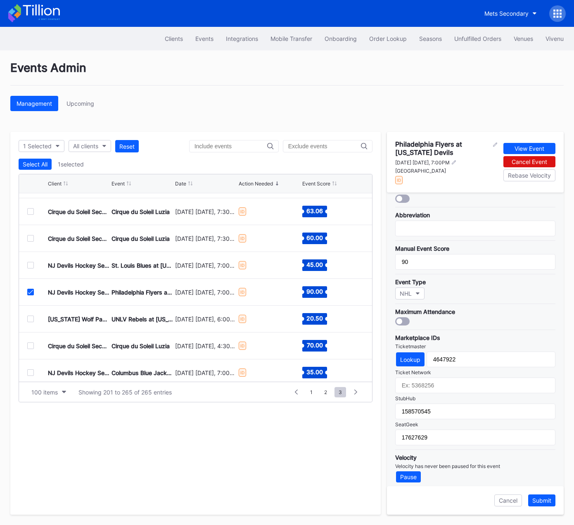
click at [28, 291] on icon at bounding box center [30, 292] width 5 height 4
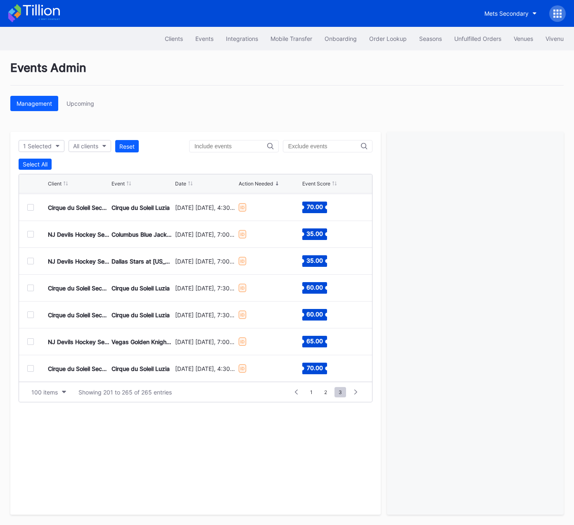
scroll to position [561, 0]
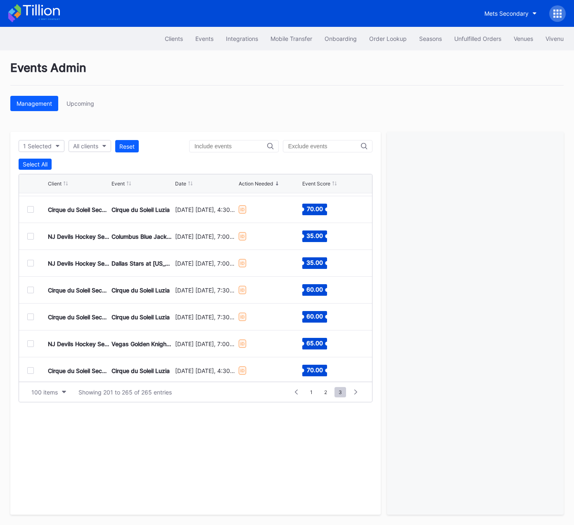
click at [30, 258] on div "NJ Devils Hockey Secondary Dallas Stars at [US_STATE] Devils [DATE] [DATE], 7:0…" at bounding box center [195, 263] width 353 height 27
drag, startPoint x: 30, startPoint y: 259, endPoint x: 44, endPoint y: 266, distance: 15.7
click at [30, 260] on div at bounding box center [30, 263] width 7 height 7
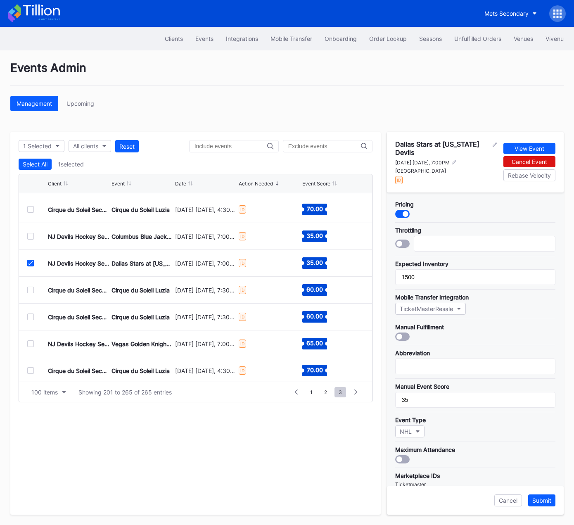
scroll to position [138, 0]
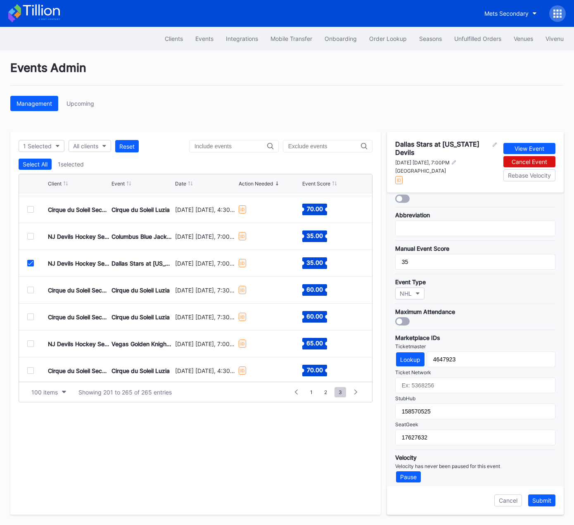
click at [30, 262] on icon at bounding box center [30, 263] width 5 height 4
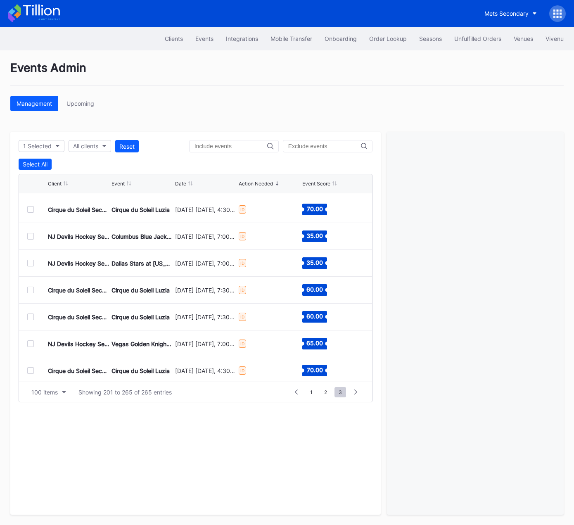
click at [32, 289] on div at bounding box center [30, 289] width 7 height 7
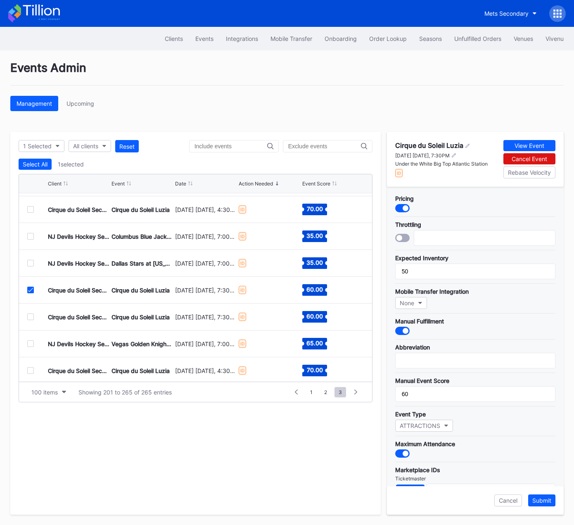
scroll to position [133, 0]
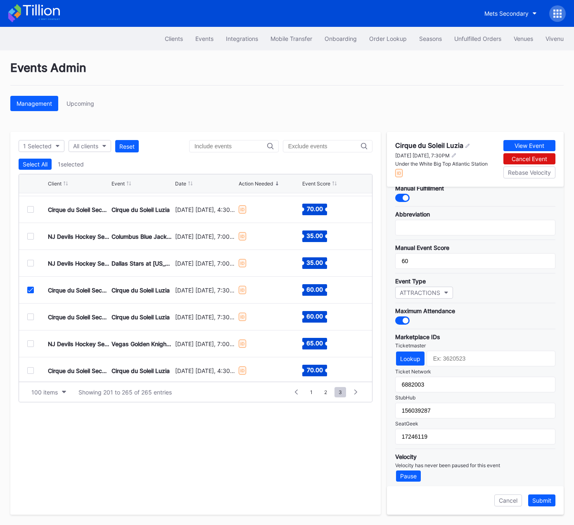
click at [29, 290] on icon at bounding box center [30, 290] width 5 height 4
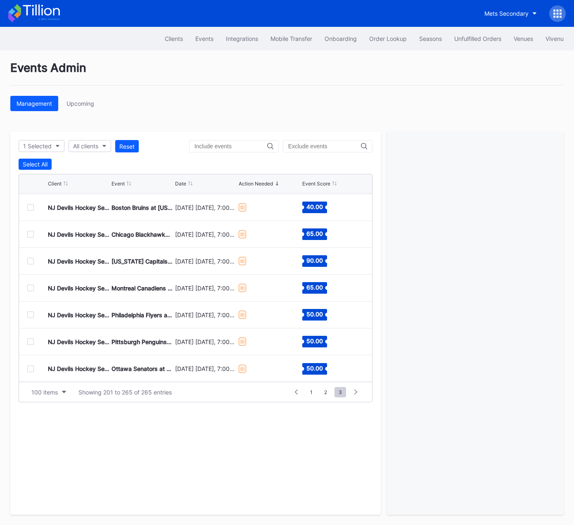
scroll to position [1555, 0]
click at [51, 145] on button "1 Selected" at bounding box center [42, 146] width 46 height 12
click at [27, 223] on icon at bounding box center [28, 222] width 5 height 4
drag, startPoint x: 100, startPoint y: 141, endPoint x: 97, endPoint y: 144, distance: 5.0
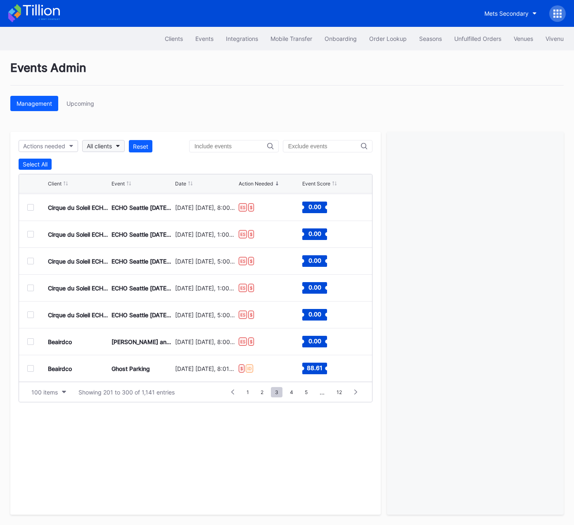
scroll to position [0, 0]
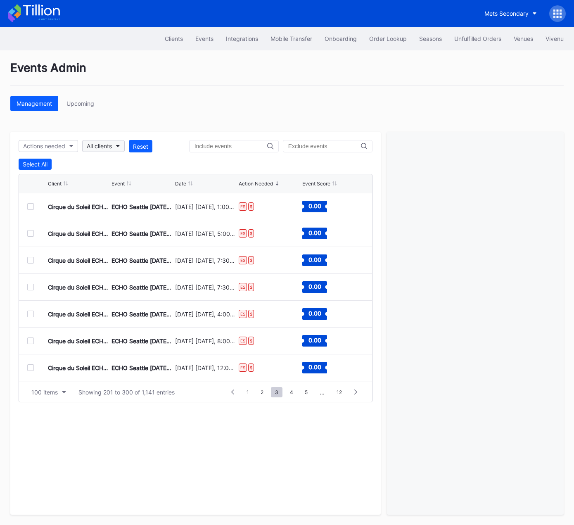
click at [96, 145] on div "All clients" at bounding box center [99, 145] width 25 height 7
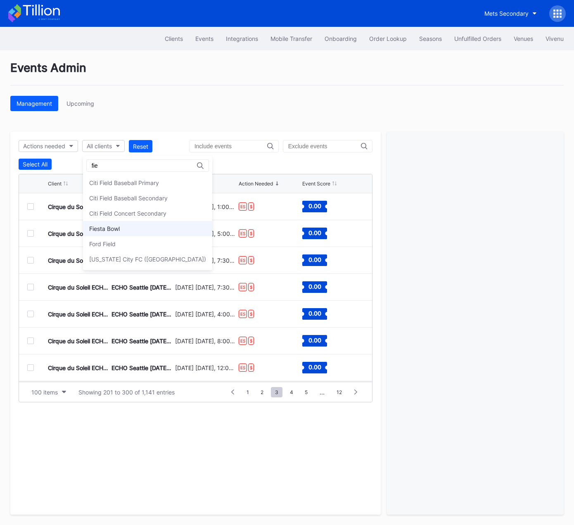
type input "fie"
click at [100, 229] on div "Fiesta Bowl" at bounding box center [104, 228] width 31 height 7
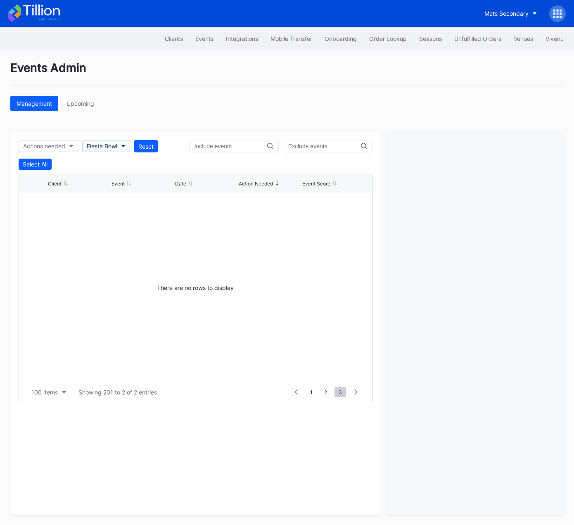
click at [115, 142] on div "Fiesta Bowl" at bounding box center [102, 145] width 31 height 7
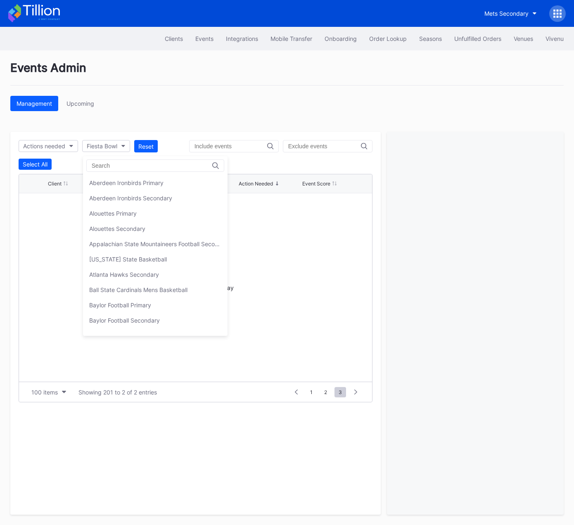
scroll to position [893, 0]
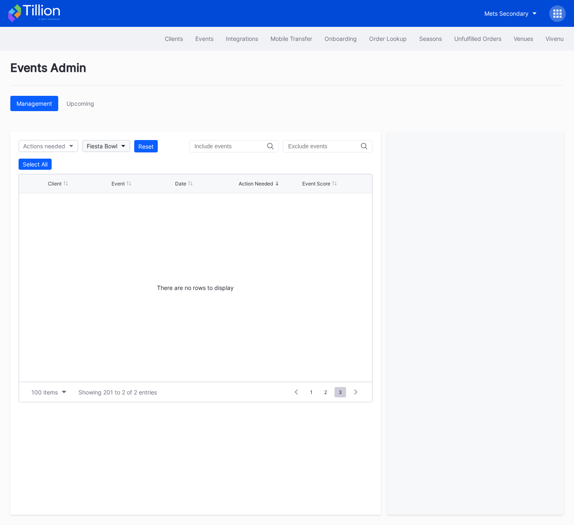
click at [116, 145] on div "Fiesta Bowl" at bounding box center [102, 145] width 31 height 7
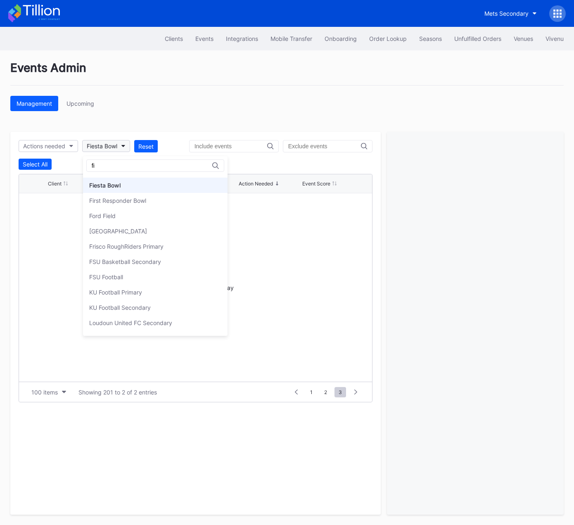
scroll to position [0, 0]
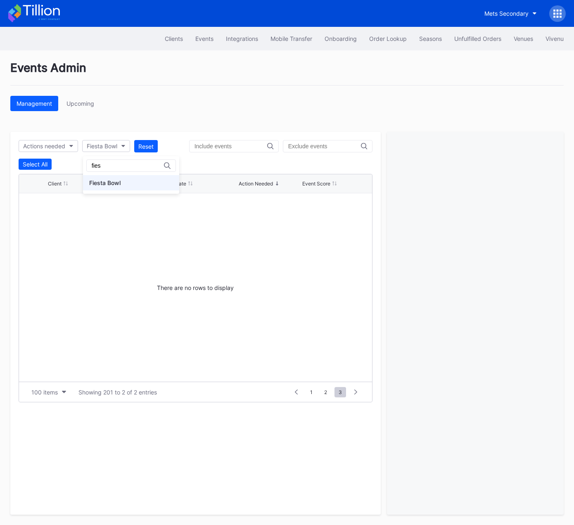
type input "fies"
click at [106, 183] on div "Fiesta Bowl" at bounding box center [104, 182] width 31 height 7
click at [314, 393] on span "1" at bounding box center [311, 392] width 11 height 10
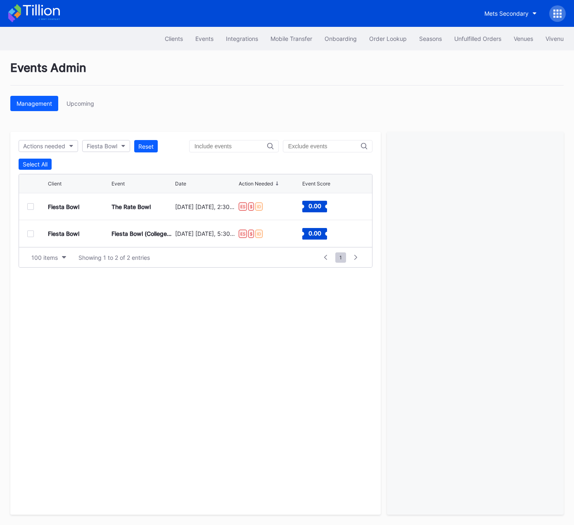
click at [32, 206] on div at bounding box center [30, 206] width 7 height 7
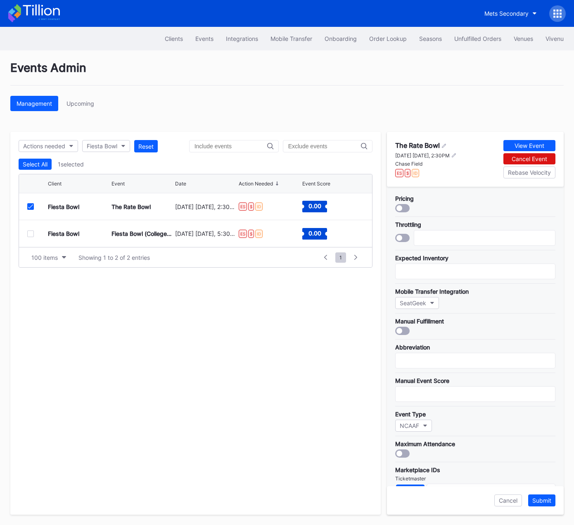
scroll to position [133, 0]
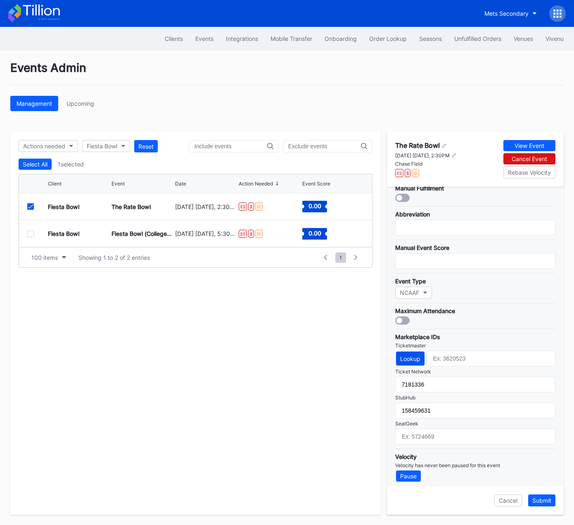
click at [410, 355] on div "Lookup" at bounding box center [410, 358] width 20 height 7
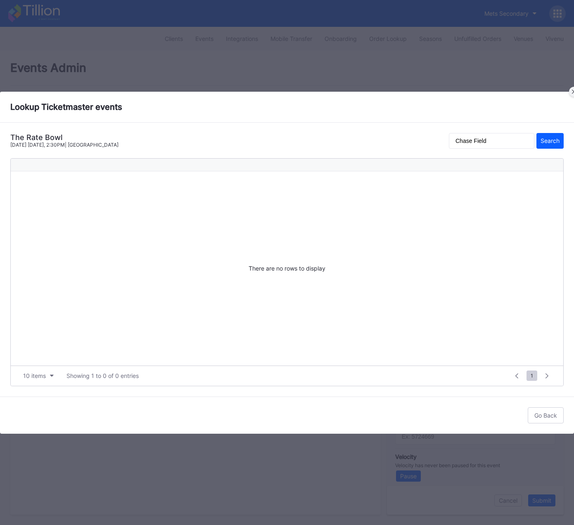
click at [572, 90] on icon at bounding box center [574, 92] width 4 height 4
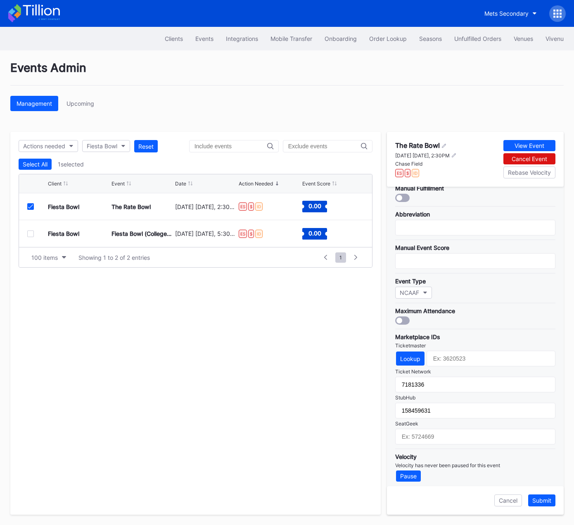
click at [31, 206] on icon at bounding box center [30, 206] width 5 height 4
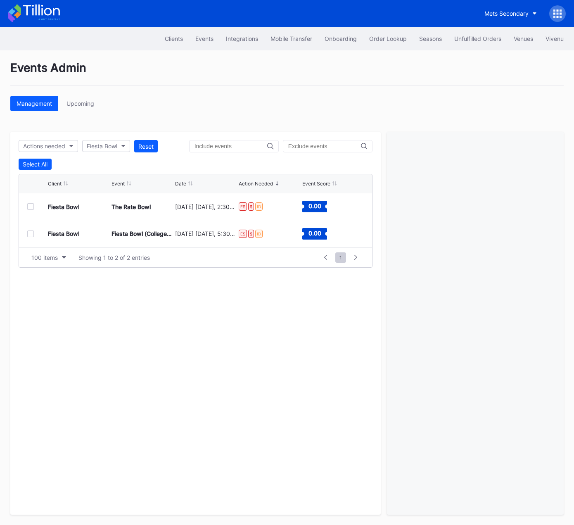
click at [29, 230] on div at bounding box center [30, 233] width 7 height 7
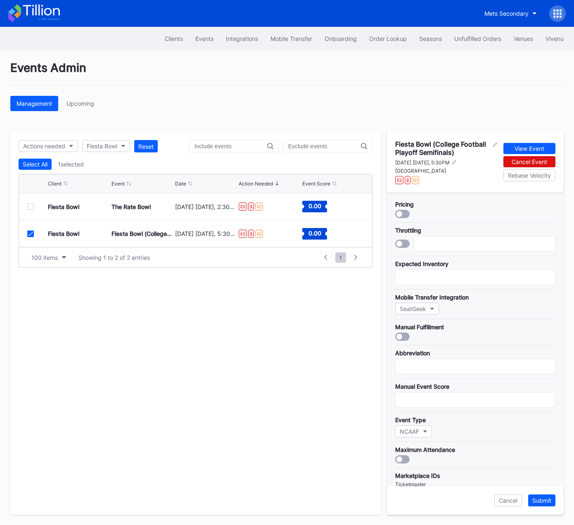
scroll to position [138, 0]
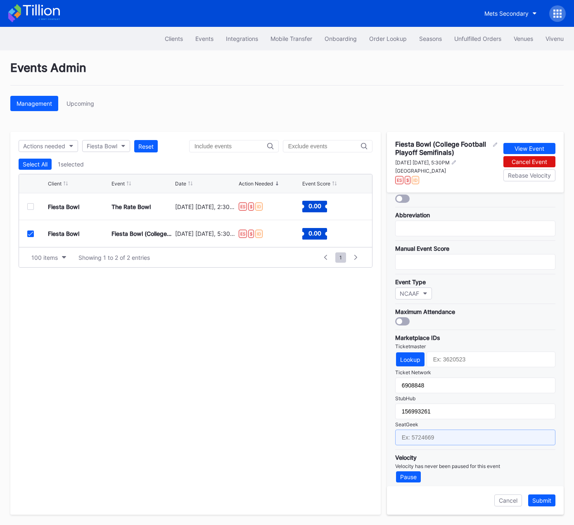
click at [431, 431] on input "text" at bounding box center [475, 437] width 160 height 16
paste input "17541873"
type input "17541873"
click at [414, 356] on div "Lookup" at bounding box center [410, 359] width 20 height 7
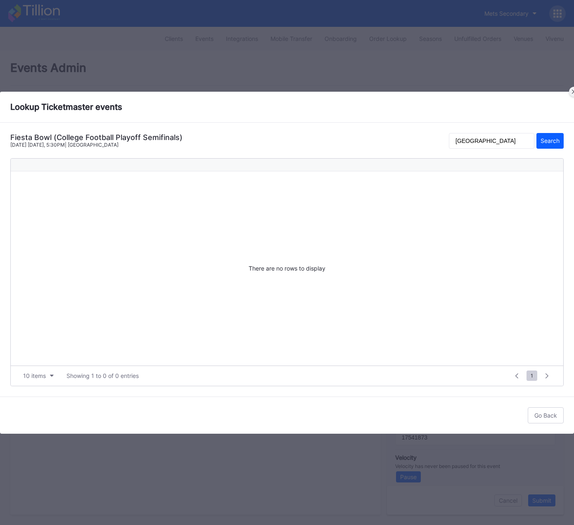
click at [572, 91] on icon at bounding box center [574, 92] width 4 height 4
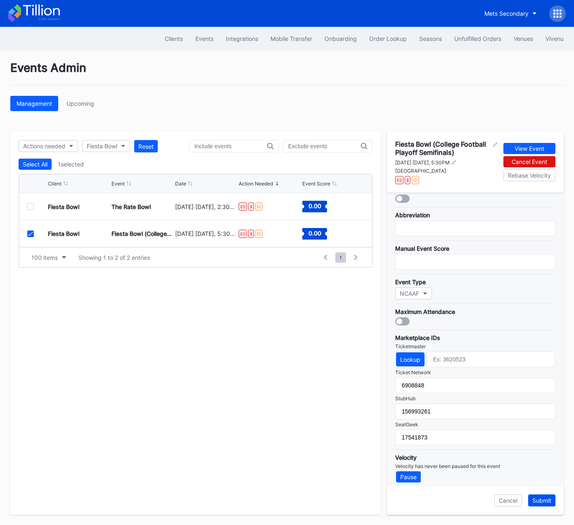
click at [539, 493] on div "Cancel Submit" at bounding box center [475, 500] width 177 height 28
click at [542, 500] on div "Submit" at bounding box center [541, 500] width 19 height 7
